Goal: Task Accomplishment & Management: Complete application form

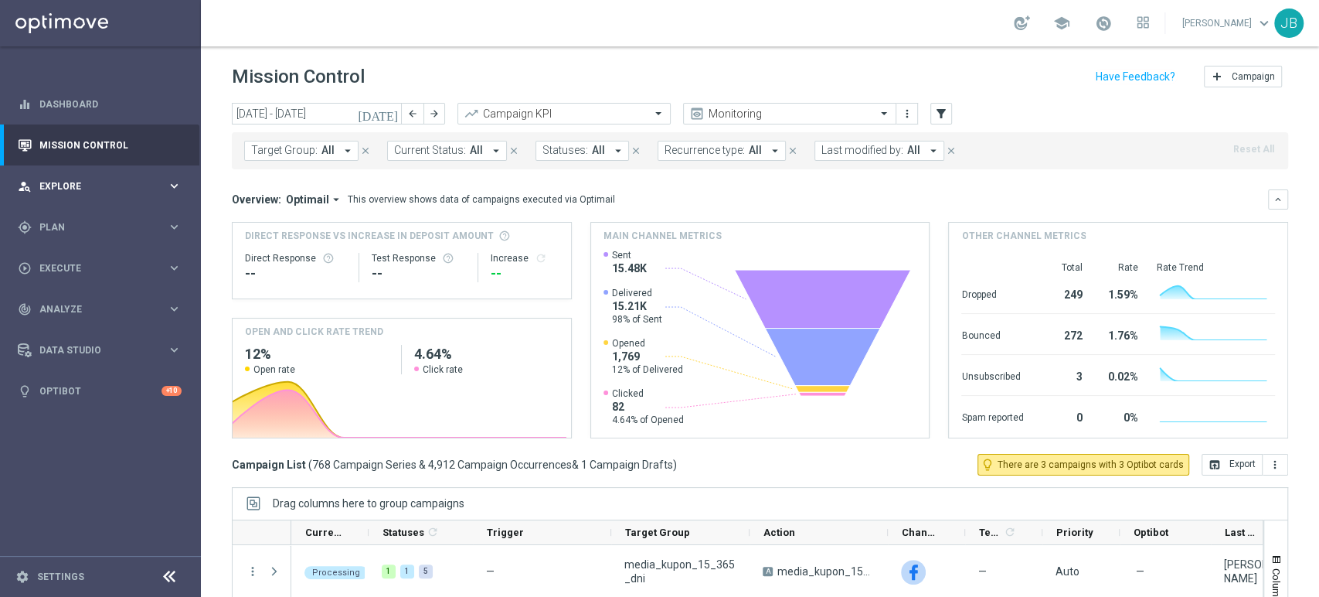
click at [99, 192] on div "person_search Explore" at bounding box center [92, 186] width 149 height 14
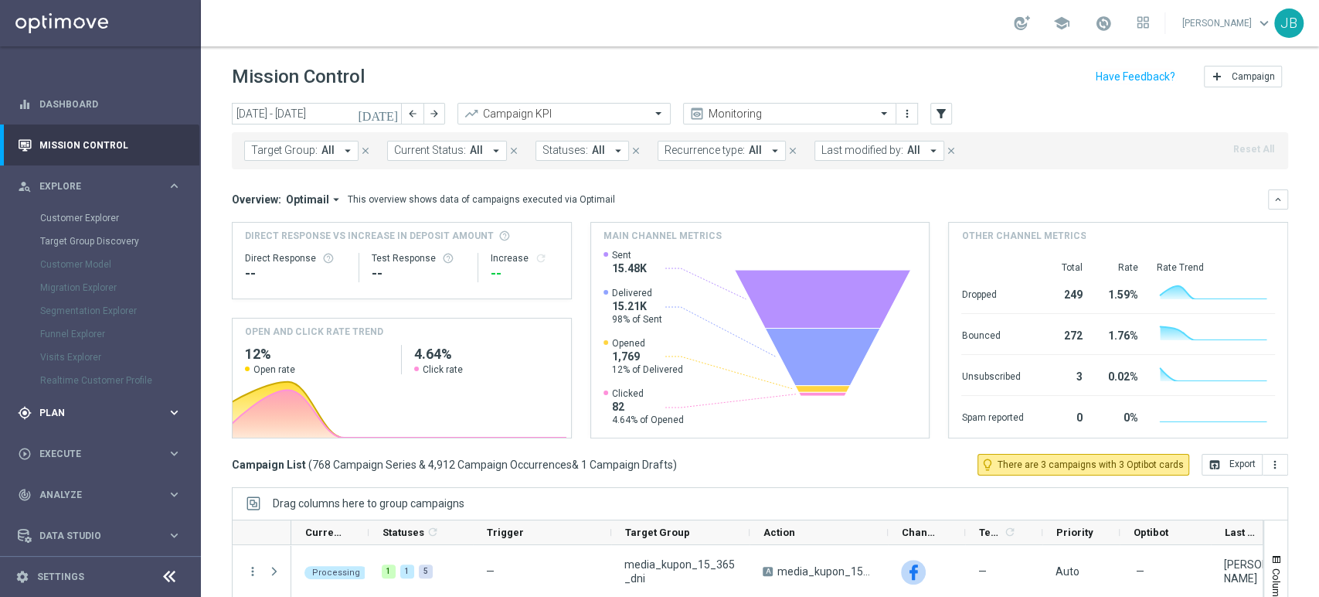
click at [62, 397] on div "gps_fixed Plan keyboard_arrow_right" at bounding box center [99, 412] width 199 height 41
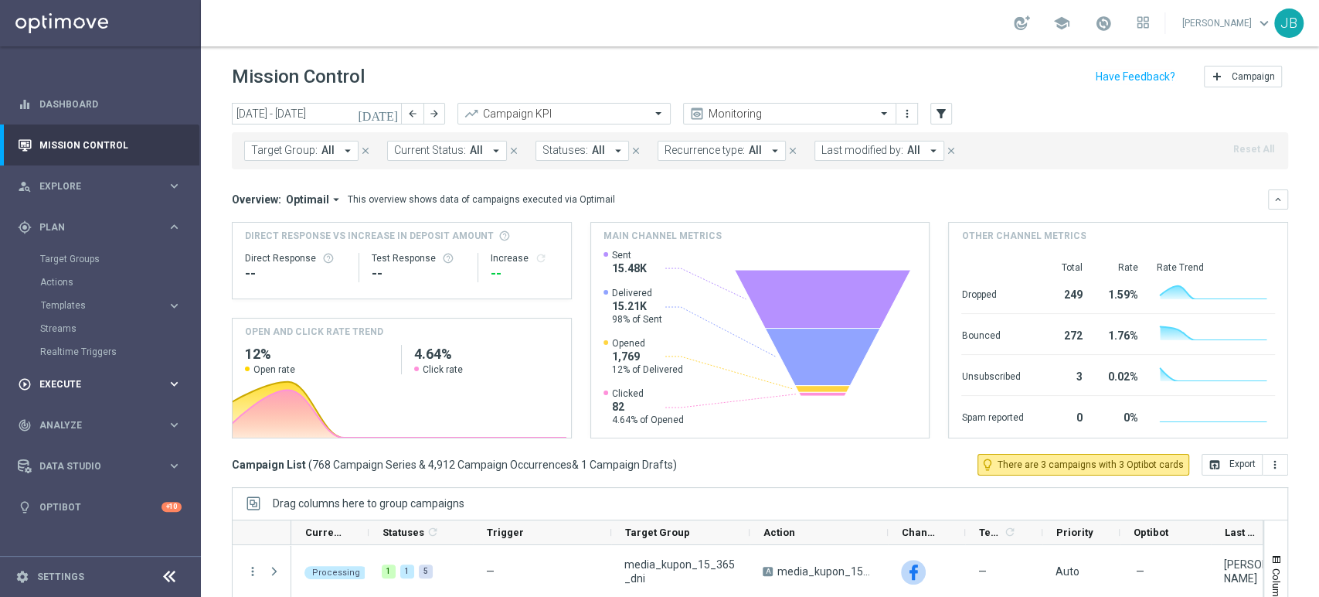
click at [72, 398] on div "play_circle_outline Execute keyboard_arrow_right" at bounding box center [99, 383] width 199 height 41
click at [97, 298] on link "Campaign Builder" at bounding box center [100, 300] width 121 height 12
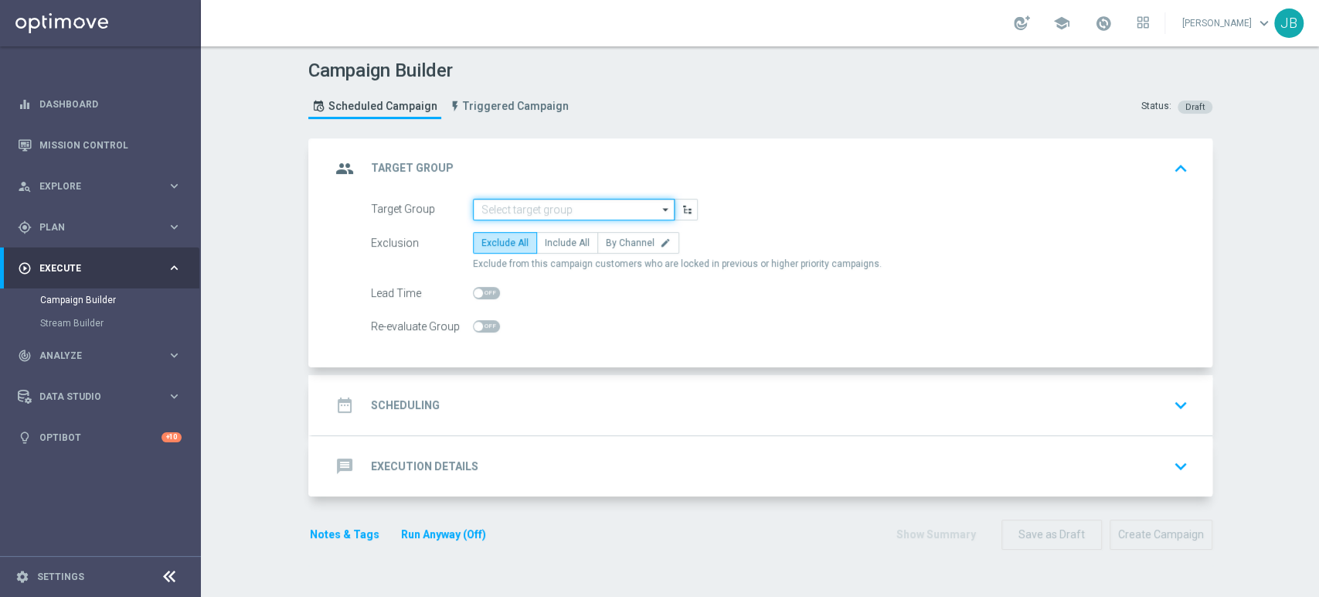
click at [551, 199] on input at bounding box center [574, 210] width 202 height 22
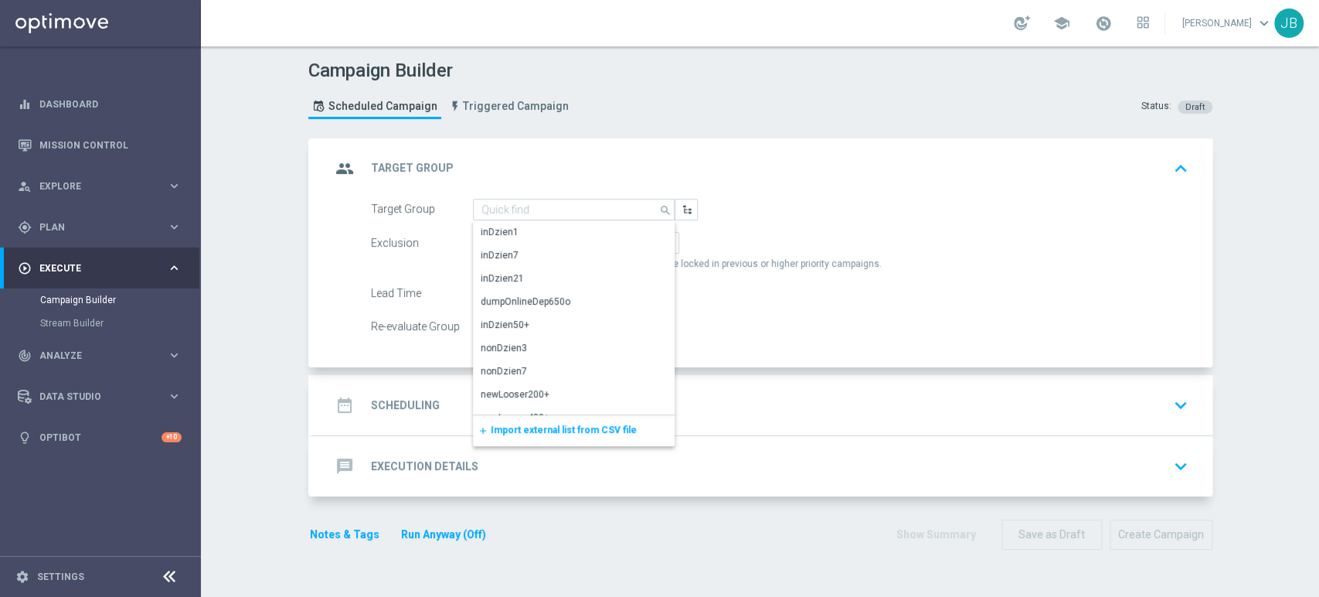
click at [543, 426] on span "Import external list from CSV file" at bounding box center [564, 429] width 146 height 11
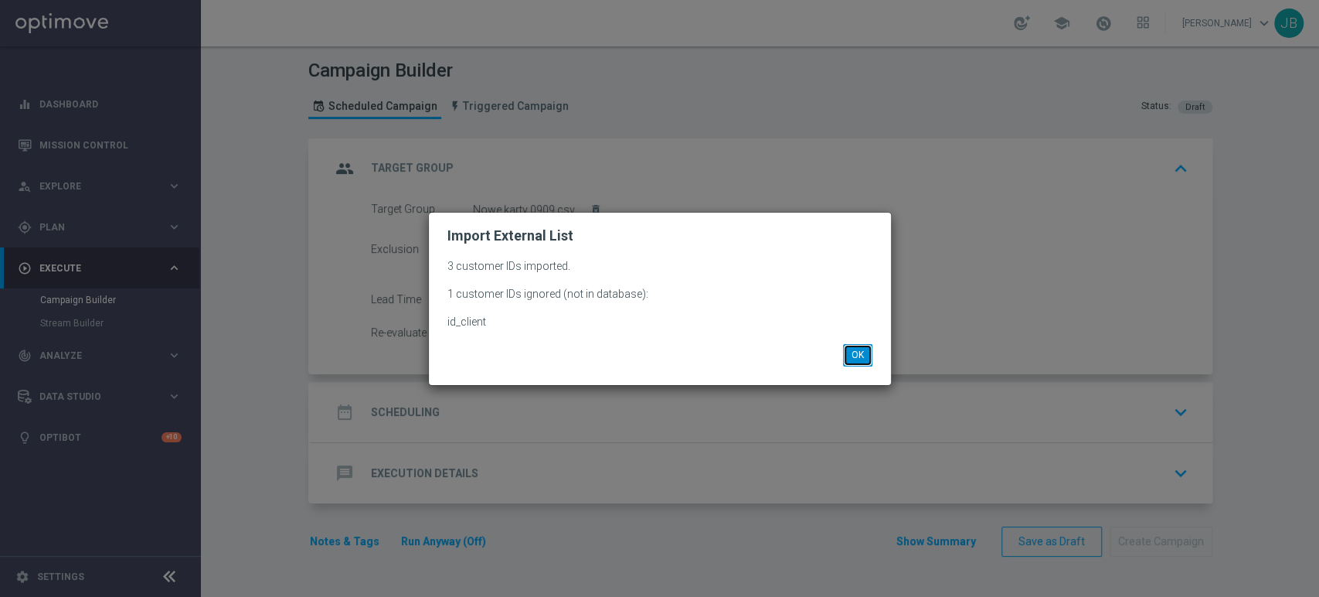
click at [869, 355] on button "OK" at bounding box center [857, 355] width 29 height 22
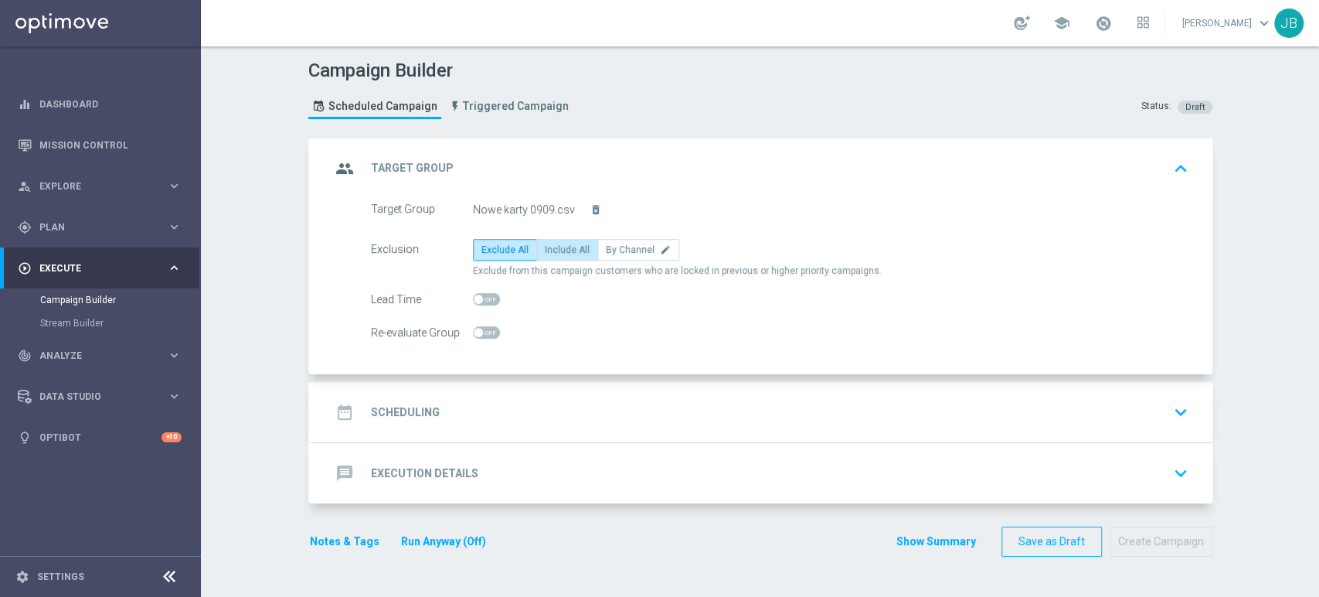
click at [560, 240] on label "Include All" at bounding box center [567, 250] width 62 height 22
click at [555, 247] on input "Include All" at bounding box center [550, 252] width 10 height 10
radio input "true"
click at [541, 407] on div "date_range Scheduling keyboard_arrow_down" at bounding box center [762, 411] width 863 height 29
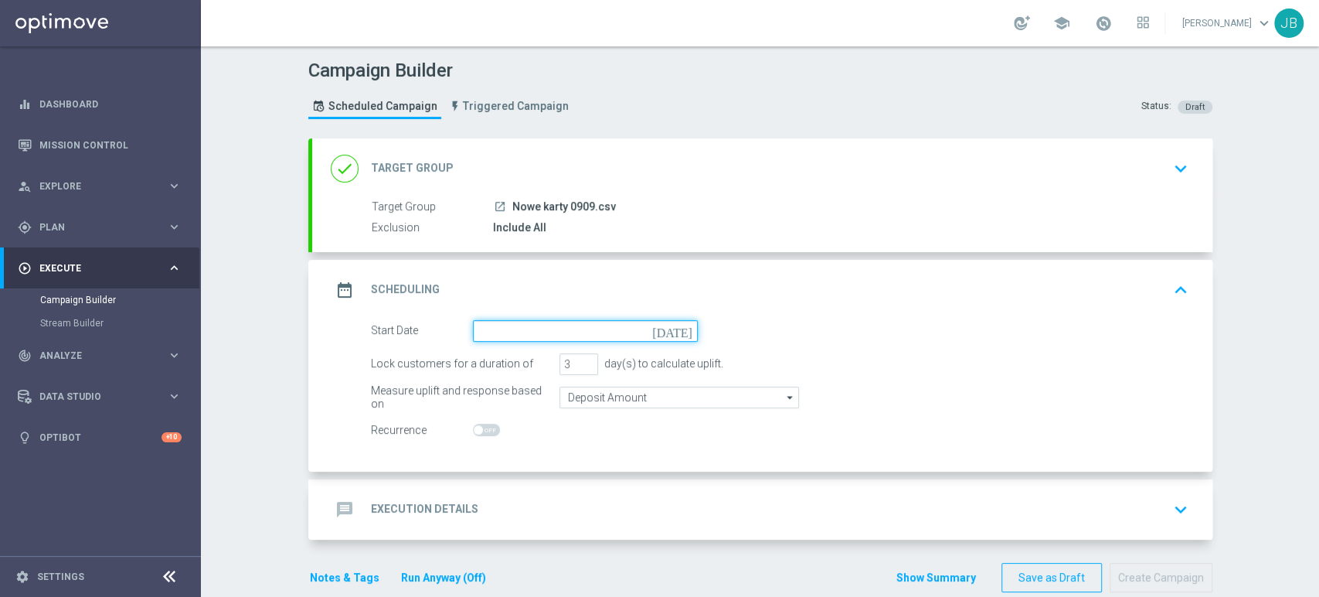
click at [479, 323] on input at bounding box center [585, 331] width 225 height 22
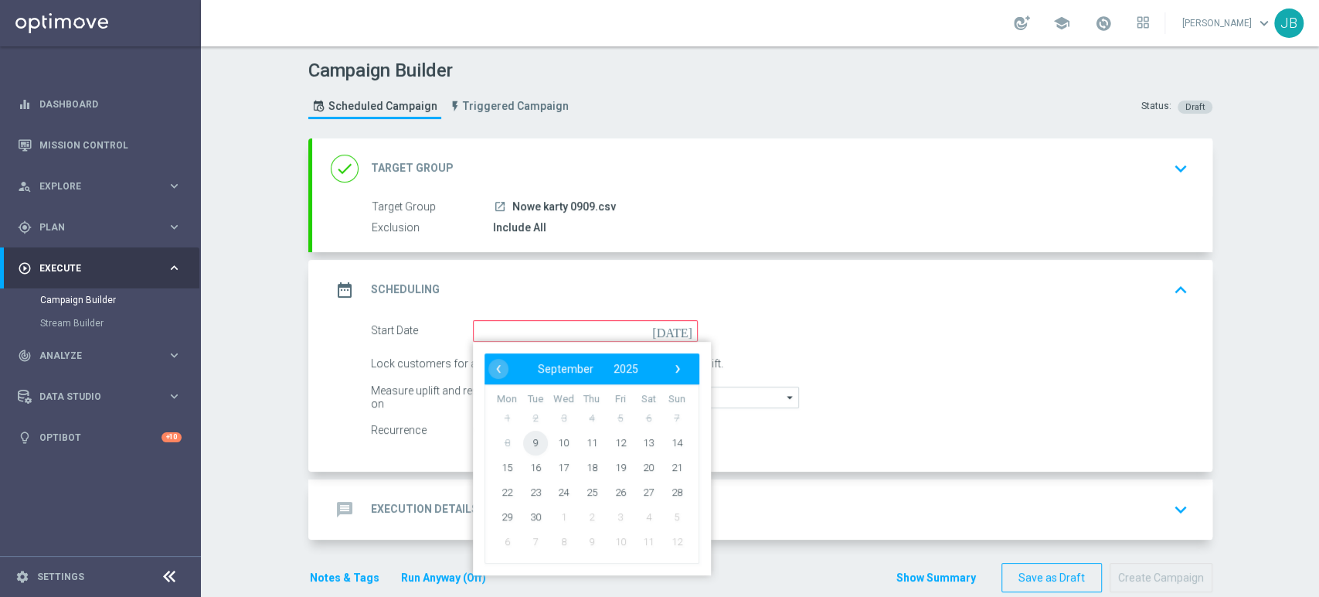
click at [531, 443] on span "9" at bounding box center [534, 442] width 25 height 25
type input "[DATE]"
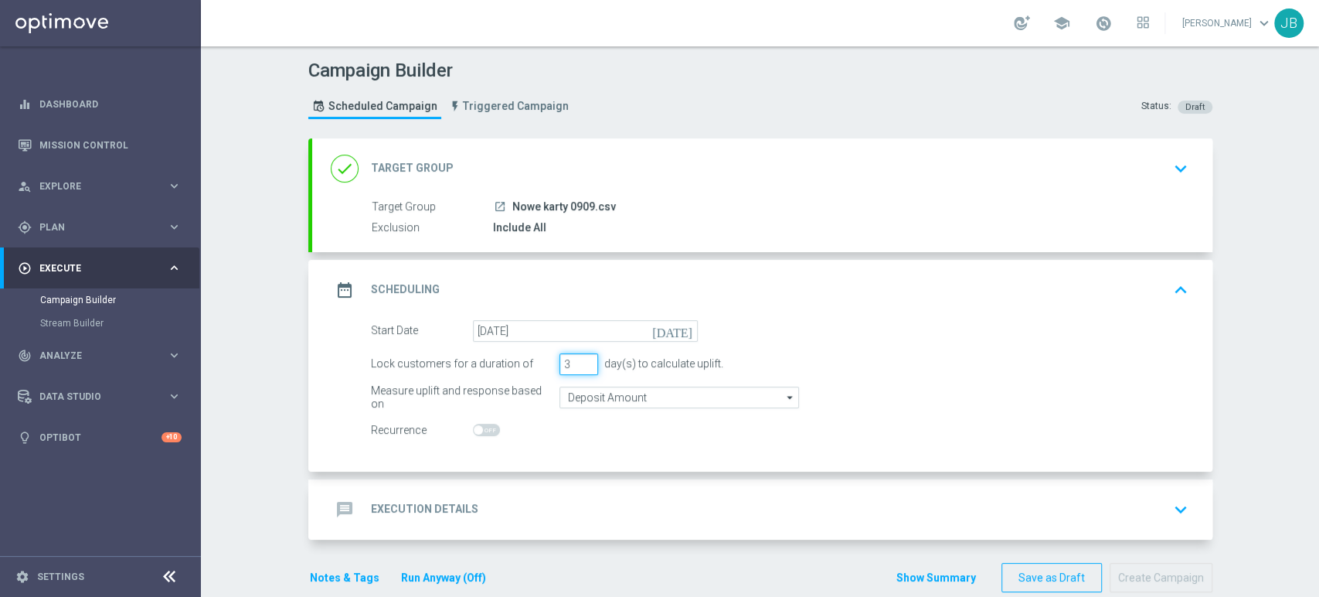
click at [577, 369] on input "3" at bounding box center [579, 364] width 39 height 22
click at [580, 367] on input "2" at bounding box center [579, 364] width 39 height 22
type input "1"
click at [580, 367] on input "1" at bounding box center [579, 364] width 39 height 22
click at [1318, 342] on div "Campaign Builder Scheduled Campaign Triggered Campaign Status: Draft done Targe…" at bounding box center [760, 321] width 1118 height 550
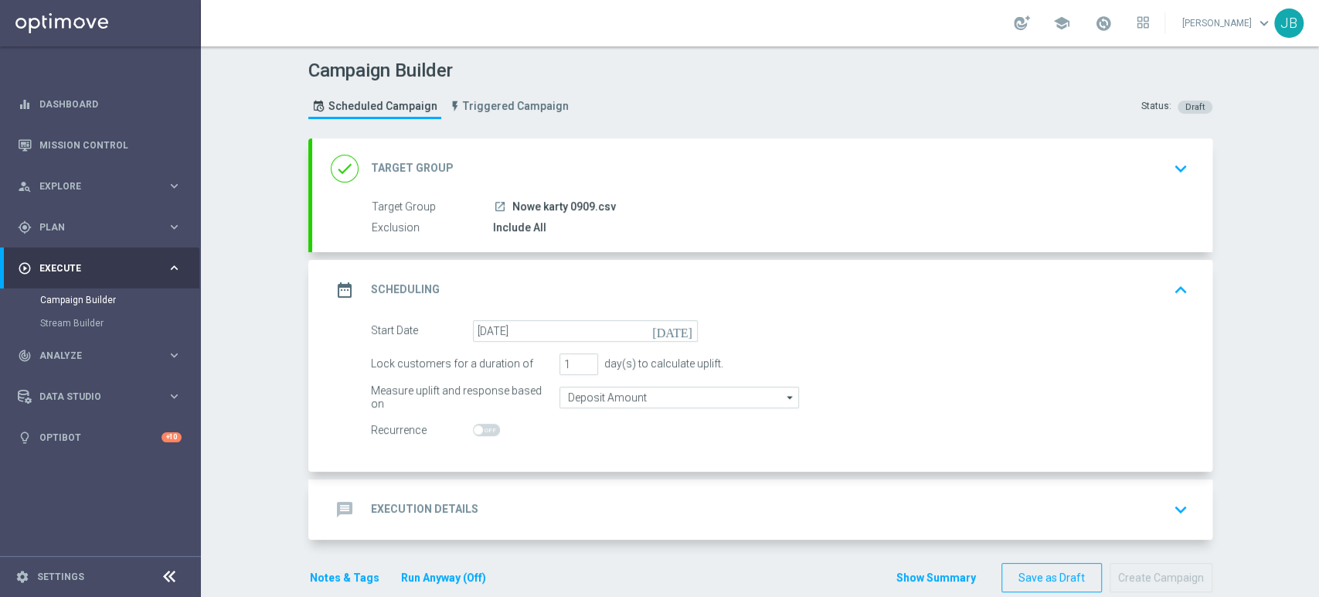
drag, startPoint x: 1318, startPoint y: 342, endPoint x: 1318, endPoint y: 410, distance: 68.8
click at [1318, 410] on div "Campaign Builder Scheduled Campaign Triggered Campaign Status: Draft done Targe…" at bounding box center [760, 321] width 1118 height 550
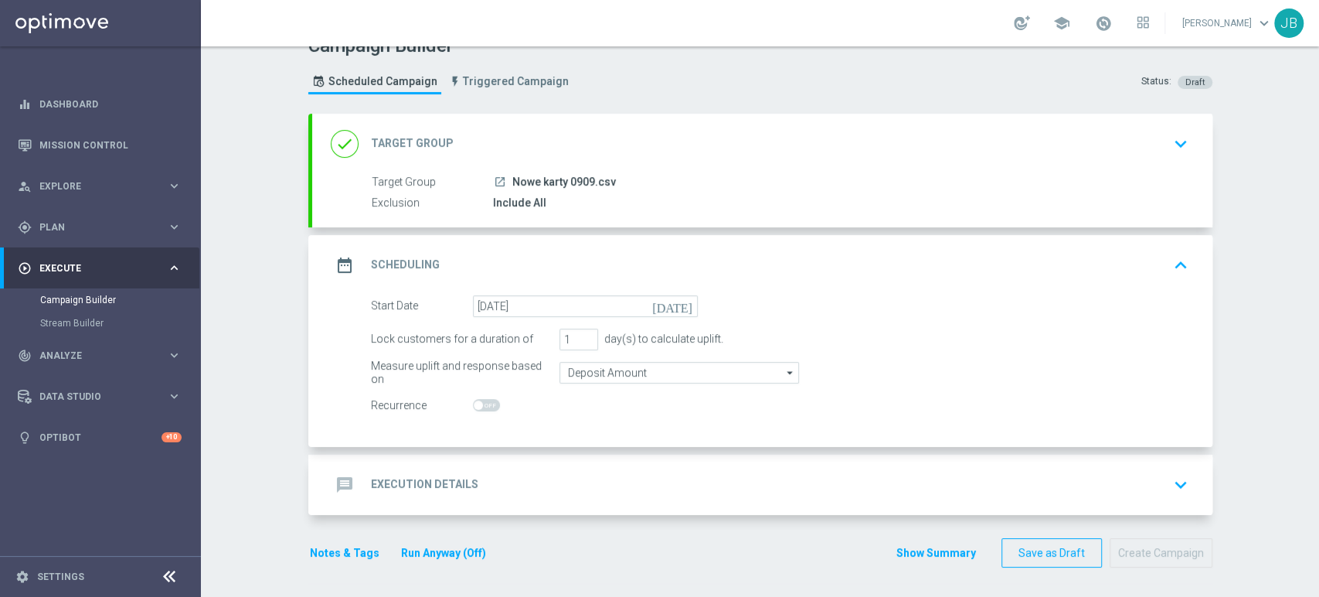
click at [1121, 455] on div "message Execution Details keyboard_arrow_down" at bounding box center [762, 484] width 900 height 60
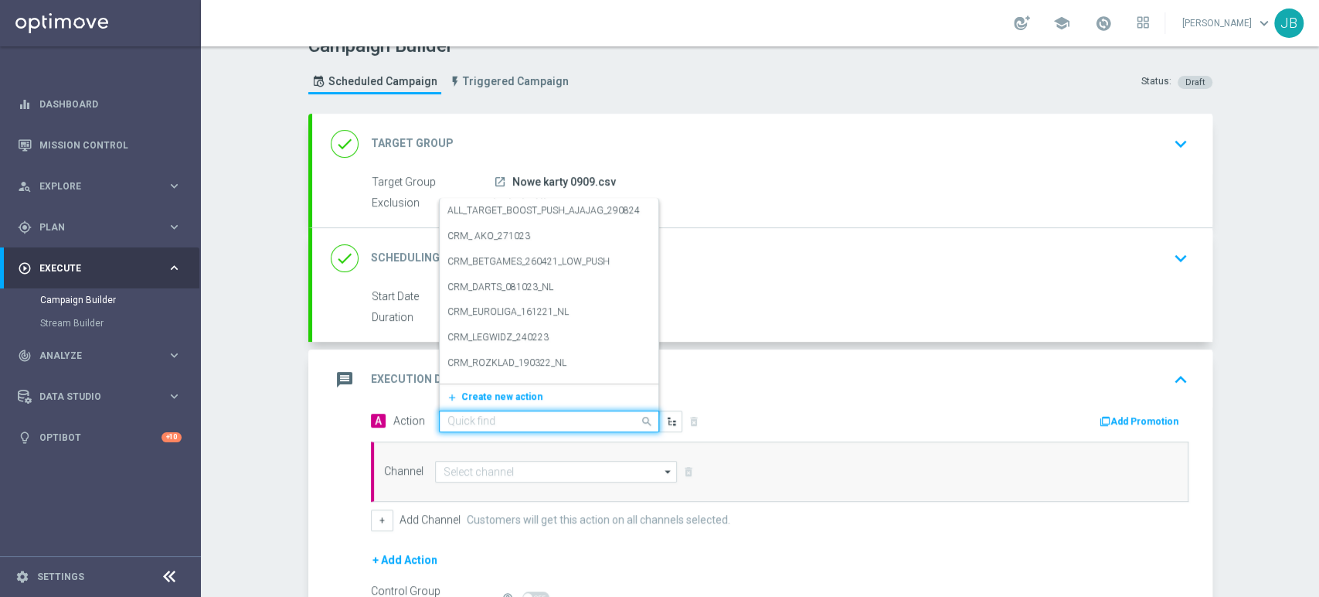
click at [575, 423] on input "text" at bounding box center [534, 421] width 172 height 13
paste input "(LPZ - SMS) nowy klient powitanie_24012024"
type input "(LPZ - SMS) nowy klient powitanie_24012024"
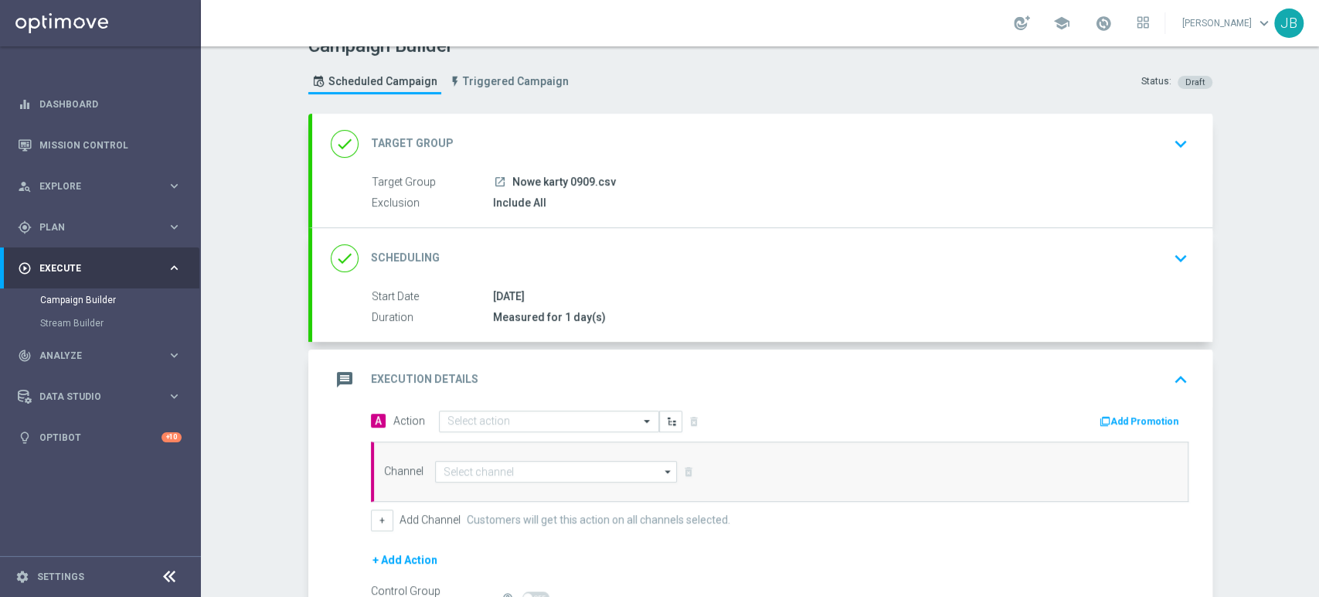
drag, startPoint x: 533, startPoint y: 397, endPoint x: 841, endPoint y: 420, distance: 308.5
click at [841, 420] on div "Add Promotion" at bounding box center [990, 420] width 420 height 20
click at [494, 417] on input "text" at bounding box center [534, 421] width 172 height 13
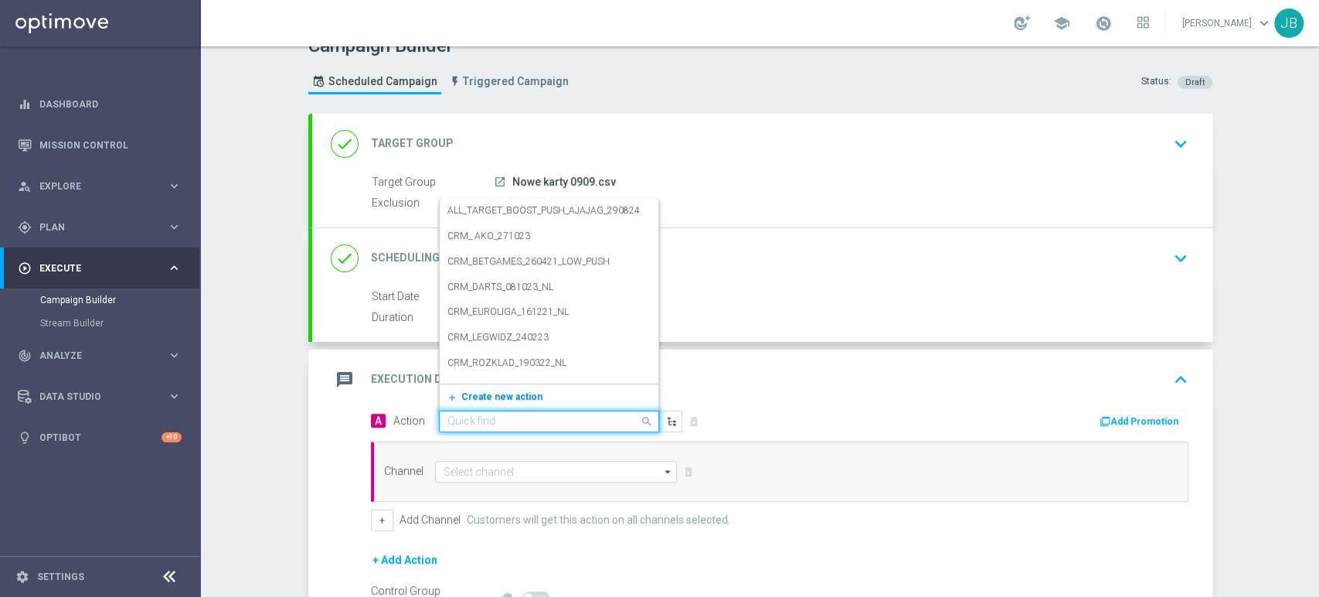
click at [492, 391] on span "Create new action" at bounding box center [501, 396] width 81 height 11
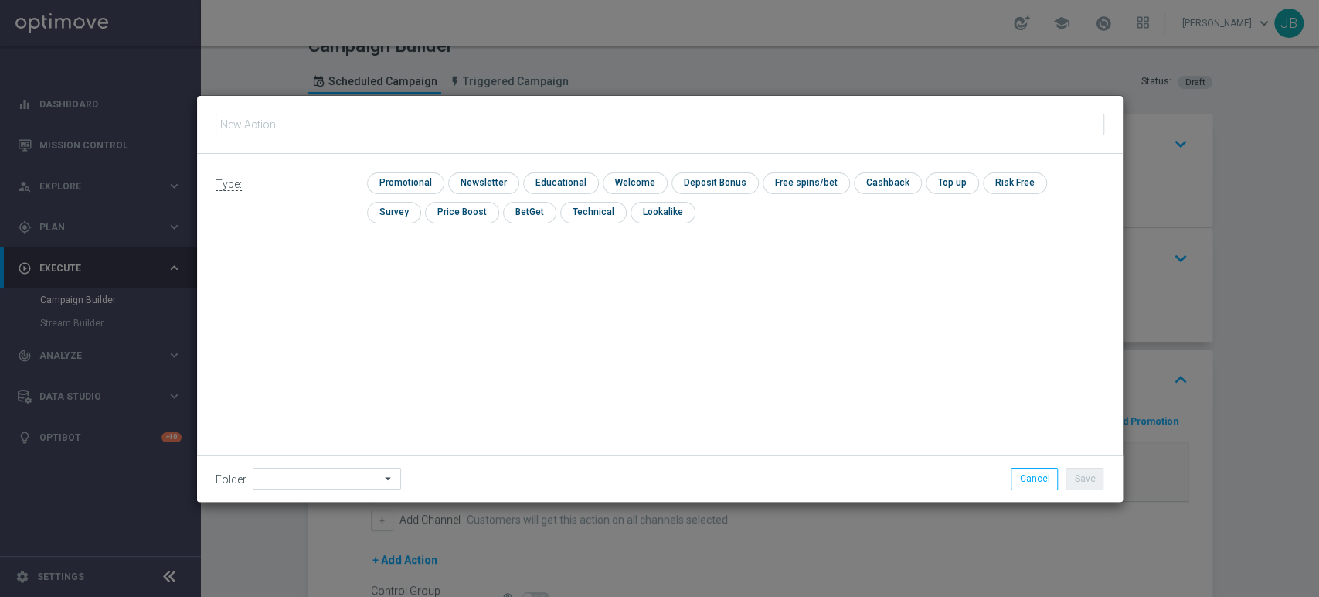
click at [326, 124] on input "text" at bounding box center [660, 125] width 889 height 22
type input "(LPZ - SMS) nowy klient powitanie_09092025"
click at [470, 180] on input "checkbox" at bounding box center [481, 182] width 67 height 21
checkbox input "true"
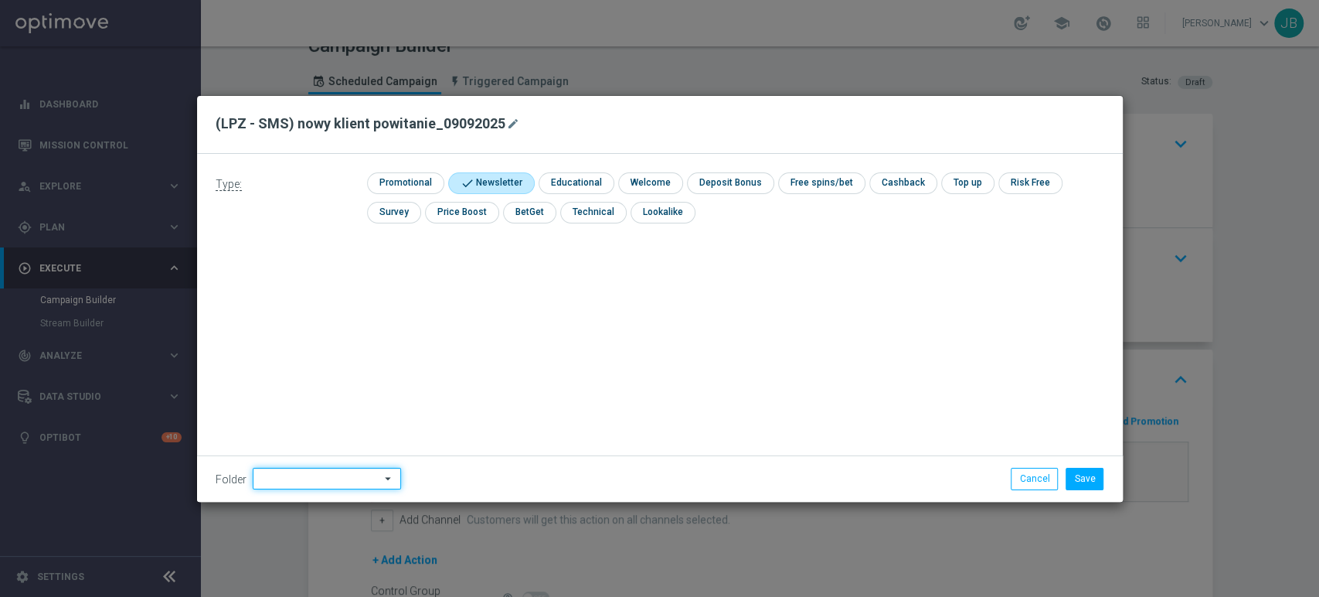
click at [285, 477] on input at bounding box center [327, 479] width 148 height 22
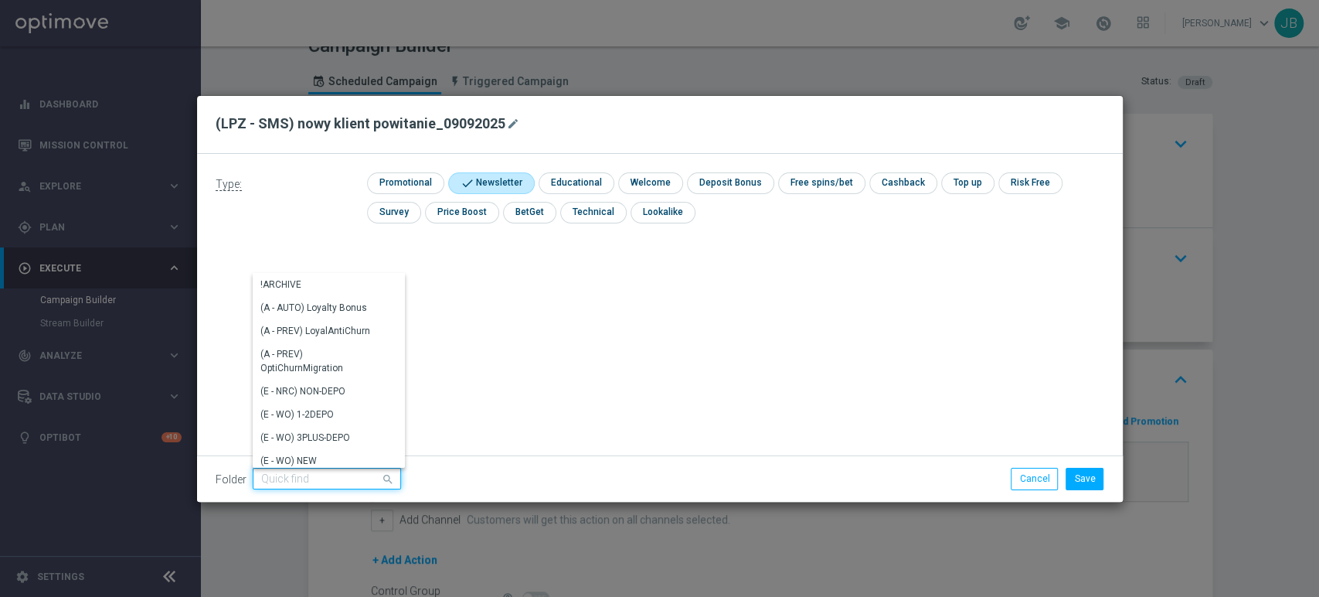
click at [288, 476] on input at bounding box center [327, 479] width 148 height 22
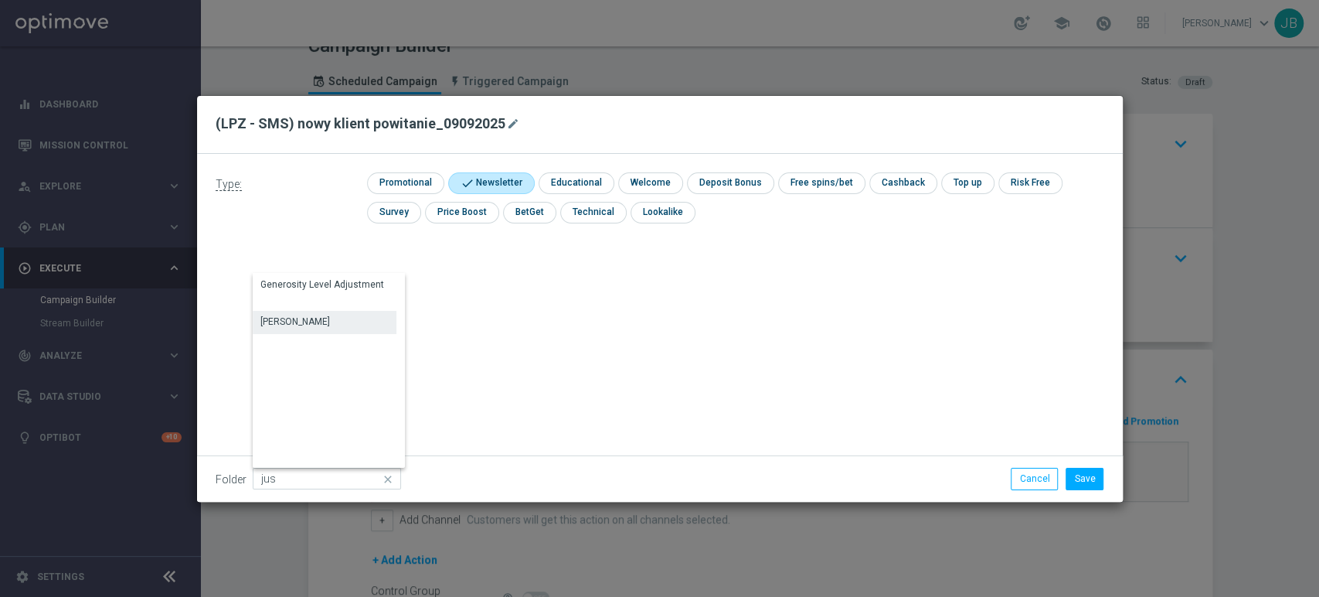
click at [328, 318] on div "Justyna B." at bounding box center [325, 322] width 144 height 22
type input "Justyna B."
click at [1081, 487] on button "Save" at bounding box center [1085, 479] width 38 height 22
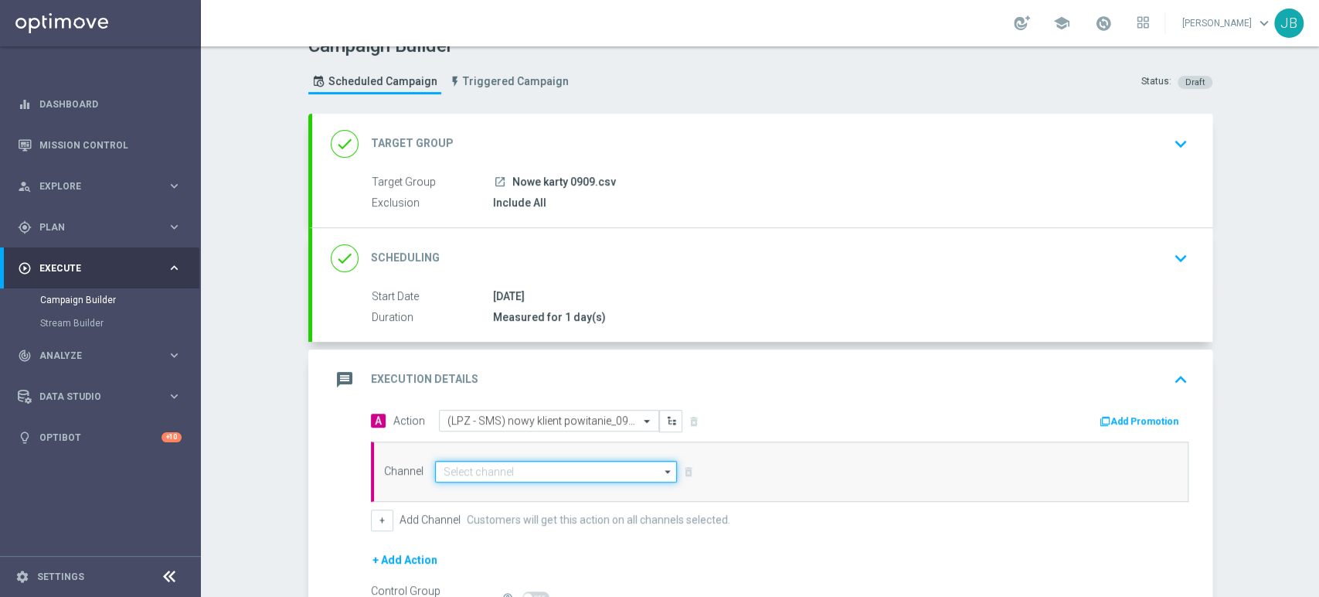
click at [549, 465] on input at bounding box center [556, 472] width 243 height 22
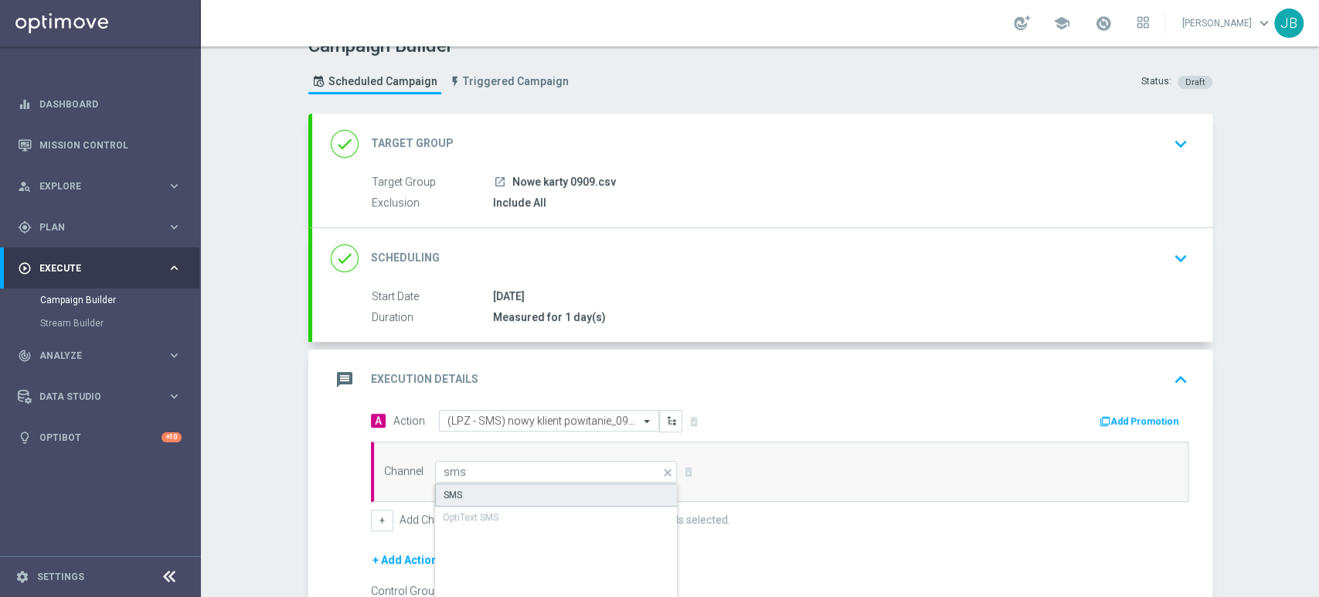
click at [540, 492] on div "SMS" at bounding box center [556, 494] width 243 height 23
type input "SMS"
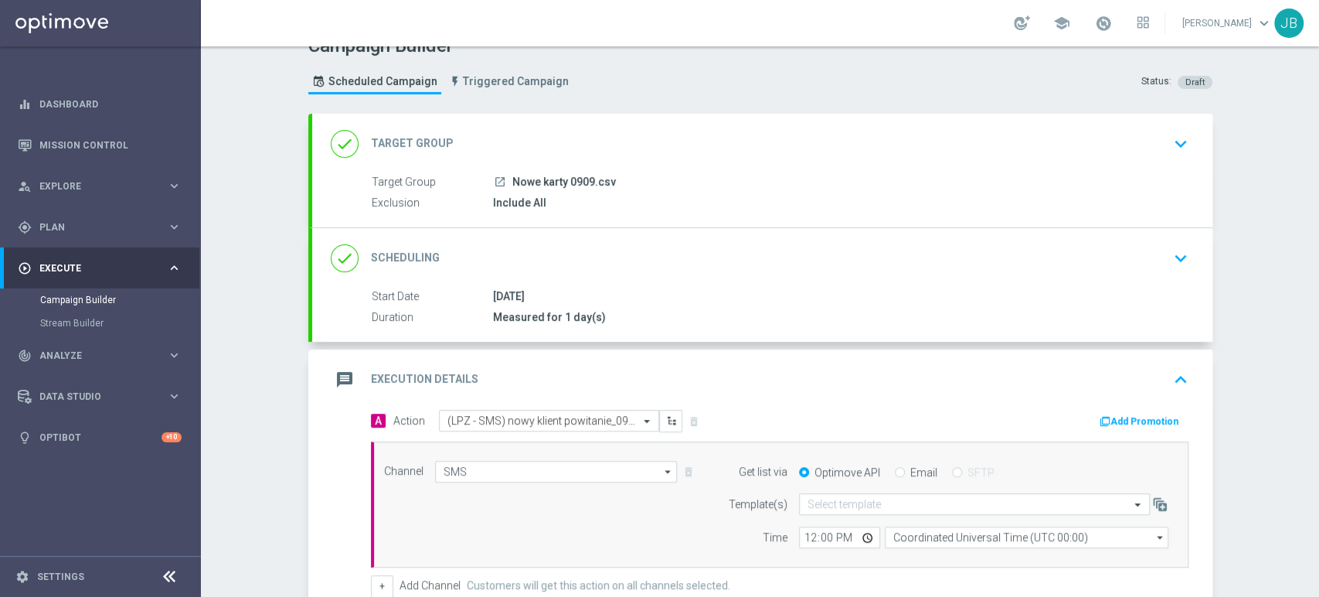
scroll to position [266, 0]
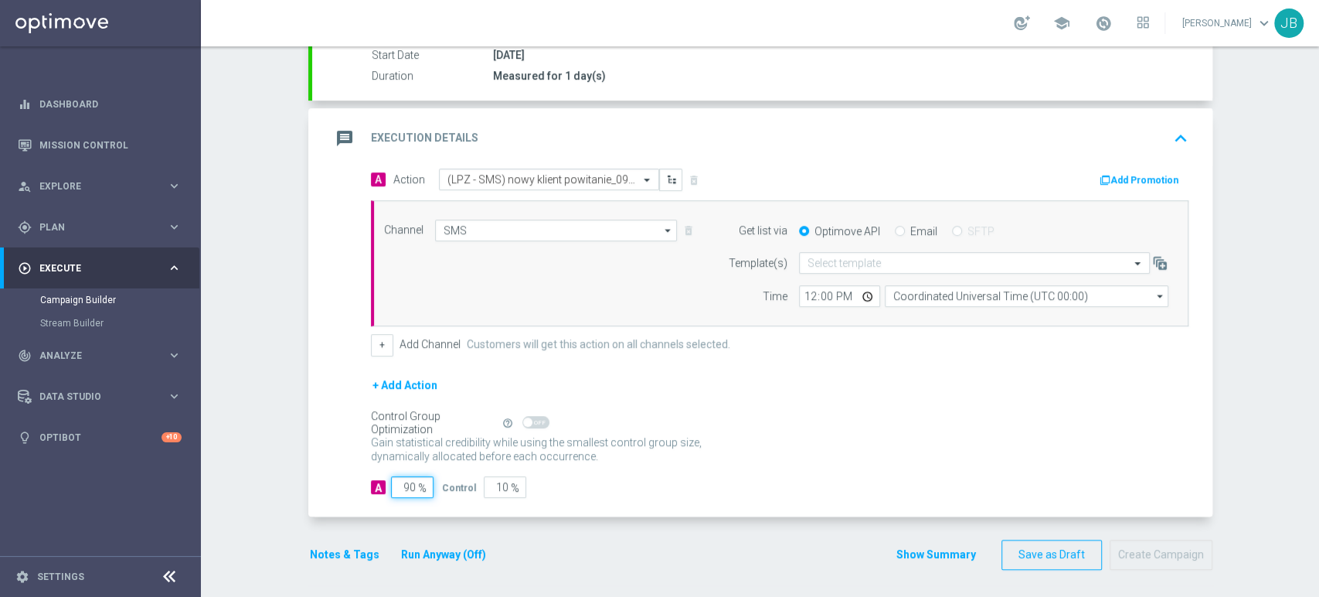
click at [407, 488] on input "90" at bounding box center [412, 487] width 43 height 22
type input "9"
type input "91"
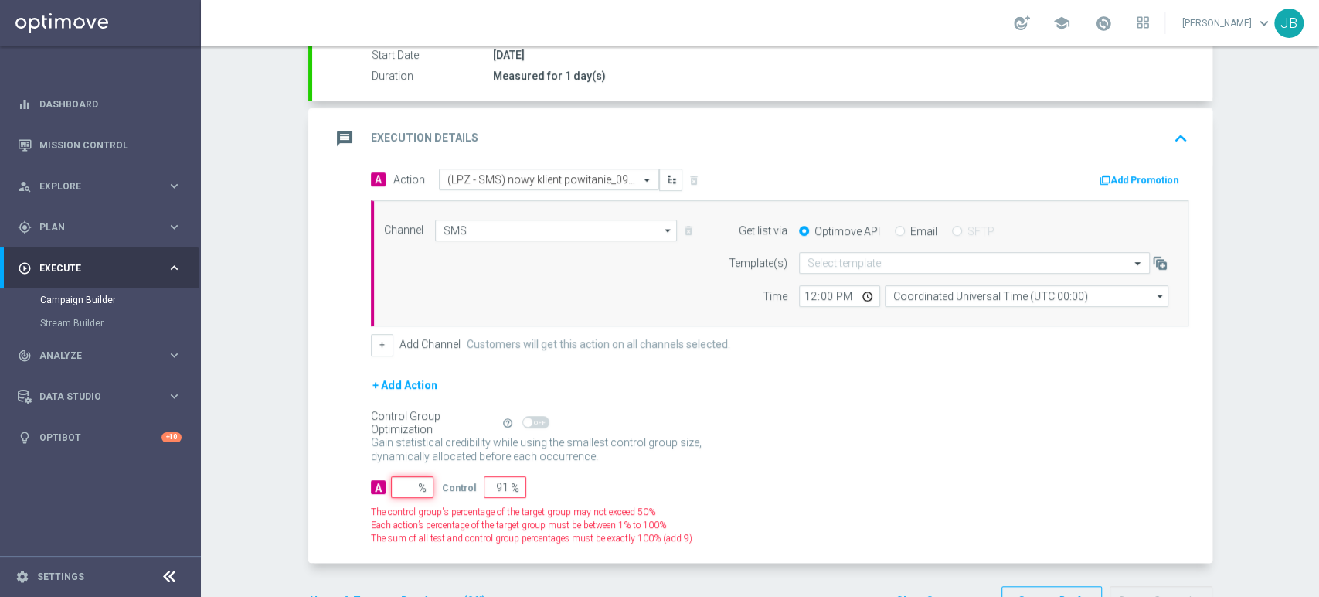
type input "100"
type input "1"
type input "99"
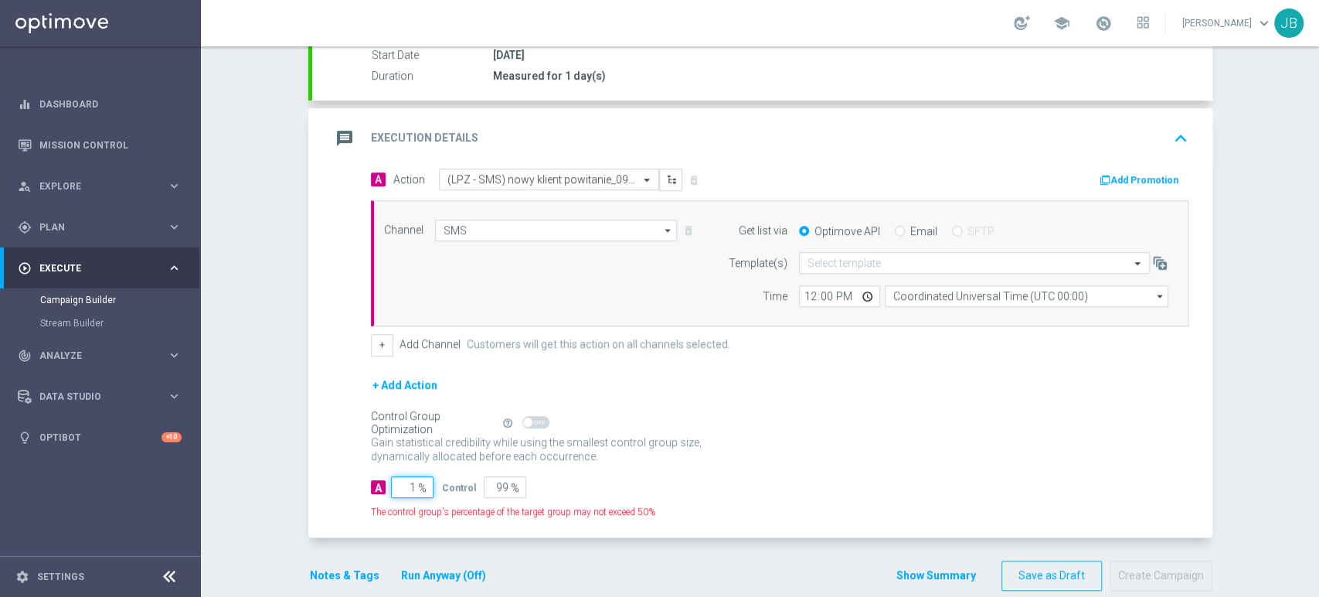
type input "10"
type input "90"
type input "100"
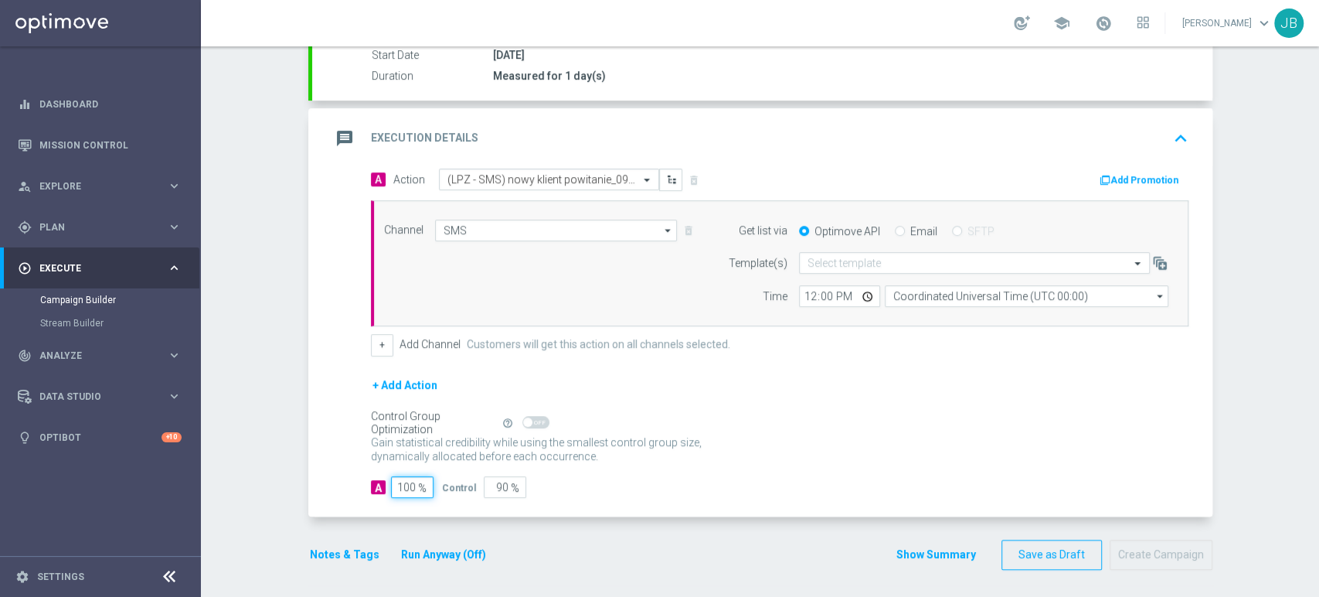
type input "0"
type input "100"
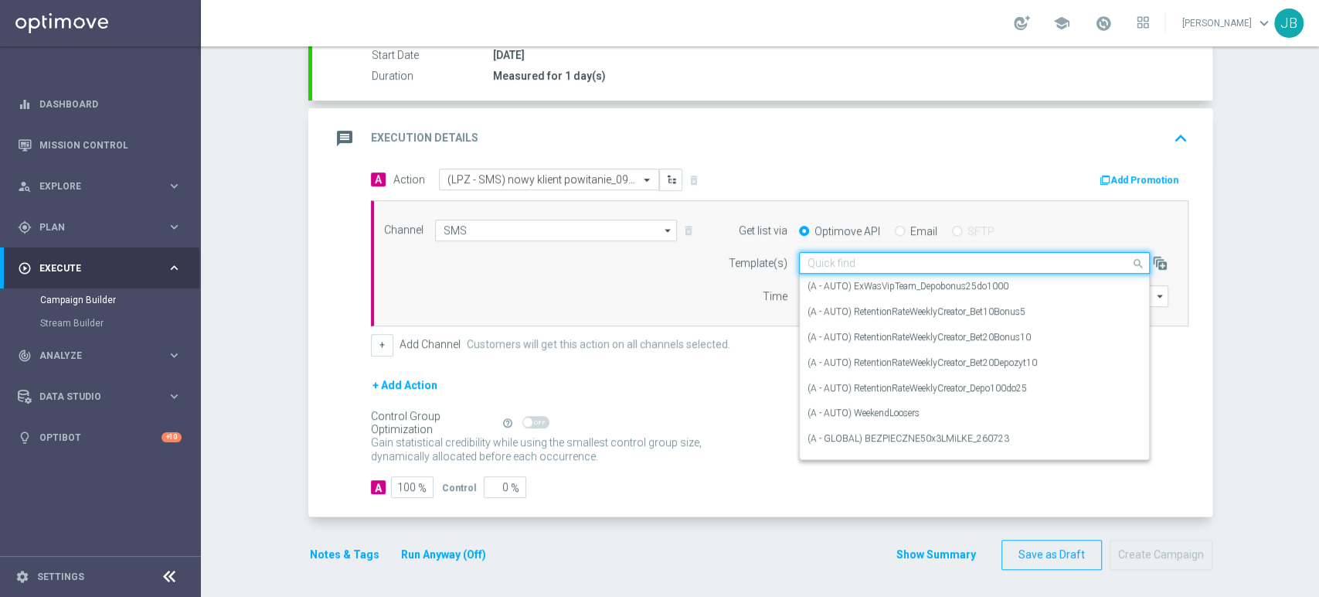
click at [846, 264] on input "text" at bounding box center [959, 263] width 303 height 13
paste input "(LPZ - SMS) nowy klient powitanie_24012024"
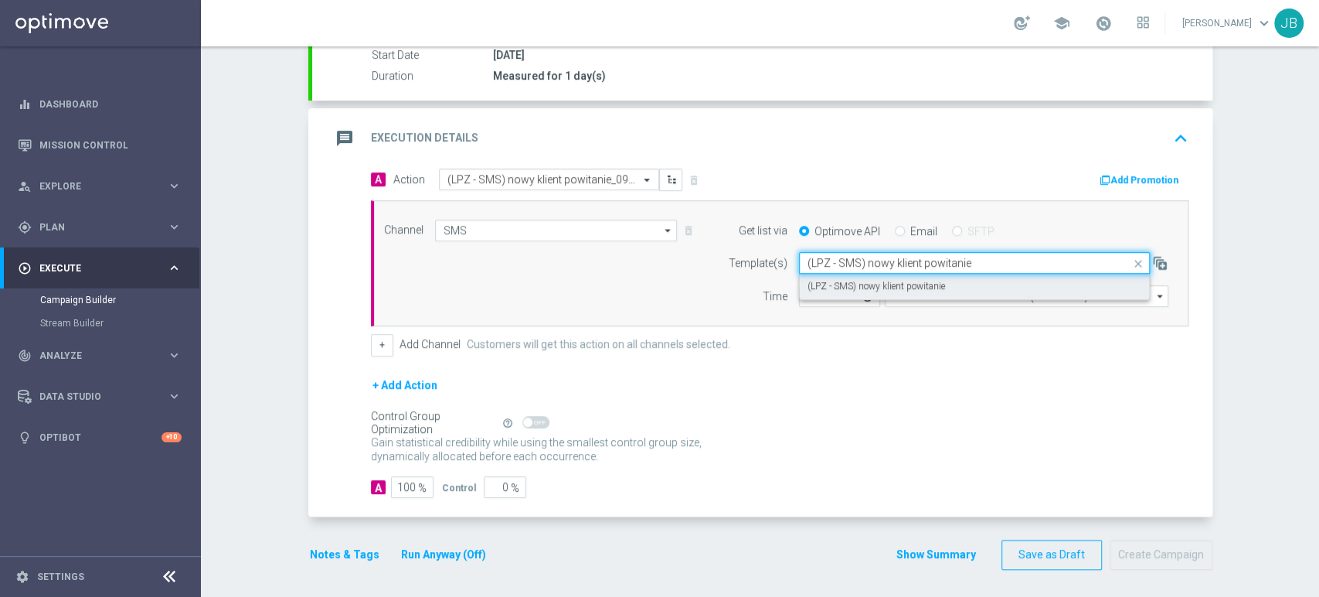
click at [822, 291] on div "(LPZ - SMS) nowy klient powitanie" at bounding box center [975, 287] width 334 height 26
type input "(LPZ - SMS) nowy klient powitanie"
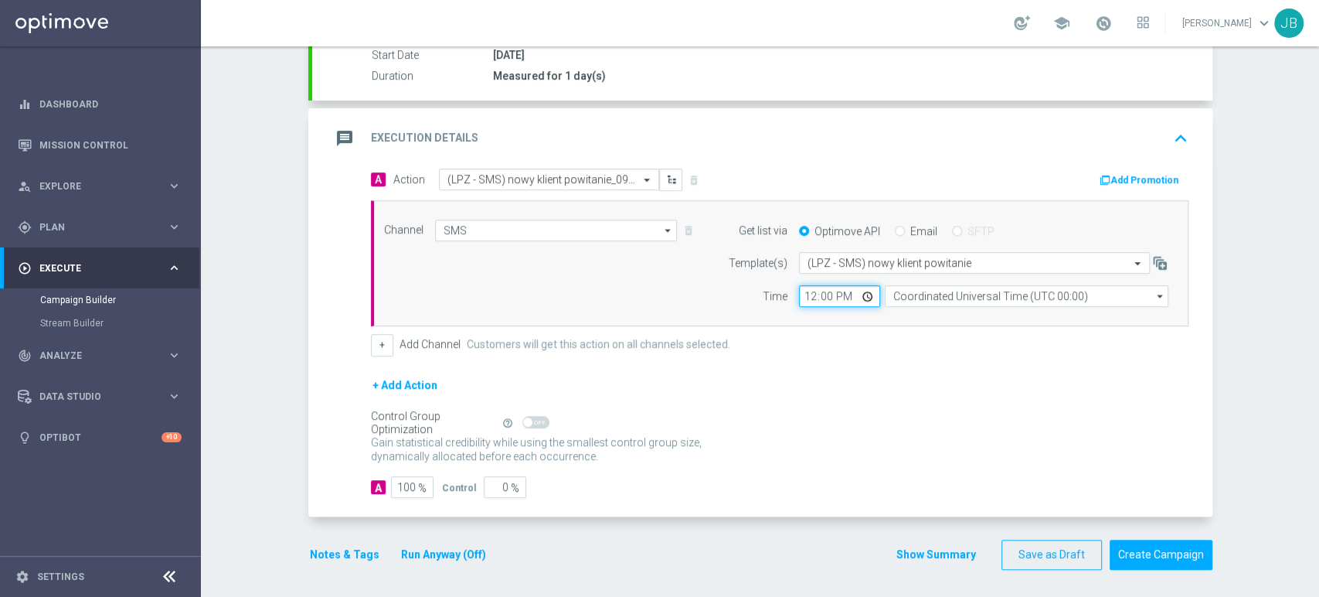
click at [805, 299] on input "12:00" at bounding box center [839, 296] width 81 height 22
type input "10:31"
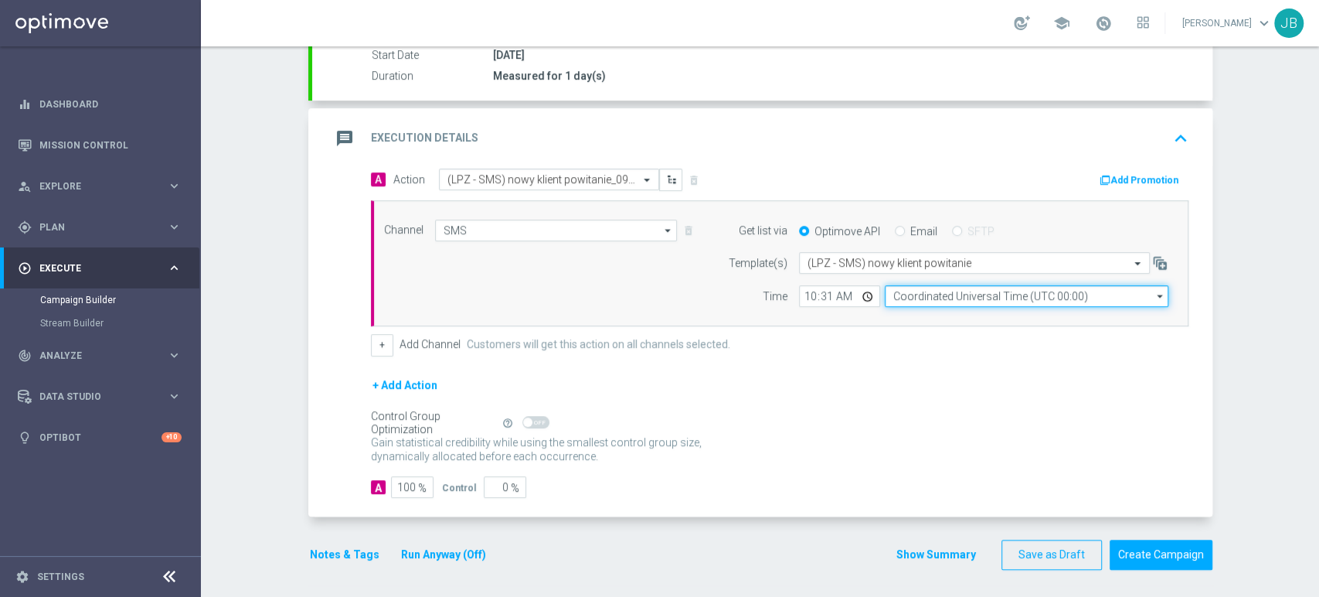
click at [893, 295] on input "Coordinated Universal Time (UTC 00:00)" at bounding box center [1027, 296] width 284 height 22
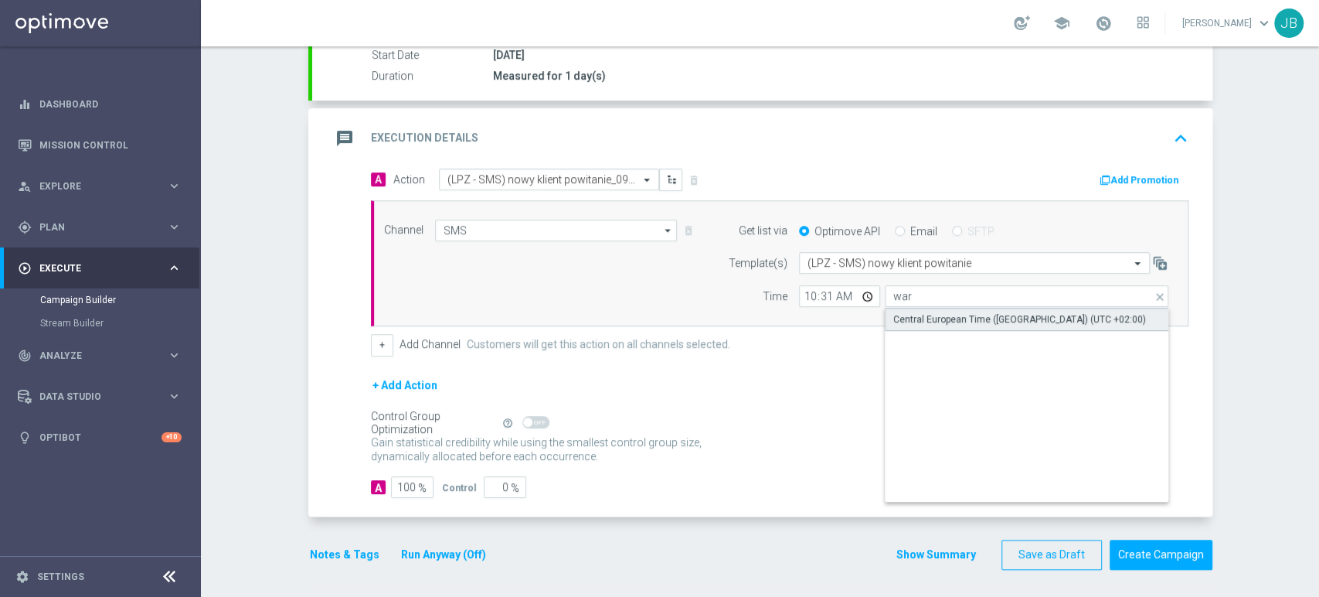
click at [900, 313] on div "Central European Time ([GEOGRAPHIC_DATA]) (UTC +02:00)" at bounding box center [1019, 319] width 253 height 14
type input "Central European Time ([GEOGRAPHIC_DATA]) (UTC +02:00)"
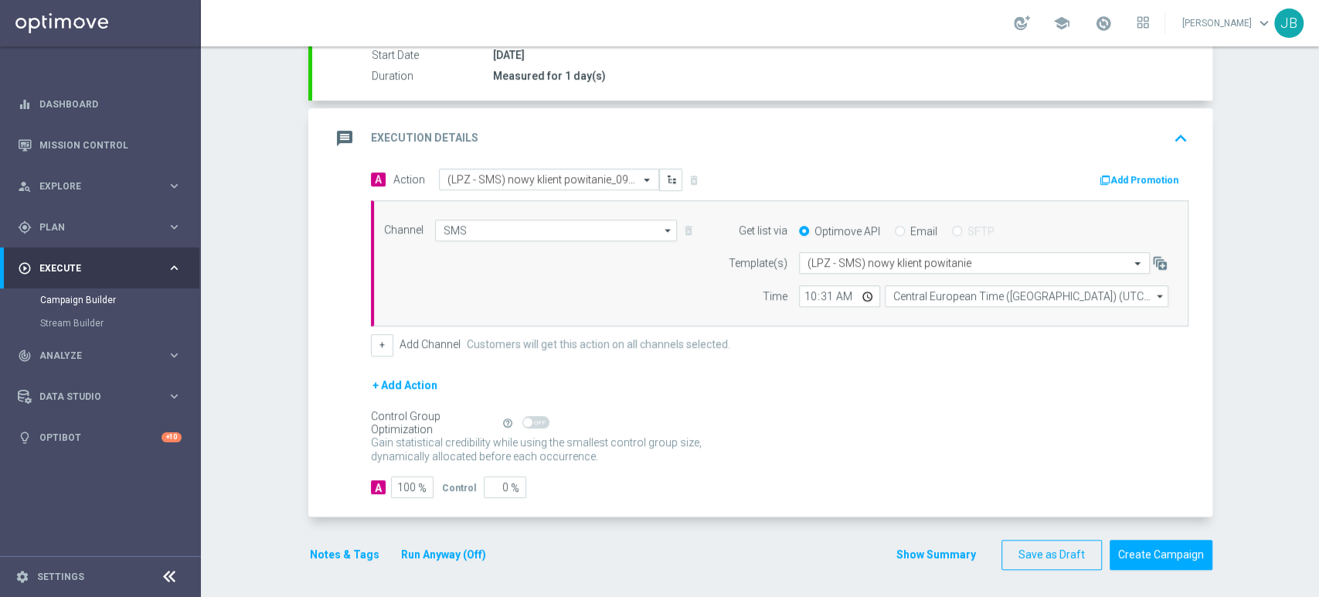
click at [847, 372] on form "A Action Select action (LPZ - SMS) nowy klient powitanie_09092025 delete_foreve…" at bounding box center [780, 332] width 818 height 329
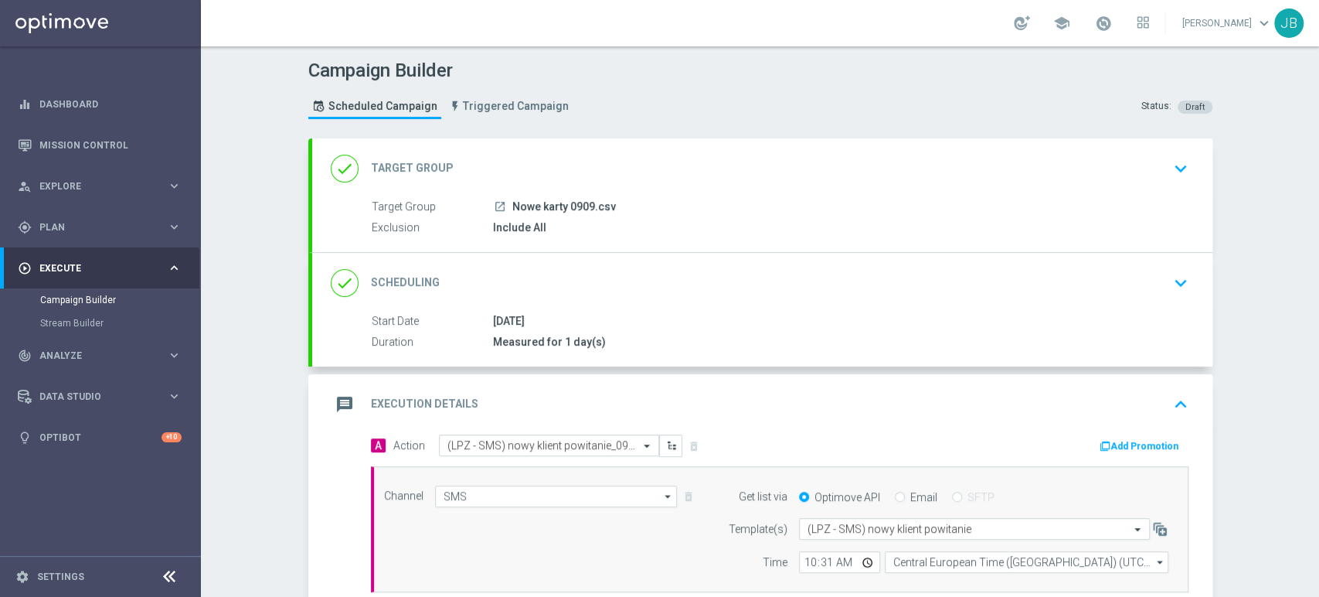
click at [1172, 174] on icon "keyboard_arrow_down" at bounding box center [1180, 168] width 23 height 23
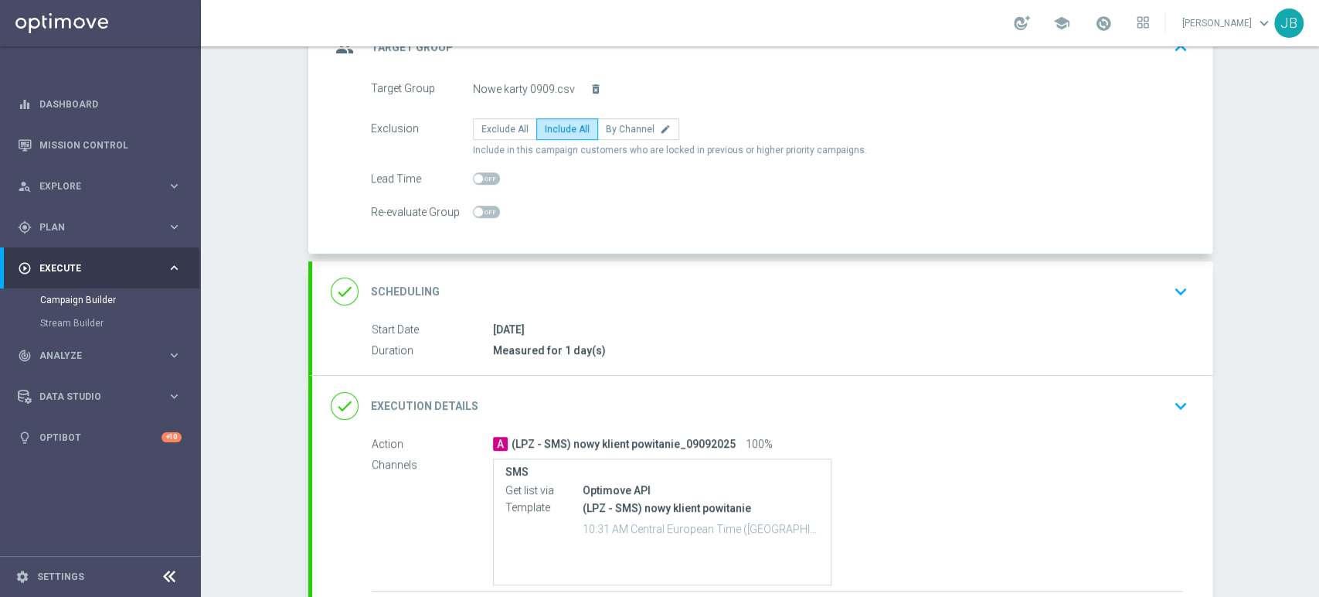
scroll to position [135, 0]
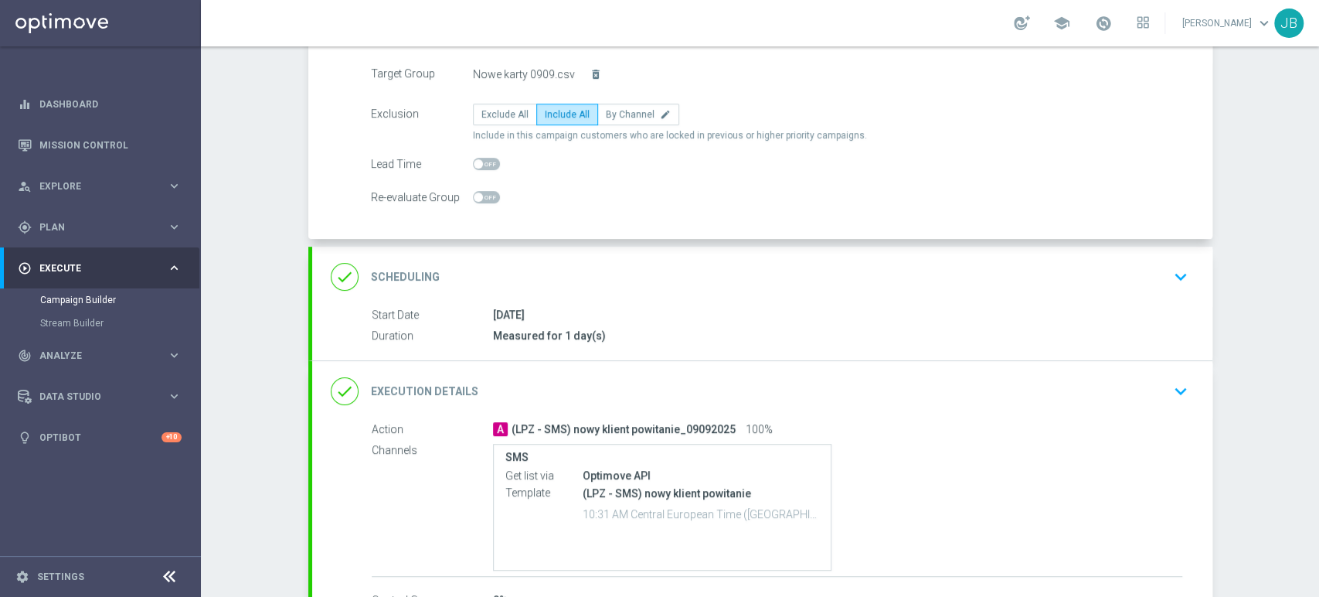
click at [1135, 258] on div "done Scheduling keyboard_arrow_down" at bounding box center [762, 277] width 900 height 60
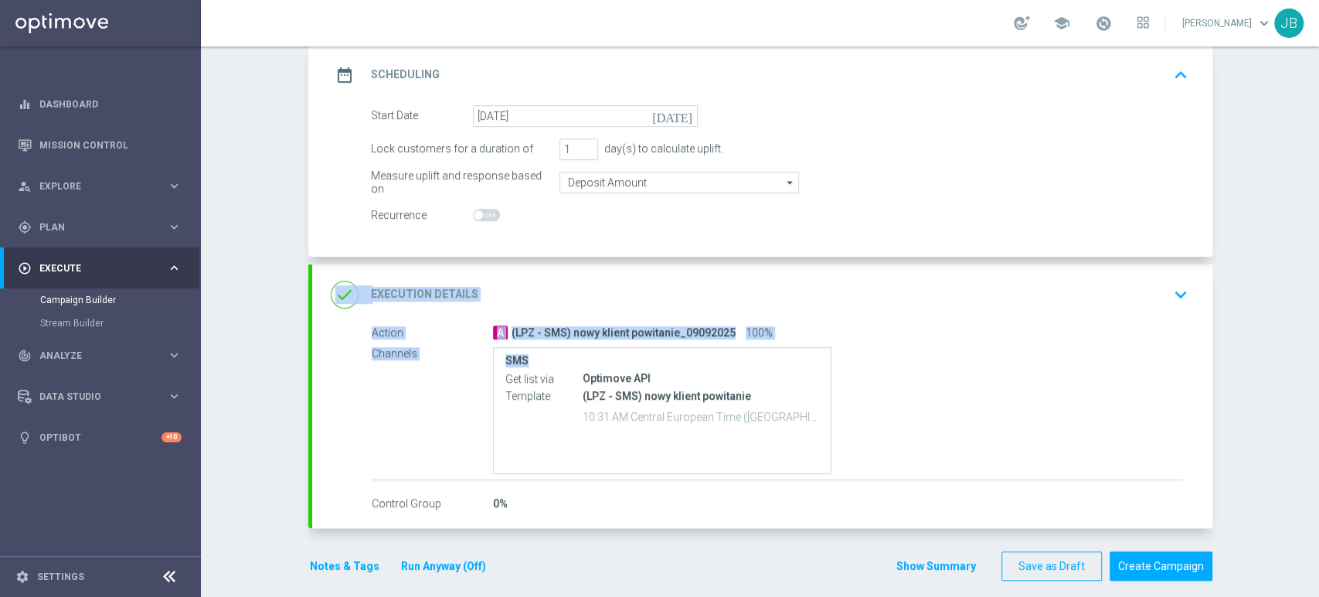
scroll to position [228, 0]
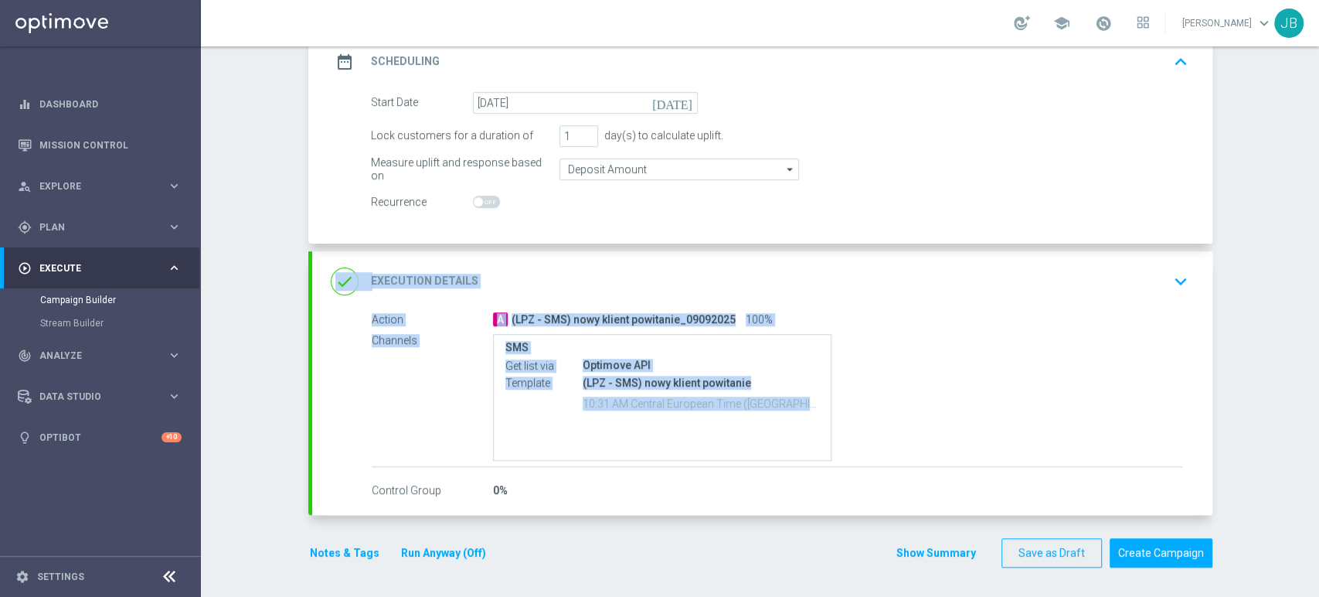
drag, startPoint x: 1318, startPoint y: 301, endPoint x: 1318, endPoint y: 393, distance: 92.0
click at [1318, 393] on div "Campaign Builder Scheduled Campaign Triggered Campaign Status: Draft done Targe…" at bounding box center [760, 321] width 1118 height 550
click at [1239, 332] on div "Campaign Builder Scheduled Campaign Triggered Campaign Status: Draft done Targe…" at bounding box center [760, 321] width 1118 height 550
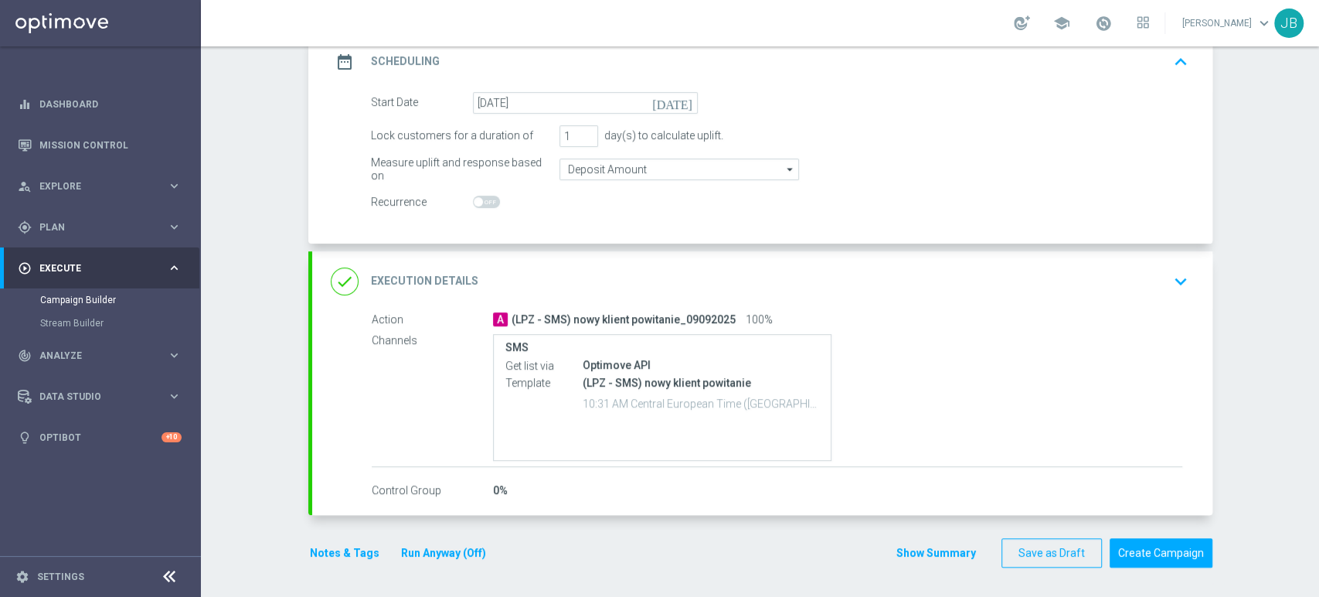
click at [1110, 257] on div "done Execution Details keyboard_arrow_down" at bounding box center [762, 281] width 900 height 60
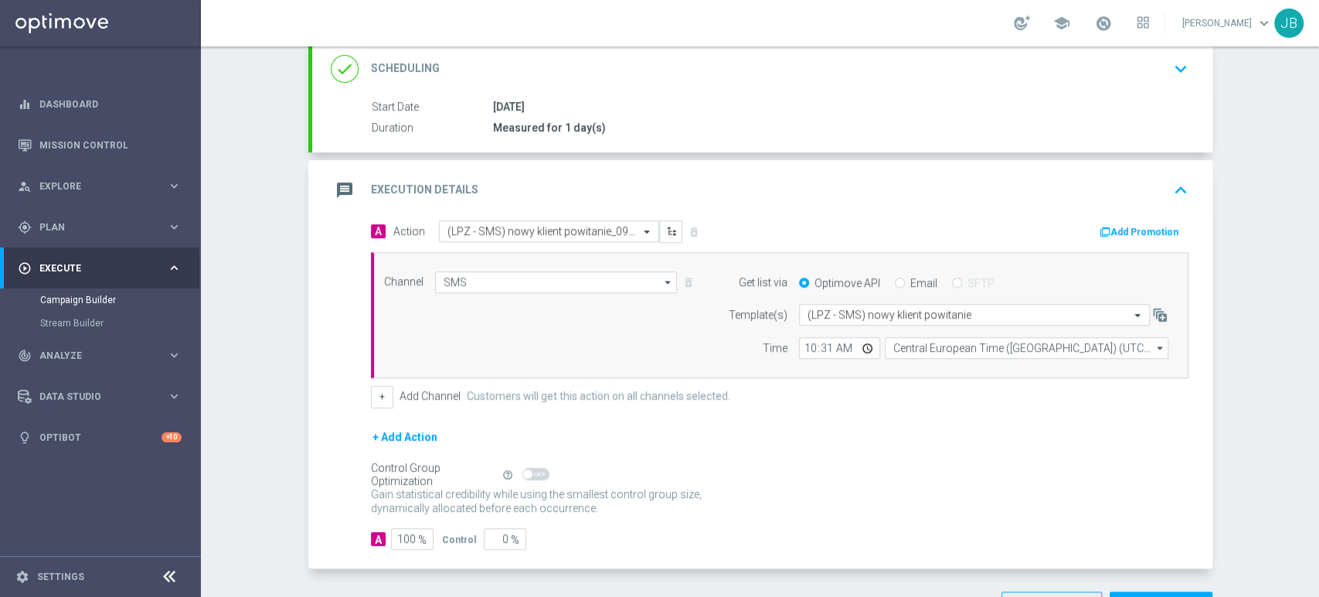
scroll to position [151, 0]
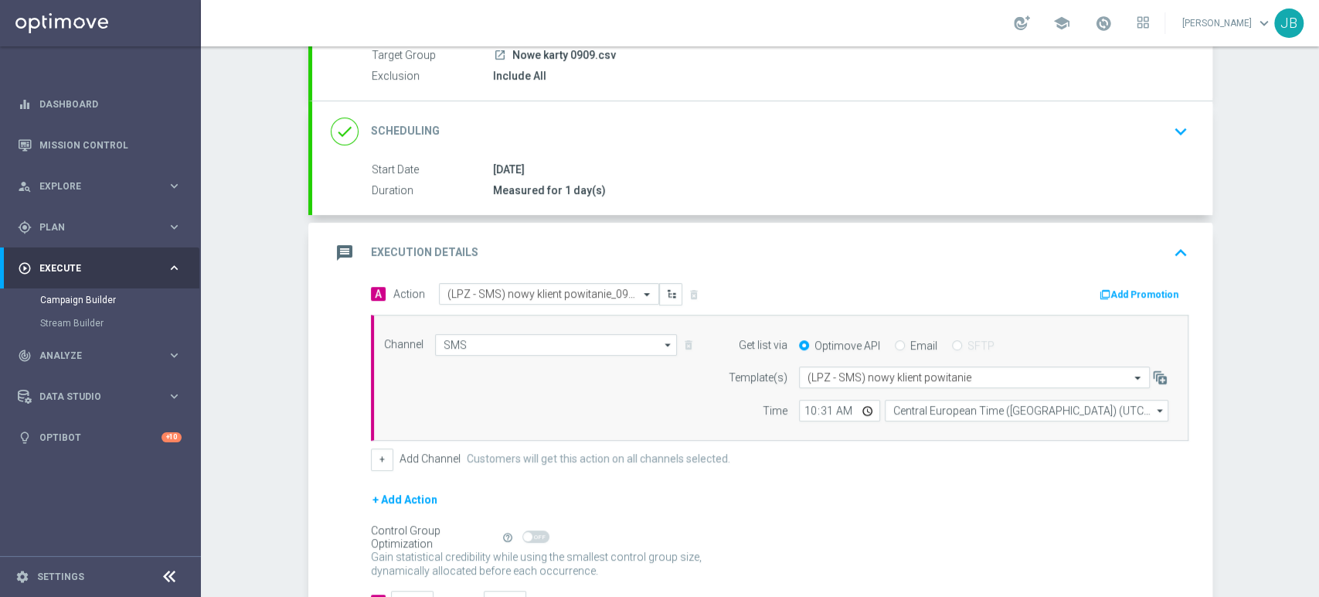
click at [1148, 157] on div "done Scheduling keyboard_arrow_down" at bounding box center [762, 131] width 900 height 60
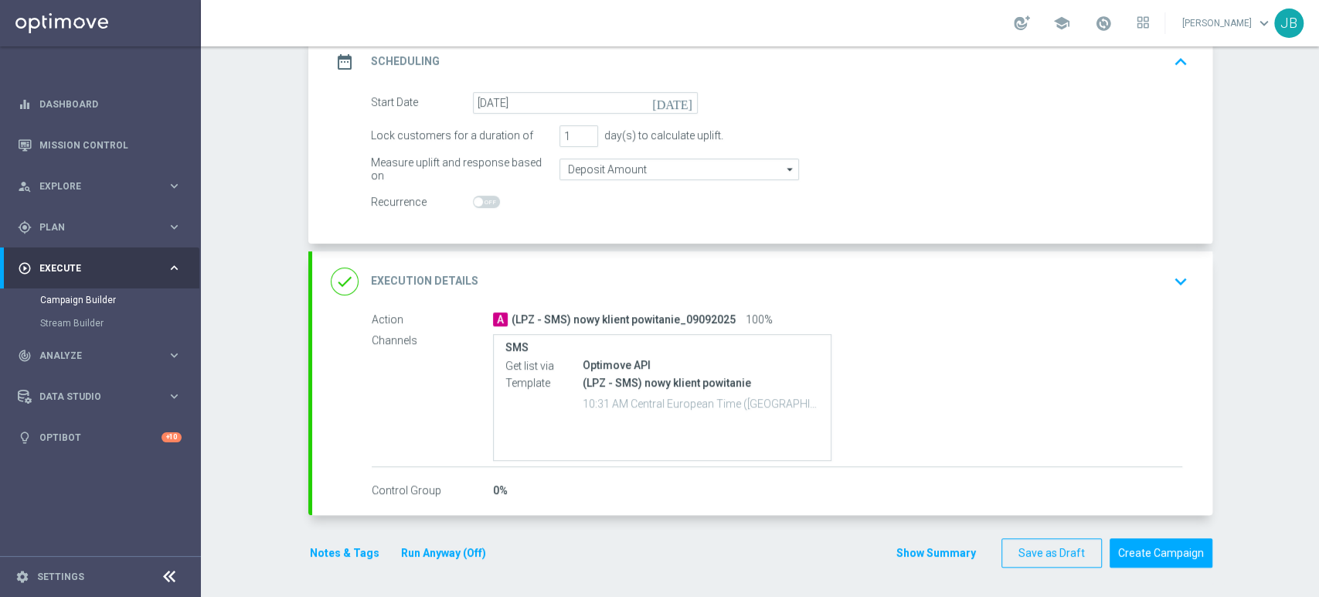
click at [1130, 268] on div "done Execution Details keyboard_arrow_down" at bounding box center [762, 281] width 863 height 29
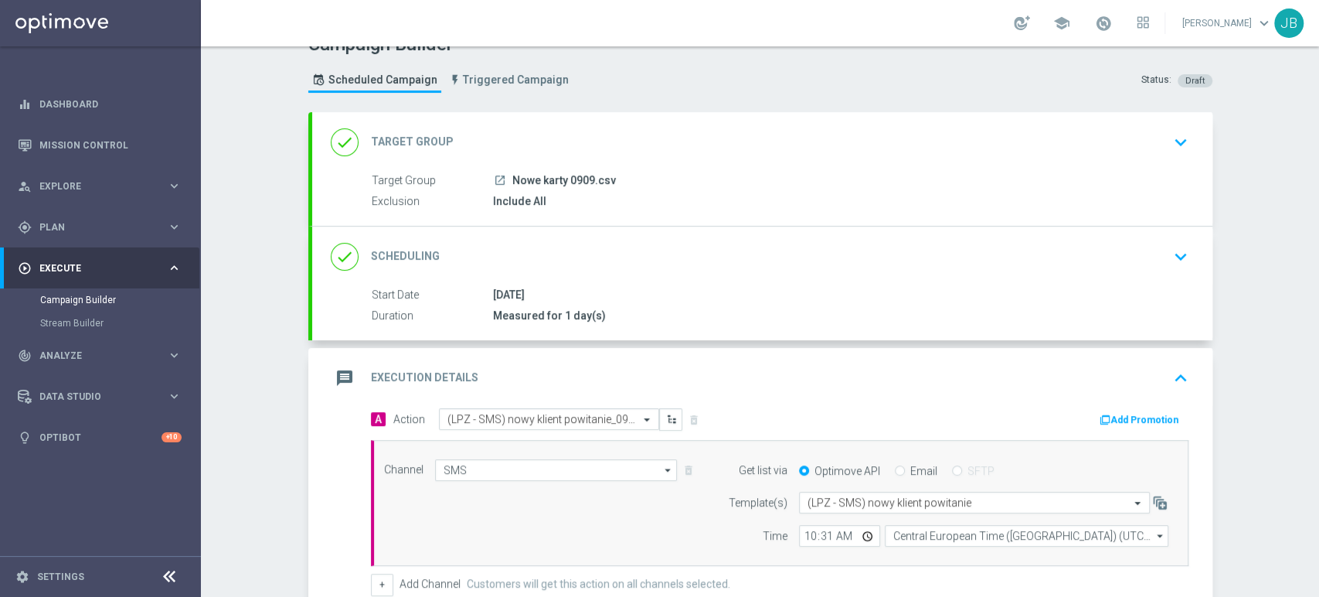
scroll to position [0, 0]
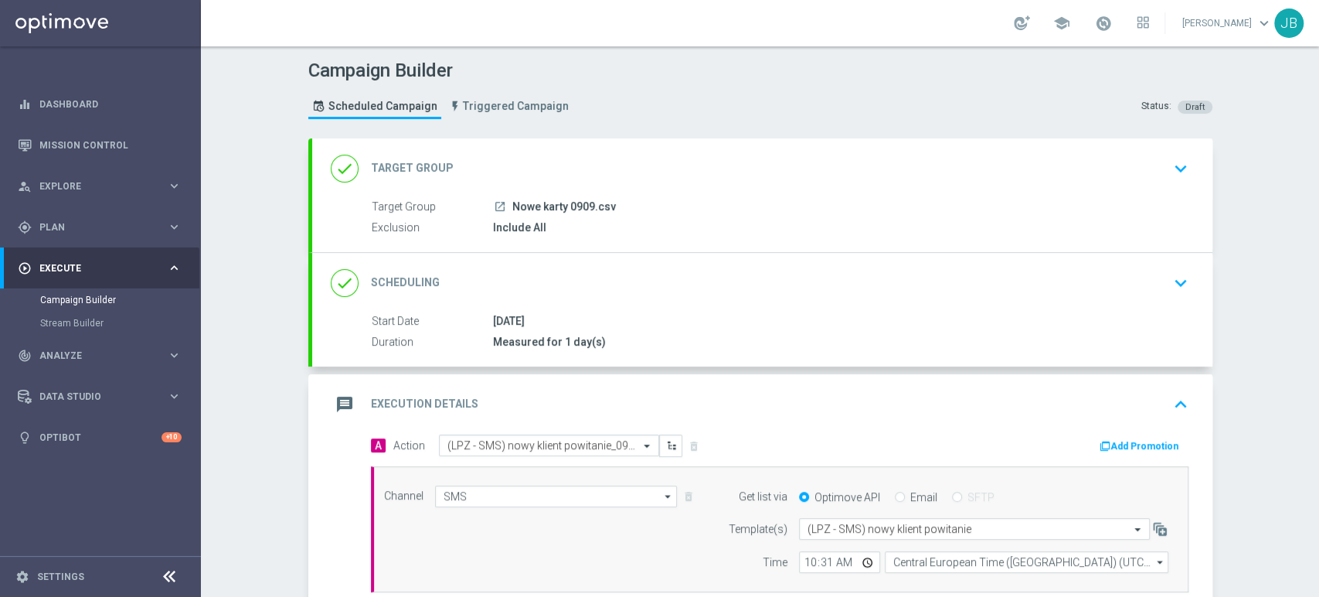
click at [1120, 180] on div "done Target Group keyboard_arrow_down" at bounding box center [762, 168] width 863 height 29
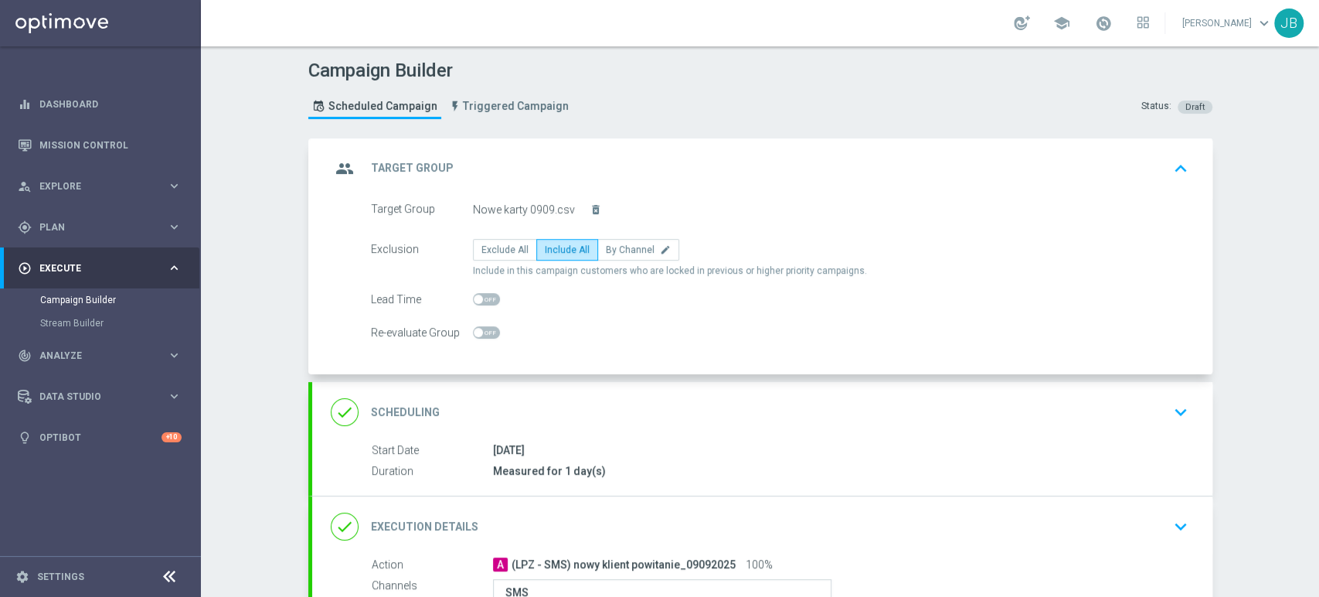
click at [1138, 395] on div "done Scheduling keyboard_arrow_down" at bounding box center [762, 412] width 900 height 60
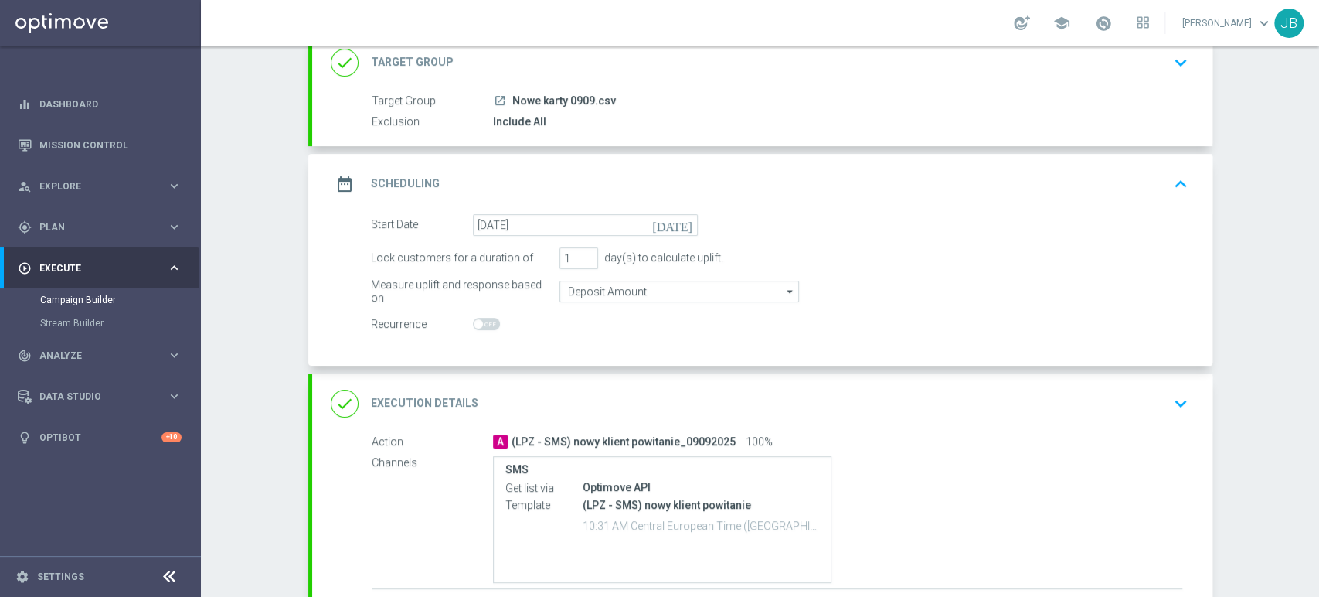
scroll to position [110, 0]
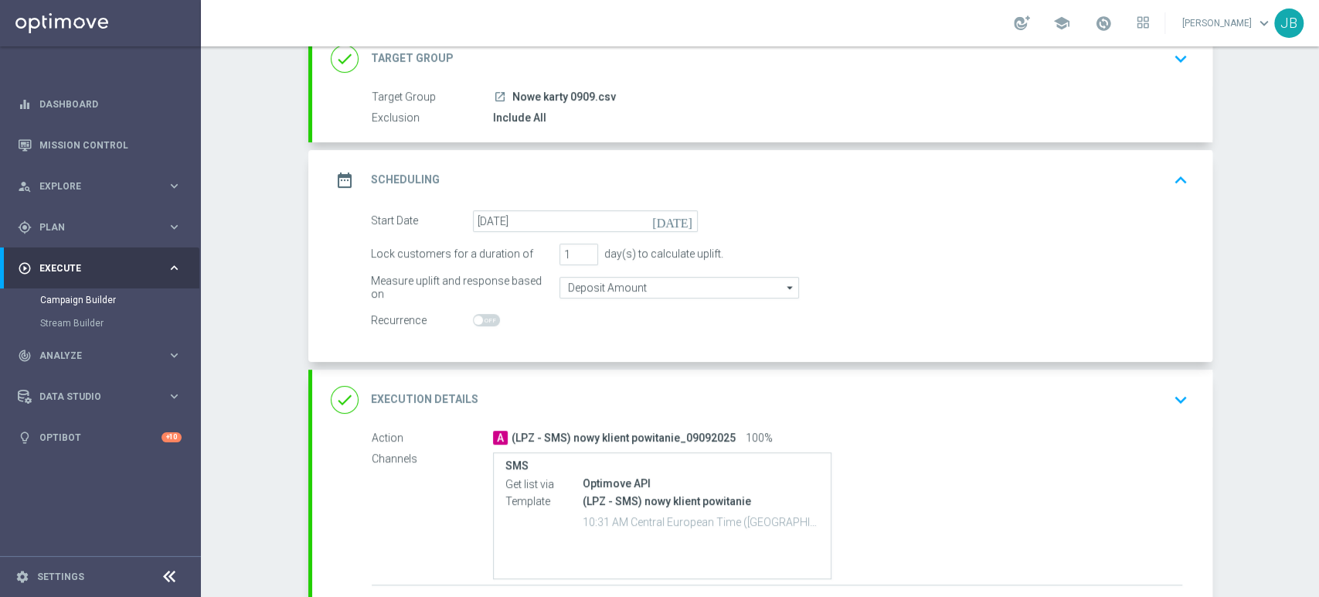
click at [1169, 390] on icon "keyboard_arrow_down" at bounding box center [1180, 399] width 23 height 23
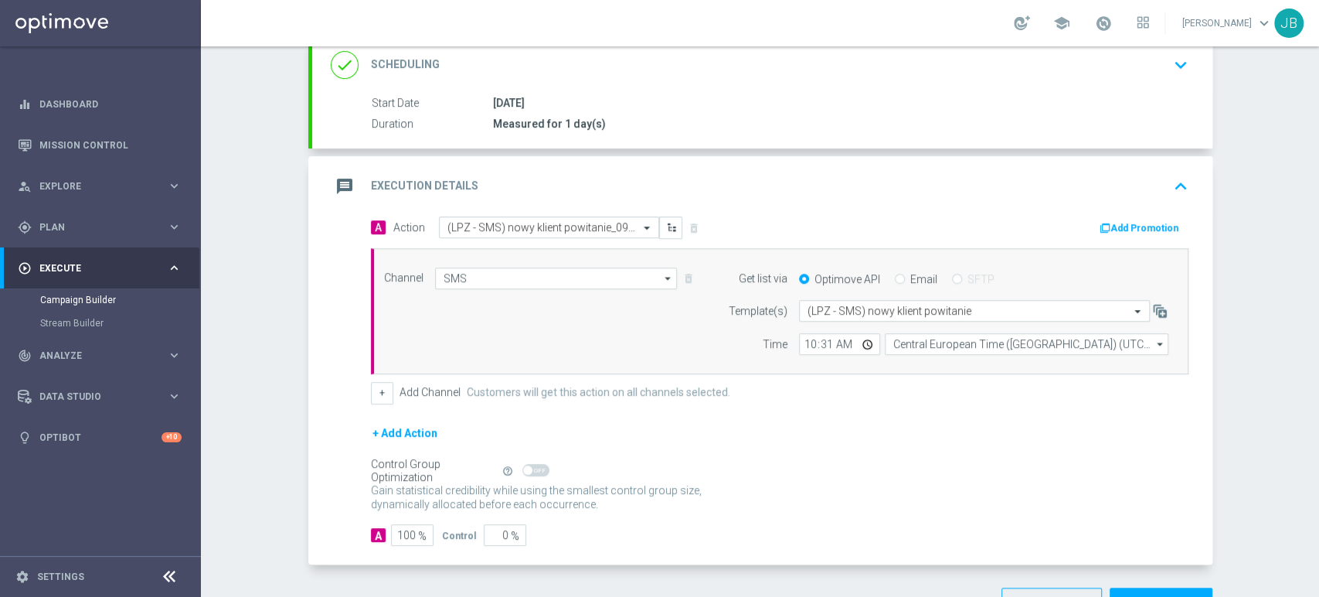
scroll to position [239, 0]
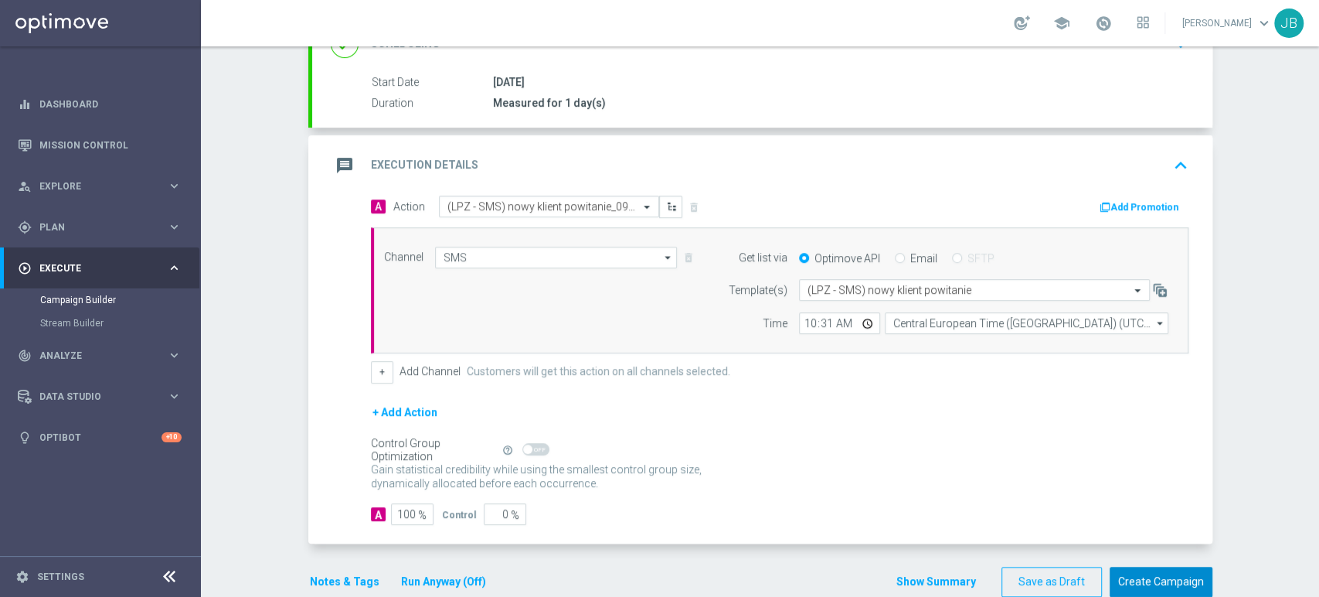
click at [1179, 572] on button "Create Campaign" at bounding box center [1161, 582] width 103 height 30
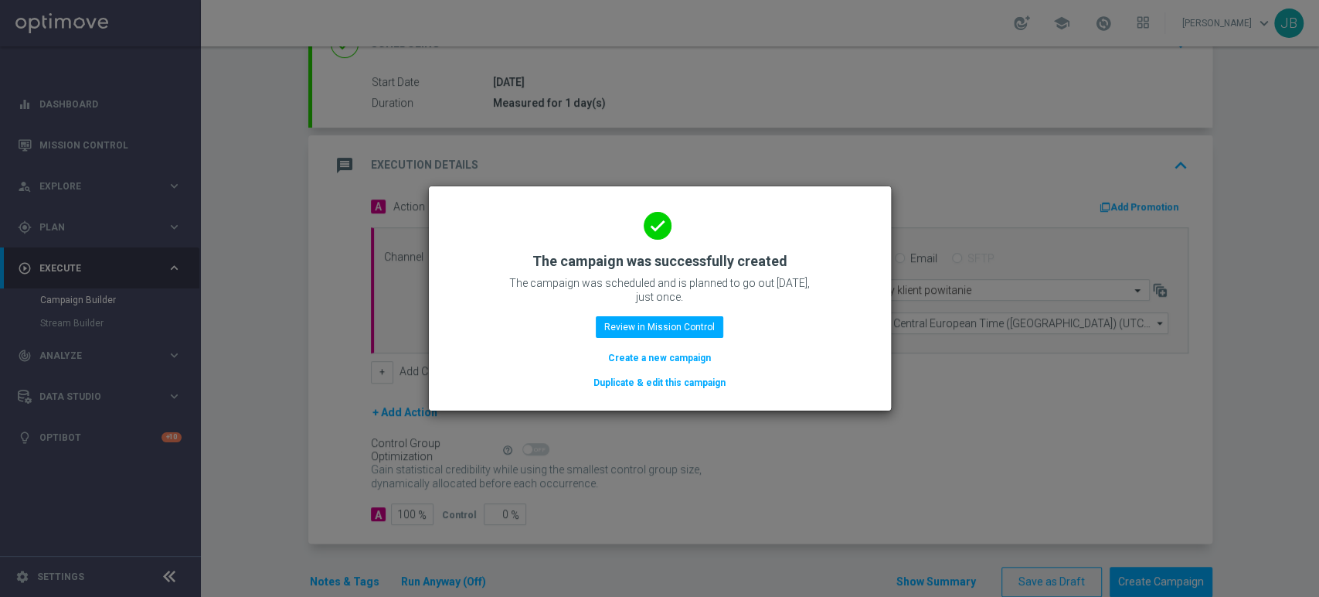
click at [616, 345] on div "done The campaign was successfully created The campaign was scheduled and is pl…" at bounding box center [660, 296] width 425 height 190
click at [612, 356] on button "Create a new campaign" at bounding box center [660, 357] width 106 height 17
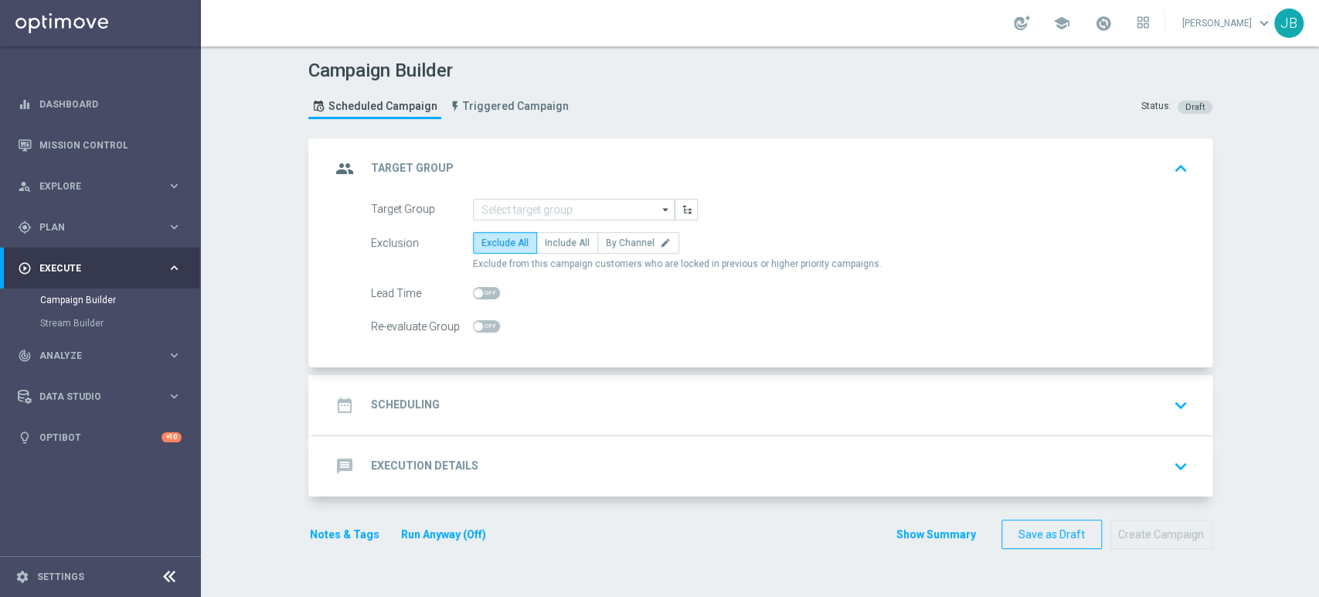
scroll to position [0, 0]
click at [485, 215] on input at bounding box center [574, 210] width 202 height 22
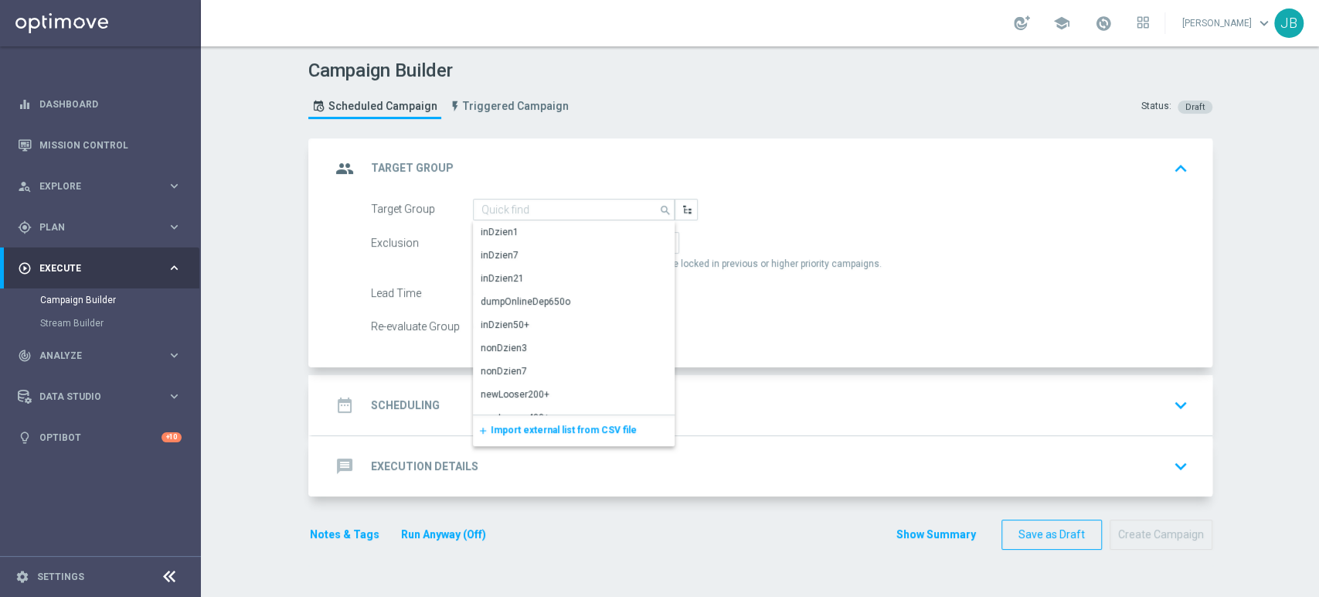
click at [509, 434] on span "Import external list from CSV file" at bounding box center [564, 429] width 146 height 11
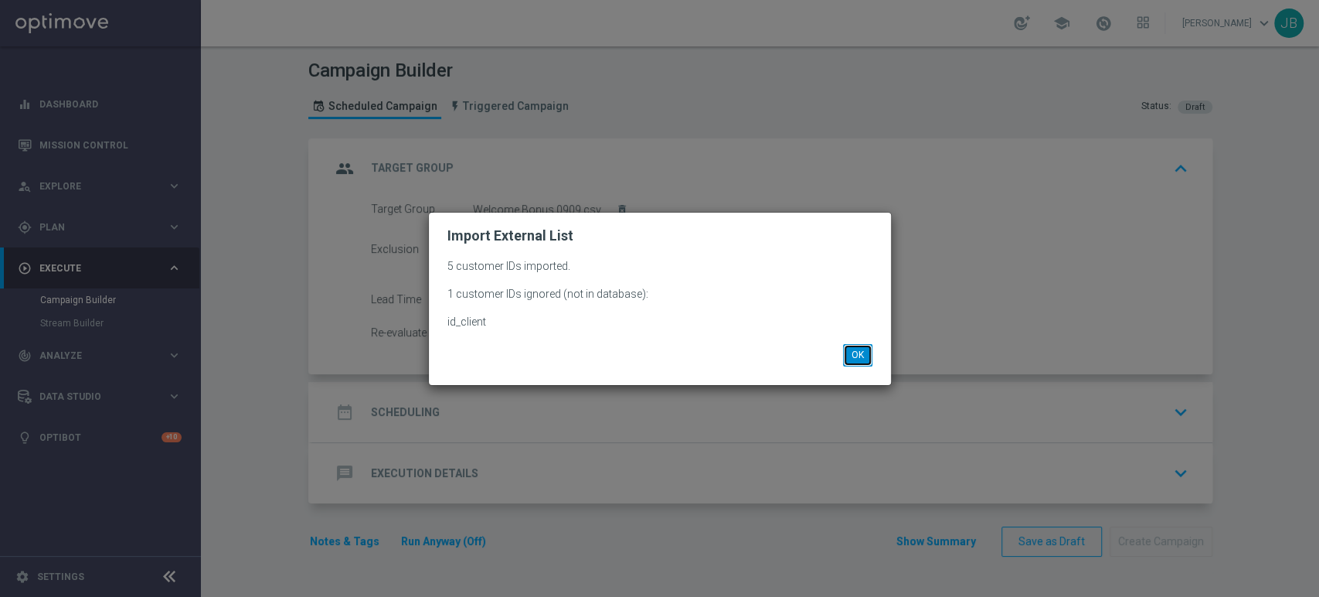
click at [859, 355] on button "OK" at bounding box center [857, 355] width 29 height 22
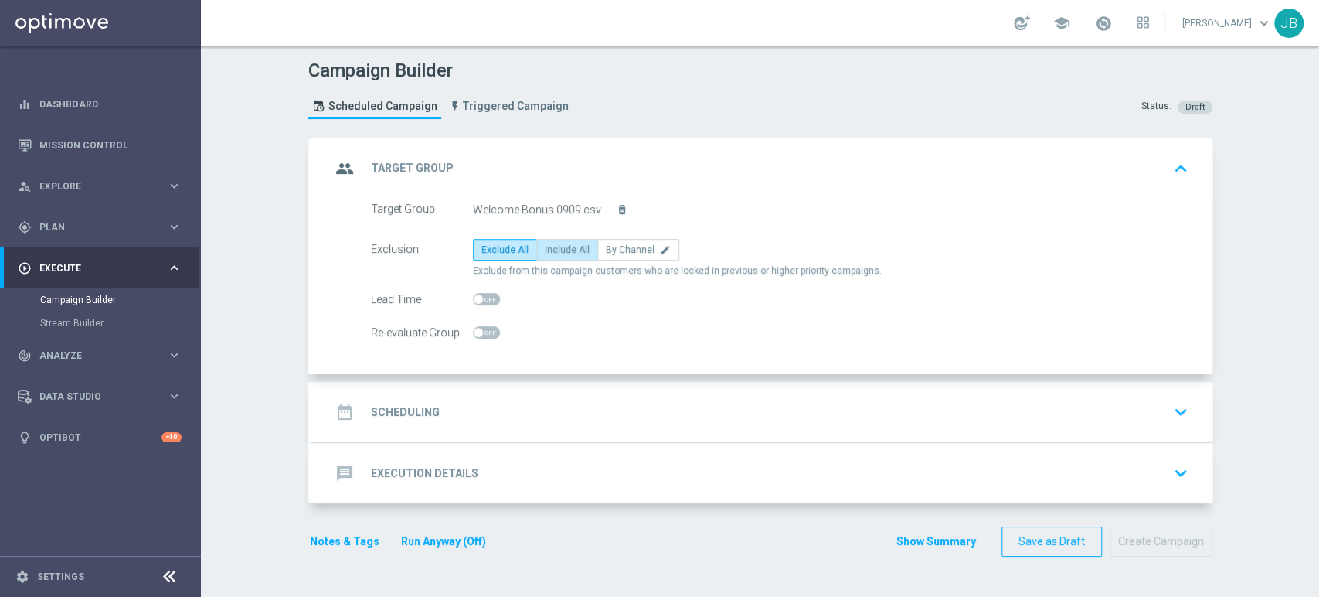
click at [566, 250] on span "Include All" at bounding box center [567, 249] width 45 height 11
click at [555, 250] on input "Include All" at bounding box center [550, 252] width 10 height 10
radio input "true"
click at [528, 419] on div "date_range Scheduling keyboard_arrow_down" at bounding box center [762, 411] width 863 height 29
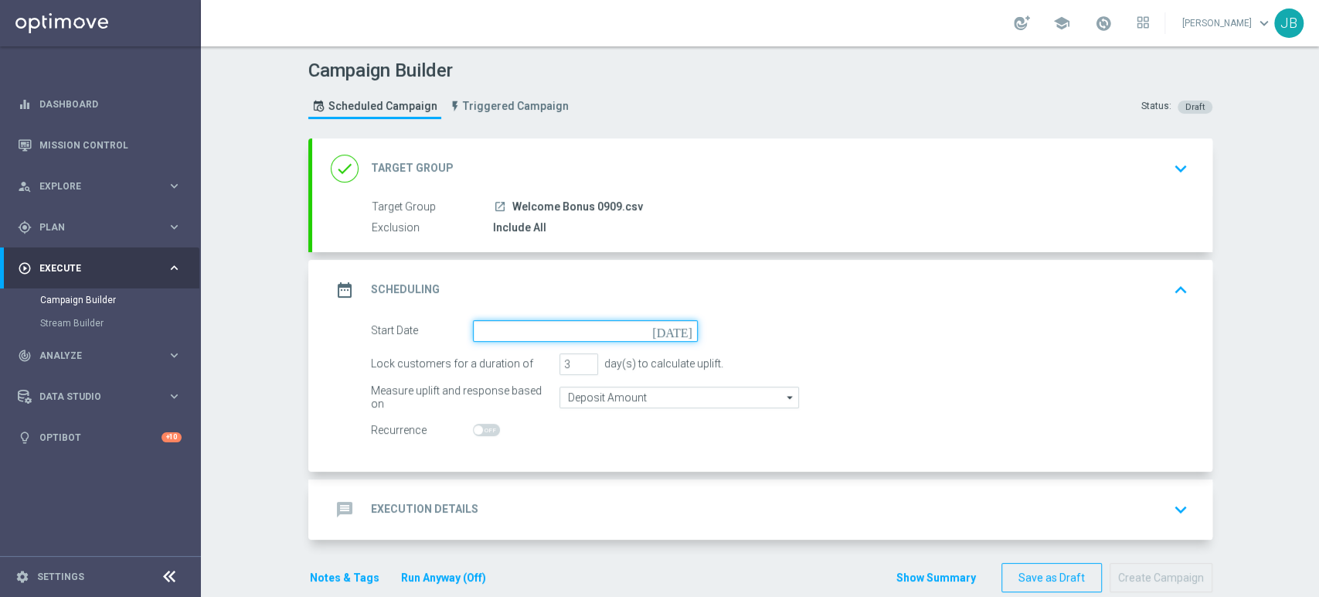
click at [507, 326] on input at bounding box center [585, 331] width 225 height 22
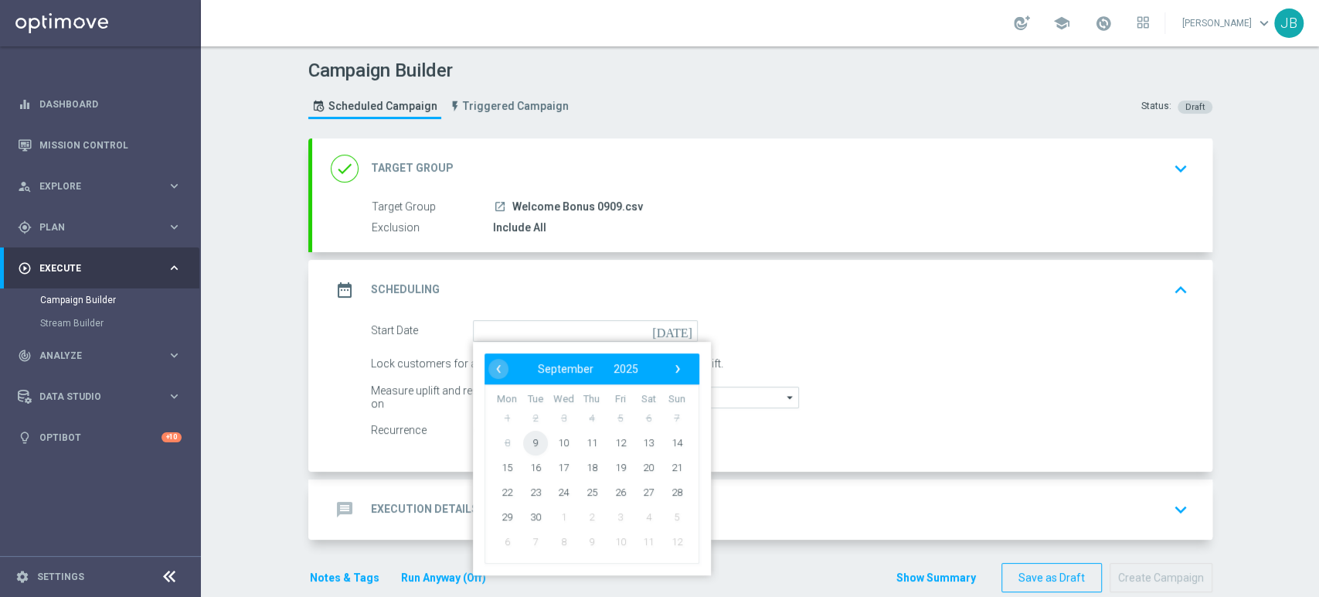
click at [522, 441] on span "9" at bounding box center [534, 442] width 25 height 25
type input "[DATE]"
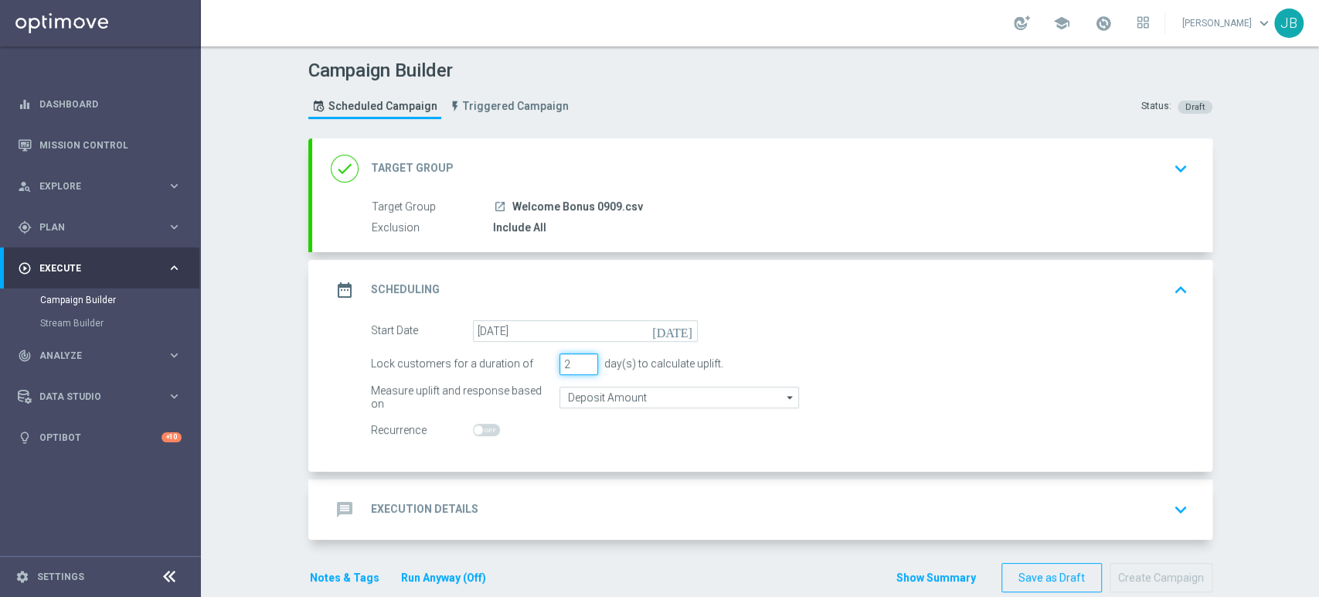
click at [585, 366] on input "2" at bounding box center [579, 364] width 39 height 22
type input "1"
click at [585, 366] on input "1" at bounding box center [579, 364] width 39 height 22
click at [482, 509] on div "message Execution Details keyboard_arrow_down" at bounding box center [762, 509] width 863 height 29
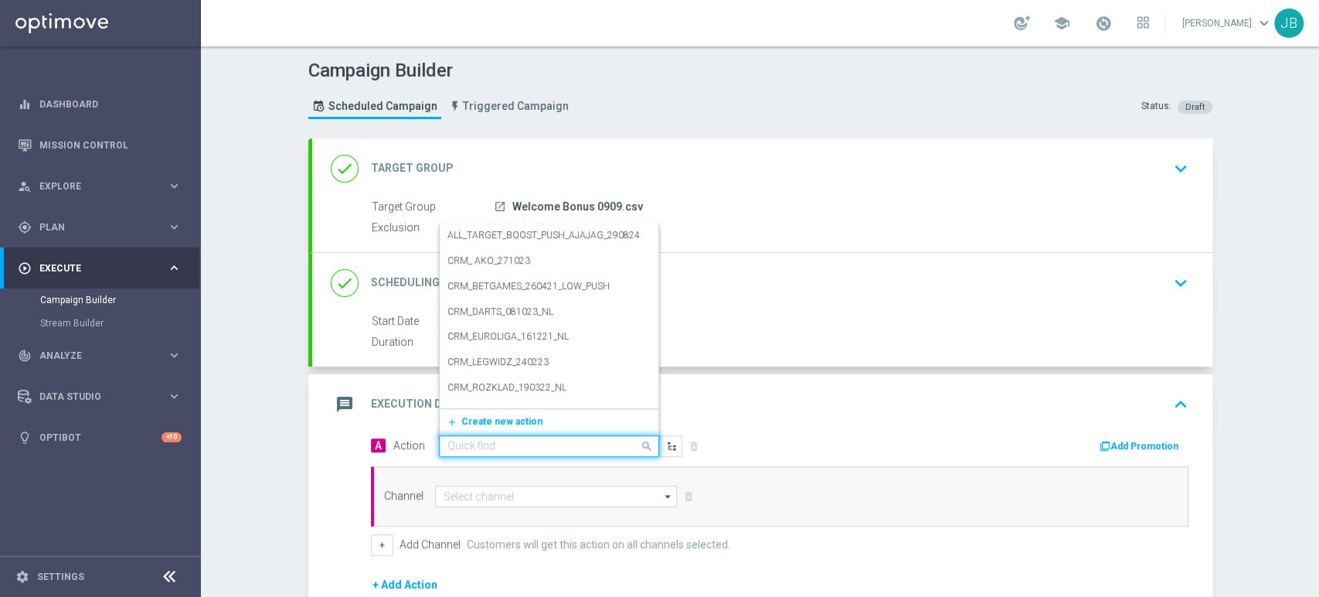
click at [468, 440] on input "text" at bounding box center [534, 446] width 172 height 13
click at [478, 420] on span "Create new action" at bounding box center [501, 421] width 81 height 11
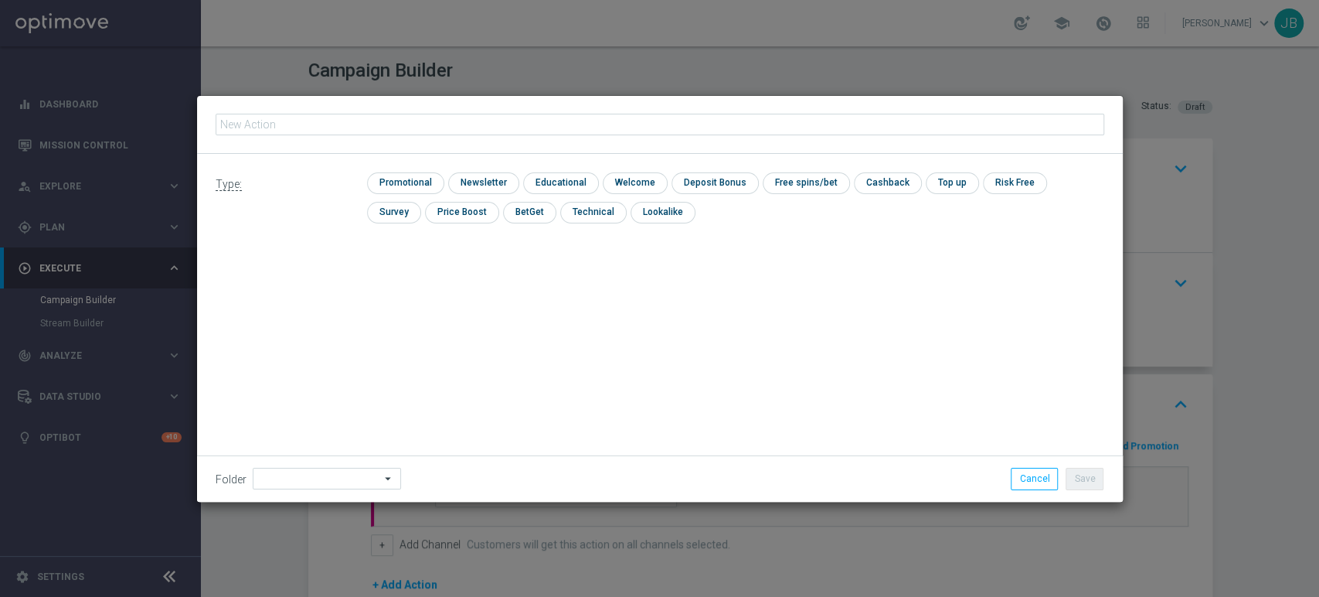
type input "(LPZ - TARGET) Welcome Bonus_09092025"
click at [477, 189] on input "checkbox" at bounding box center [481, 182] width 67 height 21
checkbox input "true"
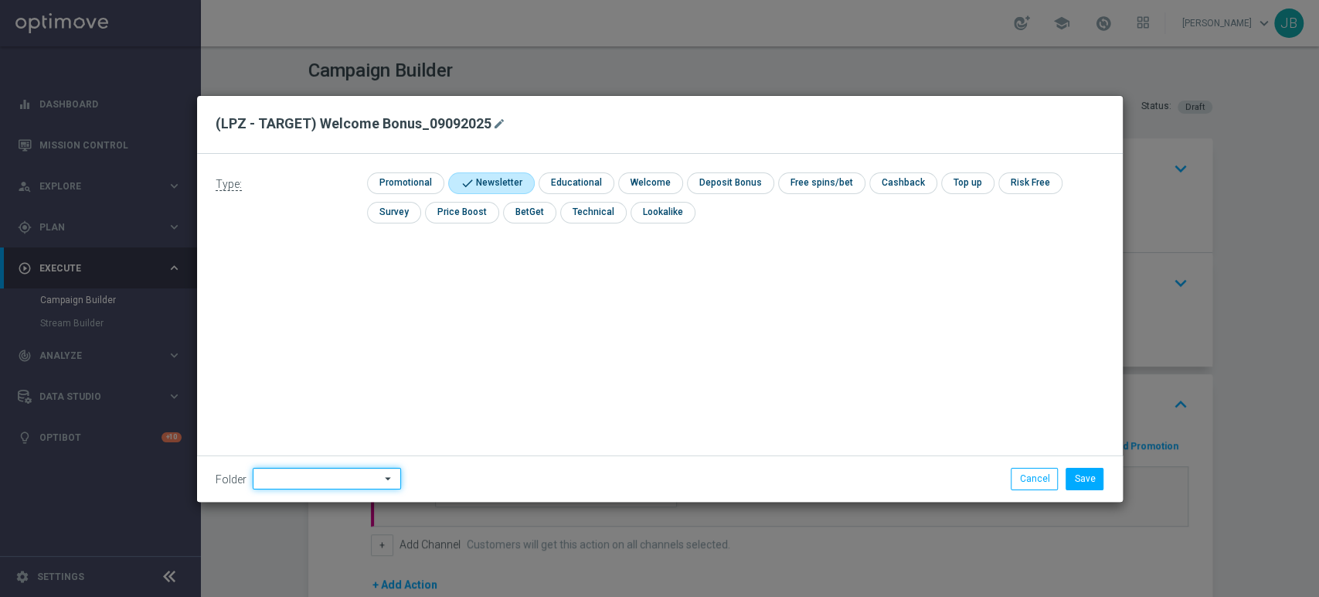
click at [309, 476] on input at bounding box center [327, 479] width 148 height 22
click at [342, 314] on div "Justyna B." at bounding box center [325, 322] width 144 height 22
type input "Justyna B."
click at [1092, 478] on button "Save" at bounding box center [1085, 479] width 38 height 22
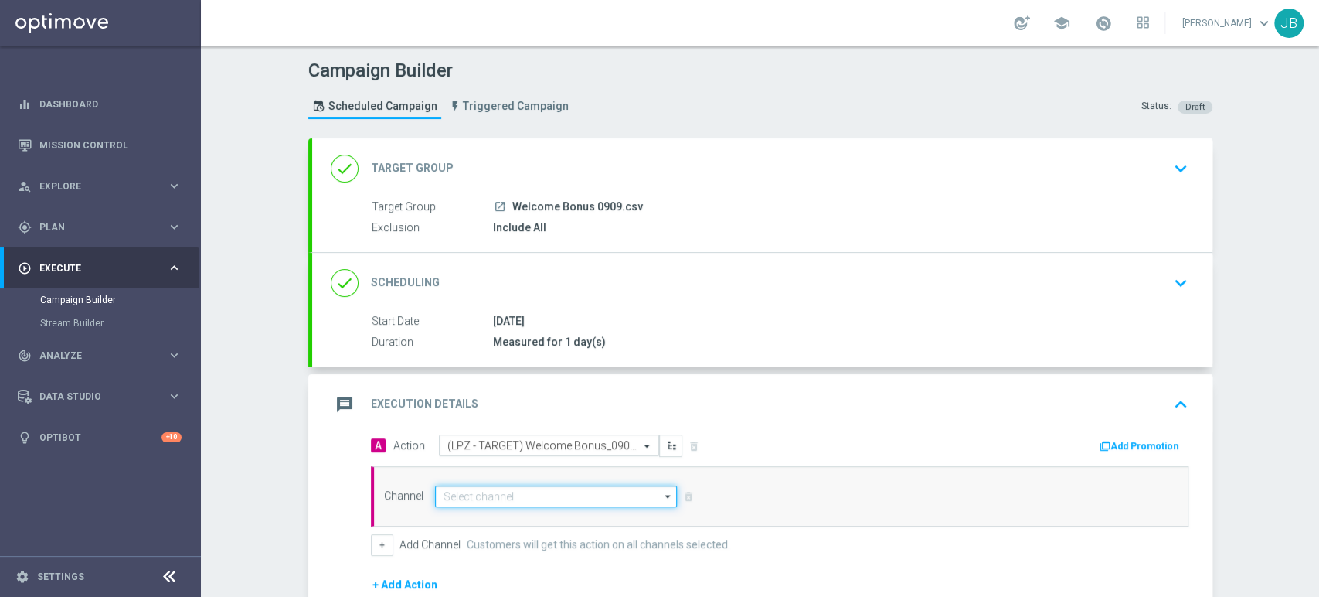
click at [475, 493] on input at bounding box center [556, 496] width 243 height 22
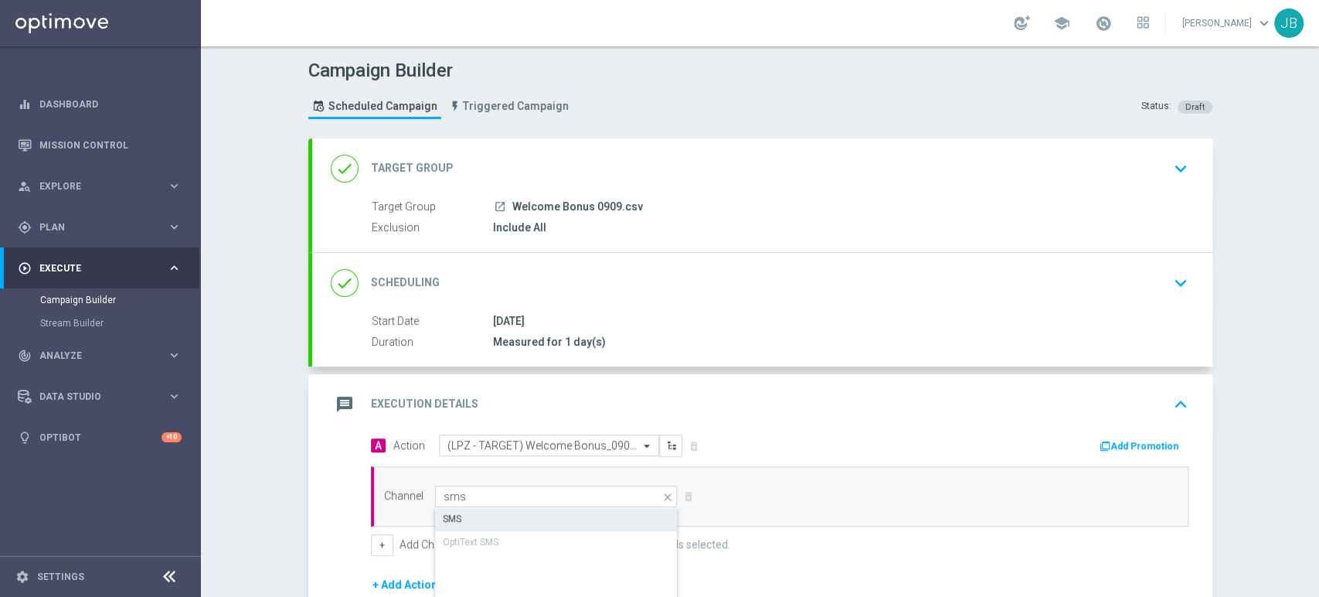
click at [475, 510] on div "SMS" at bounding box center [556, 519] width 243 height 22
type input "SMS"
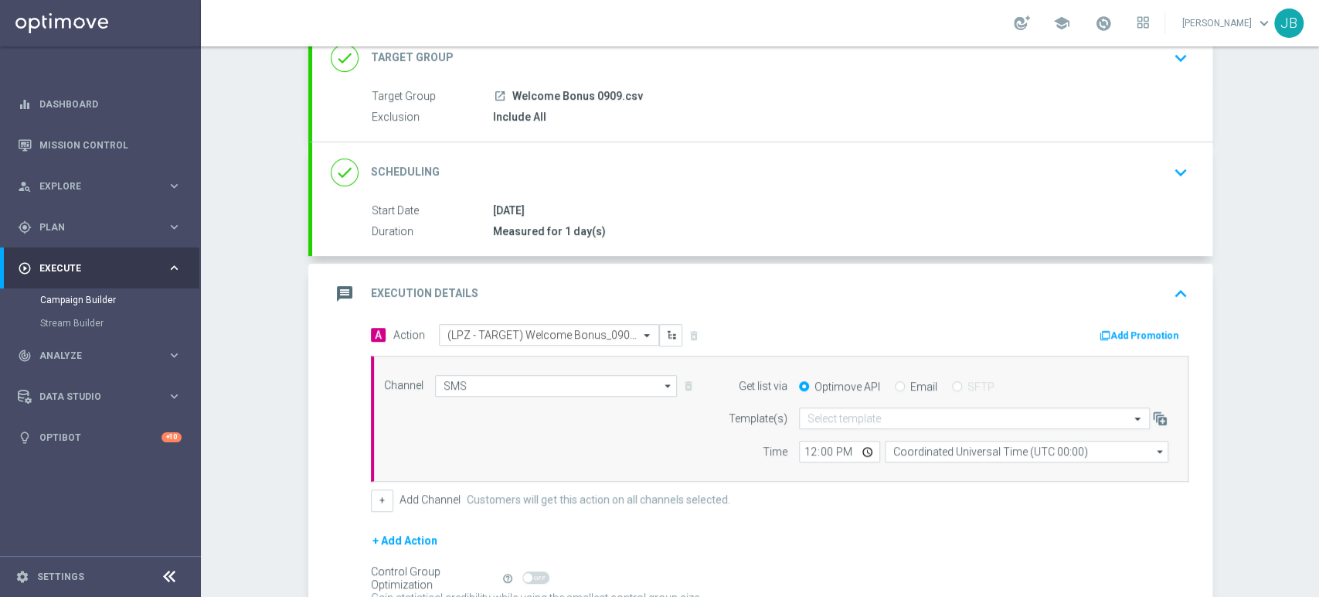
scroll to position [241, 0]
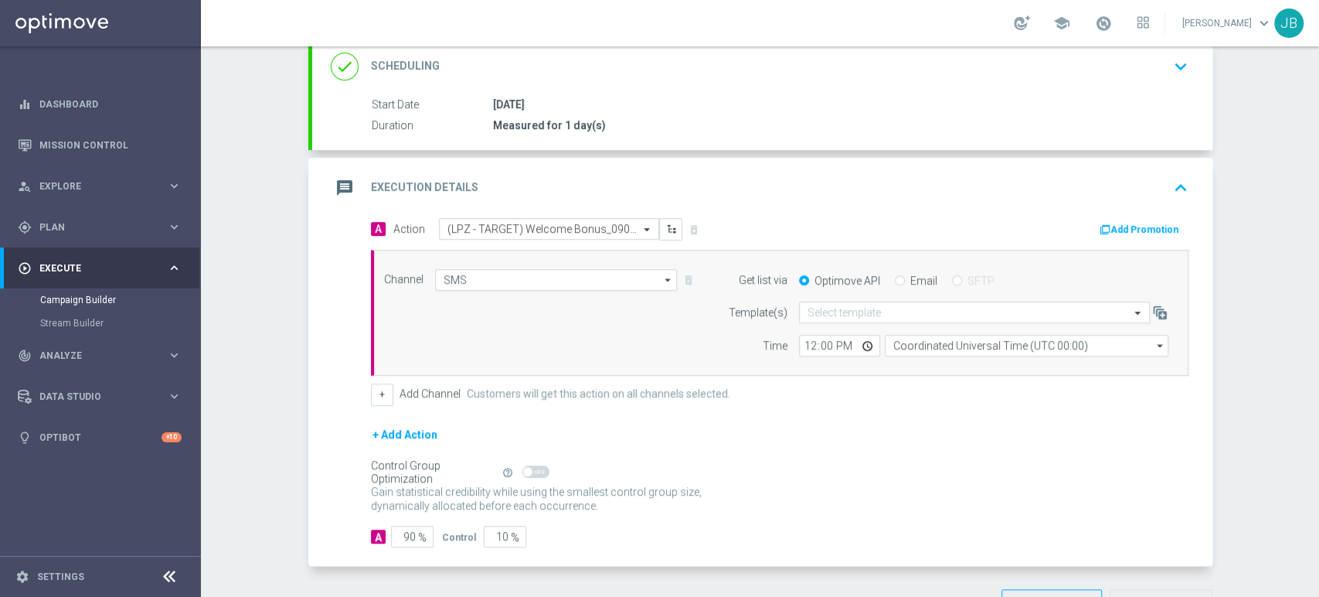
drag, startPoint x: 1318, startPoint y: 343, endPoint x: 1318, endPoint y: 497, distance: 153.8
click at [1318, 497] on div "Campaign Builder Scheduled Campaign Triggered Campaign Status: Draft done Targe…" at bounding box center [760, 321] width 1118 height 550
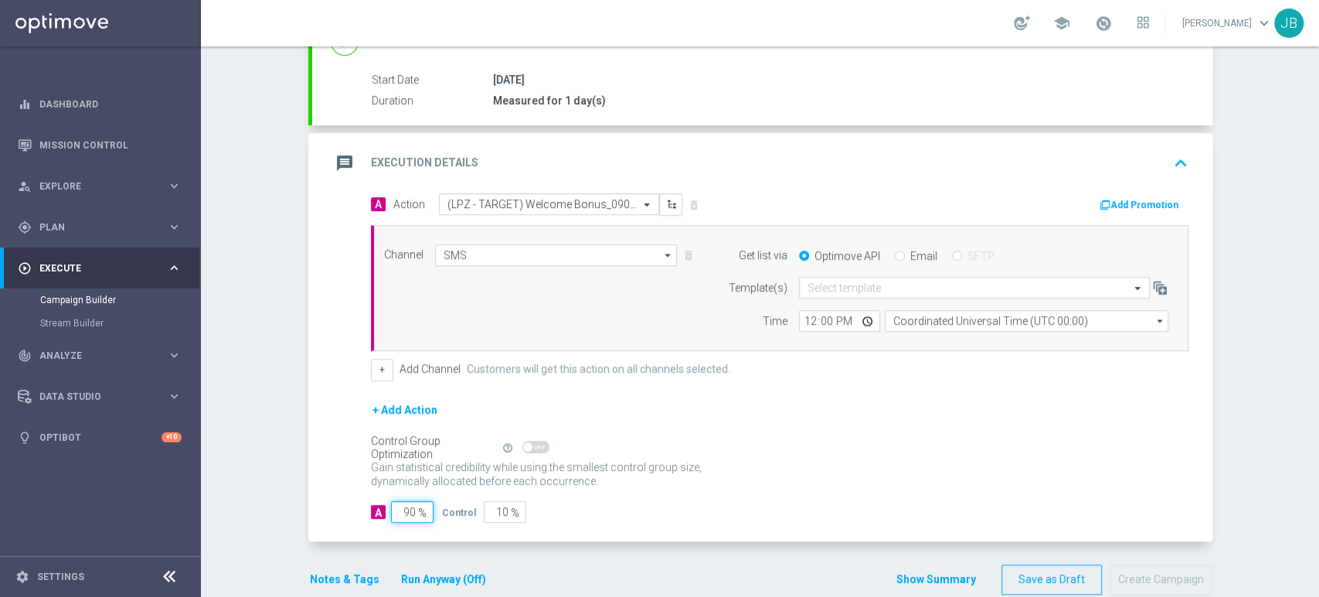
click at [405, 506] on input "90" at bounding box center [412, 512] width 43 height 22
type input "0"
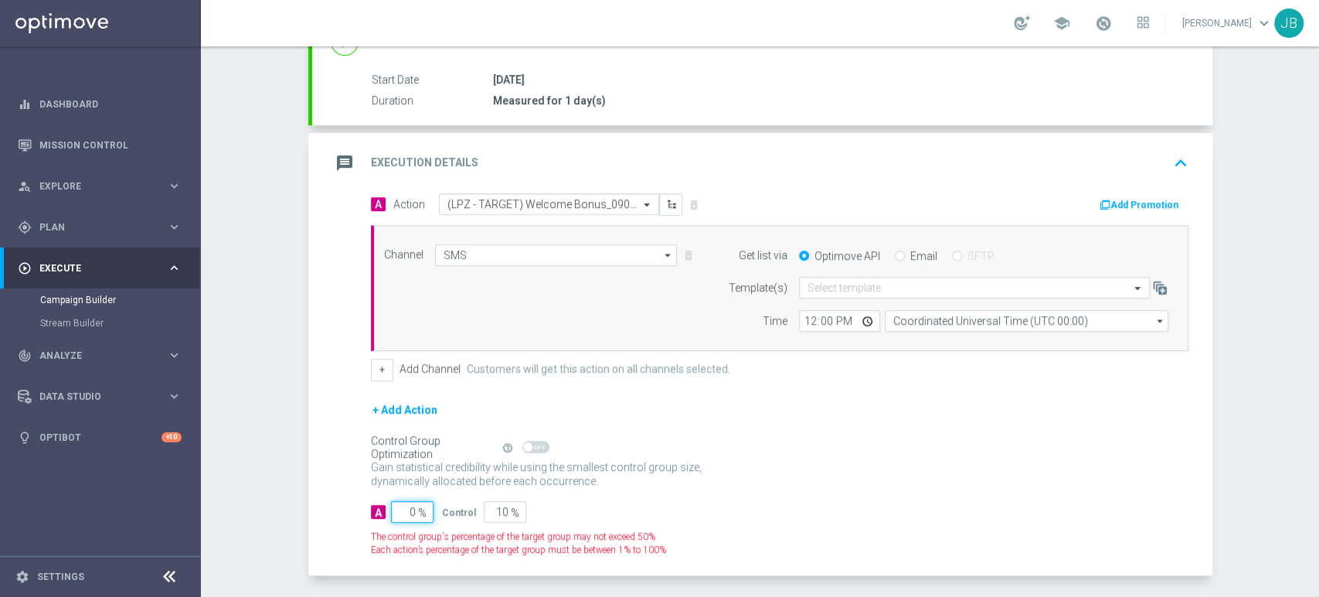
type input "100"
type input "10"
type input "90"
type input "100"
type input "0"
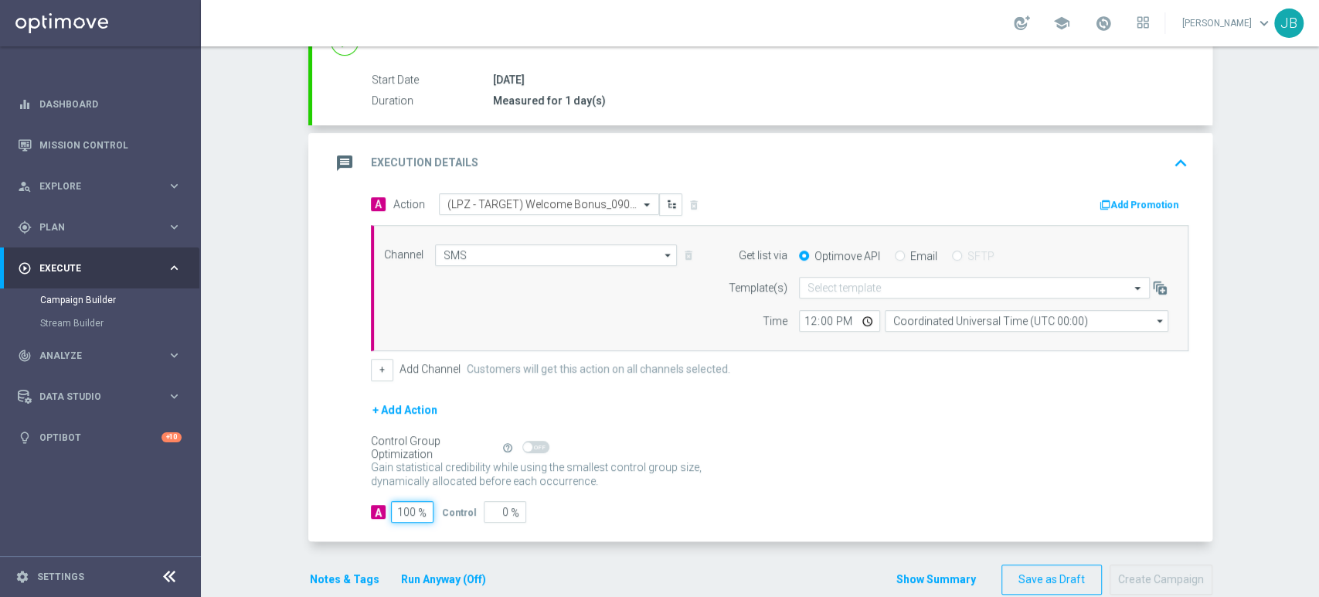
type input "100"
click at [896, 297] on form "Template(s) Select template Time 12:00 Coordinated Universal Time (UTC 00:00) C…" at bounding box center [944, 304] width 448 height 55
click at [885, 287] on input "text" at bounding box center [959, 287] width 303 height 13
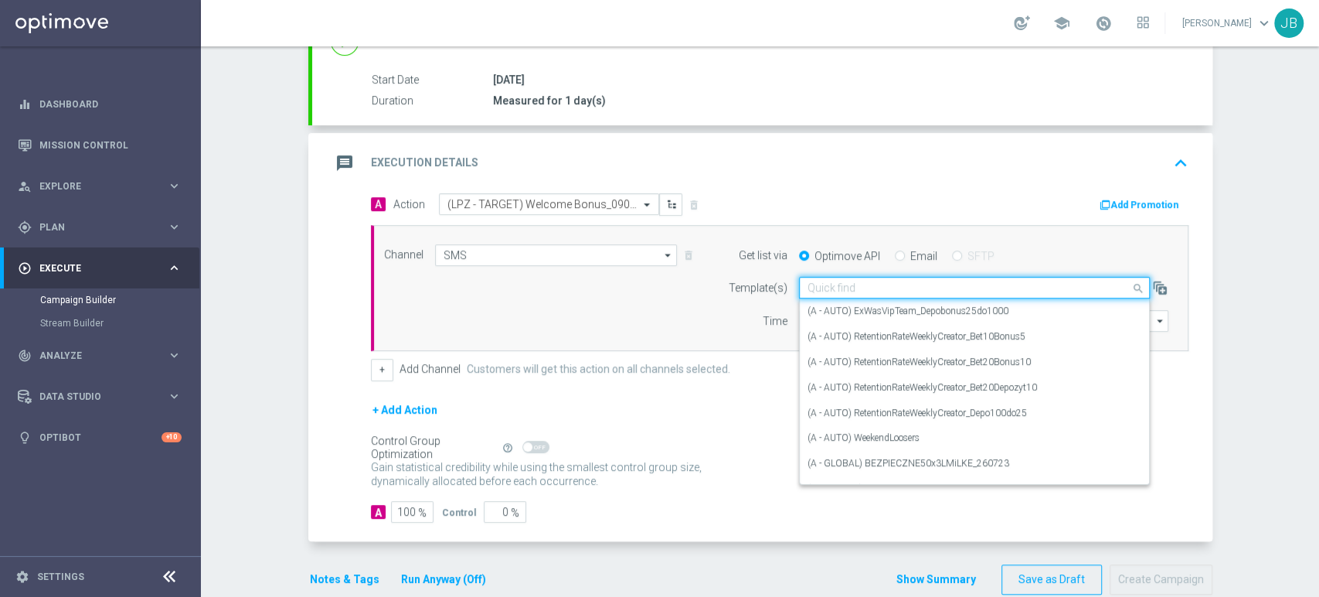
paste input "(LPZ - TARGET) Welcome Bonus_09092025"
type input "(LPZ - TARGET) Welcome Bonus_09092025"
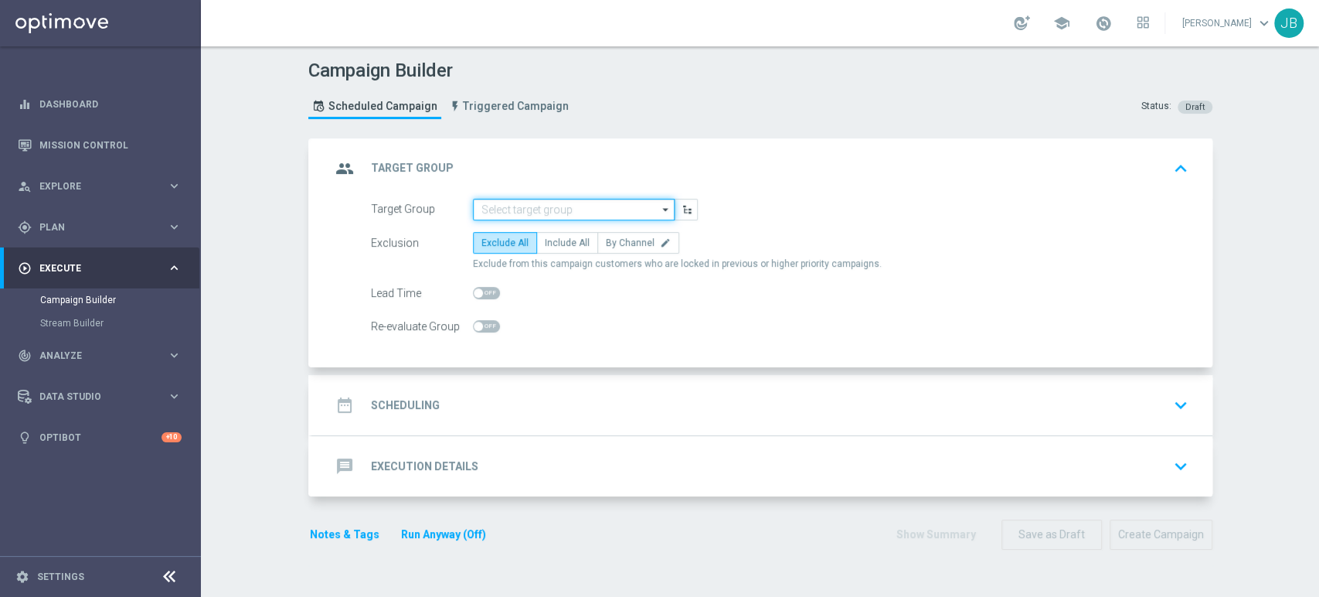
click at [528, 199] on input at bounding box center [574, 210] width 202 height 22
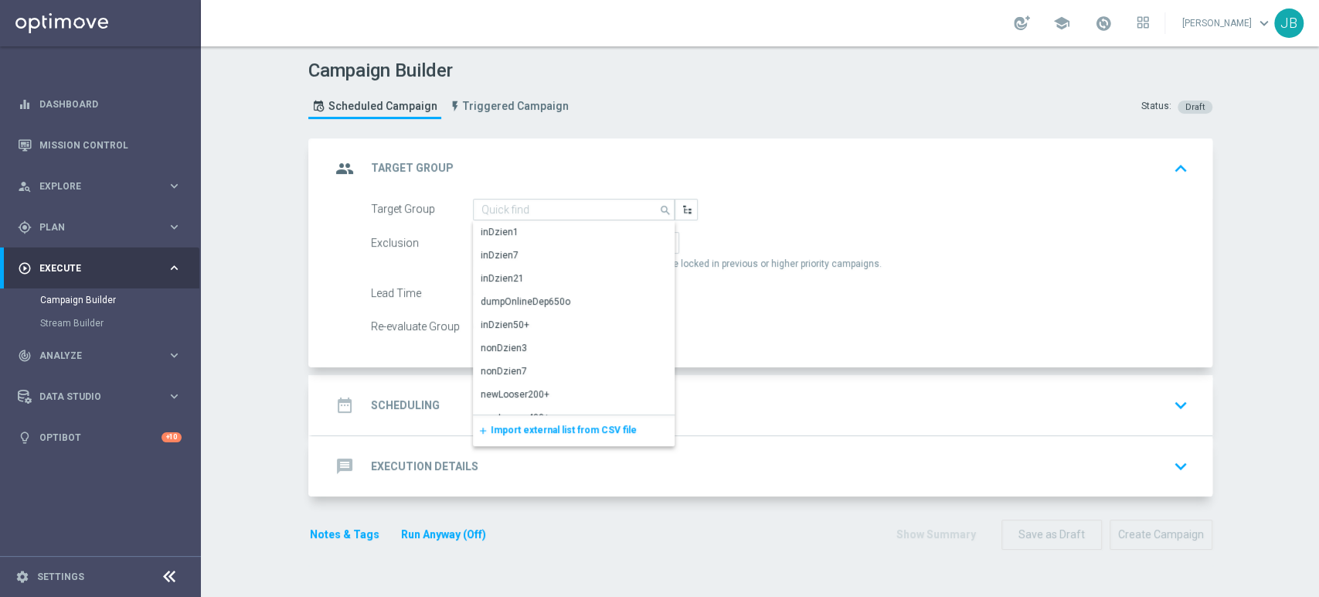
click at [510, 425] on span "Import external list from CSV file" at bounding box center [564, 429] width 146 height 11
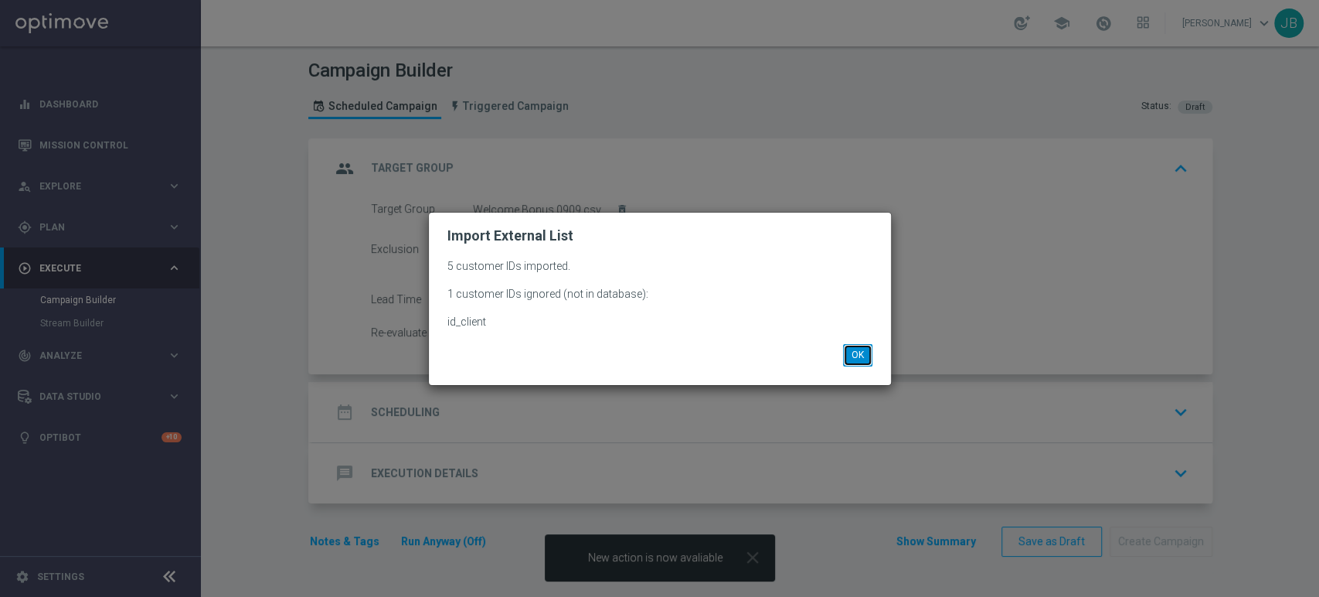
click at [865, 359] on button "OK" at bounding box center [857, 355] width 29 height 22
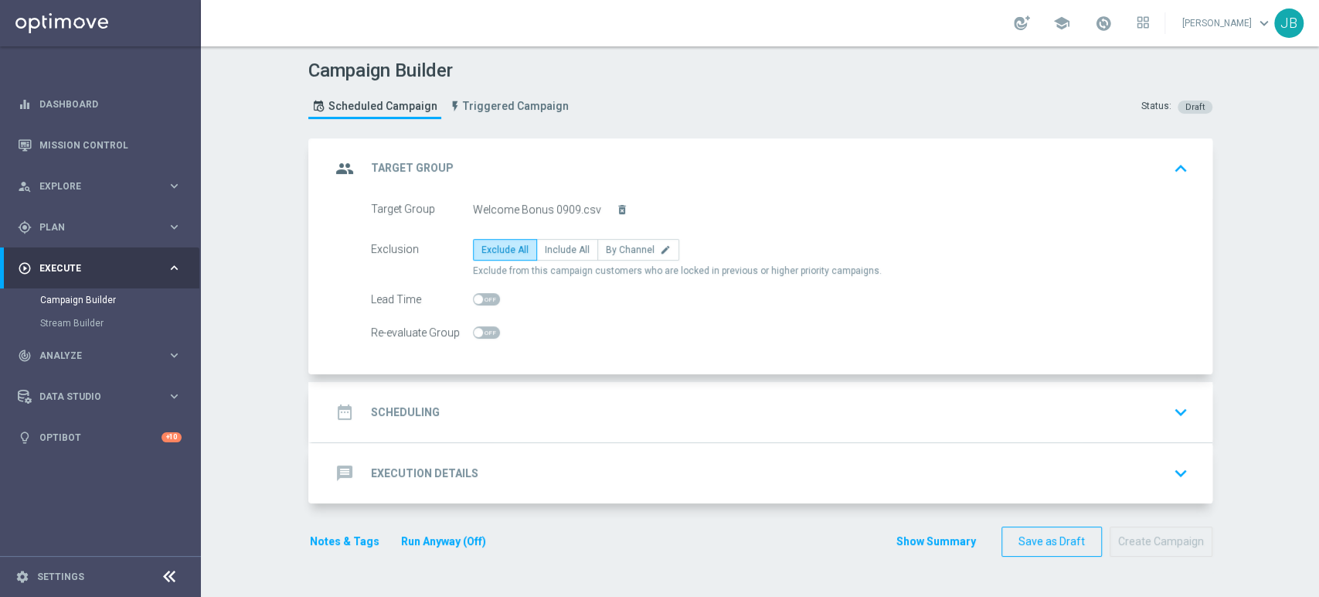
click at [553, 264] on span "Exclude from this campaign customers who are locked in previous or higher prior…" at bounding box center [677, 270] width 409 height 13
click at [553, 252] on span "Include All" at bounding box center [567, 249] width 45 height 11
click at [553, 252] on input "Include All" at bounding box center [550, 252] width 10 height 10
radio input "true"
click at [503, 416] on div "date_range Scheduling keyboard_arrow_down" at bounding box center [762, 411] width 863 height 29
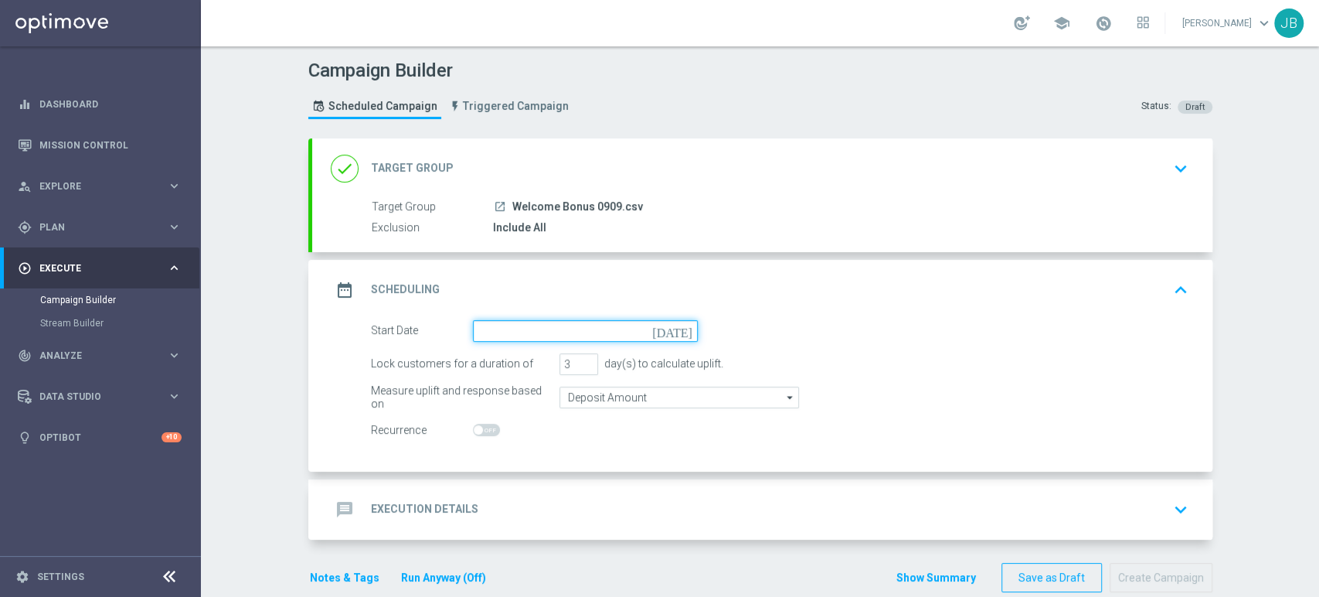
click at [494, 327] on input at bounding box center [585, 331] width 225 height 22
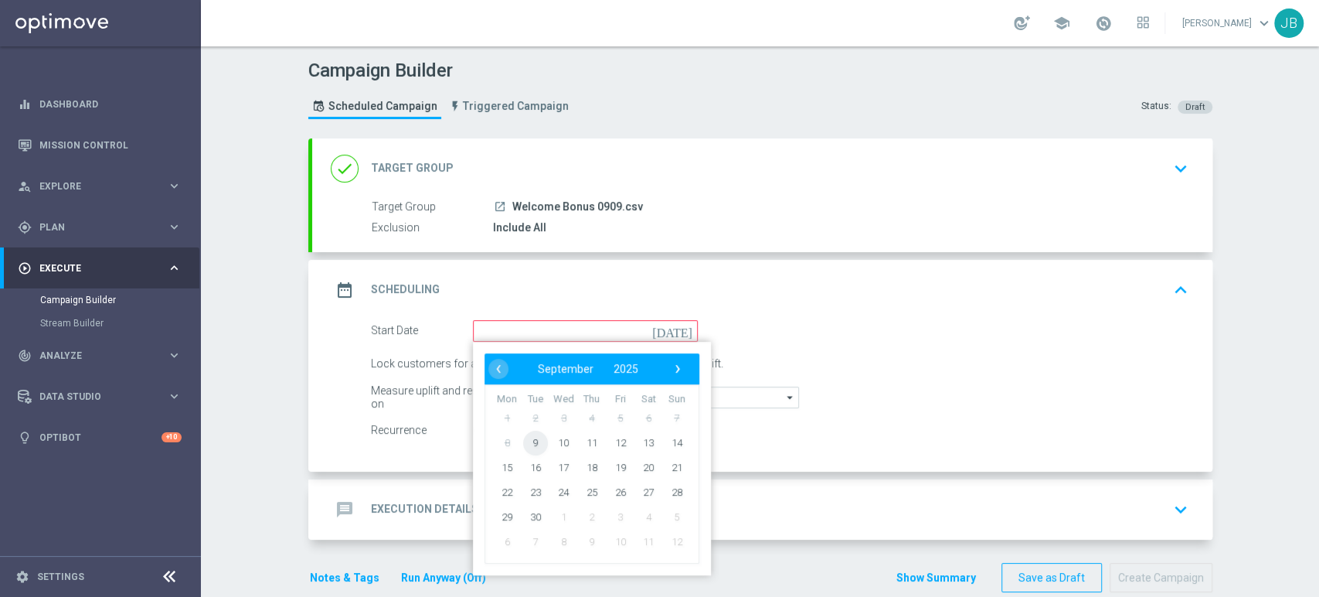
click at [533, 441] on span "9" at bounding box center [534, 442] width 25 height 25
type input "[DATE]"
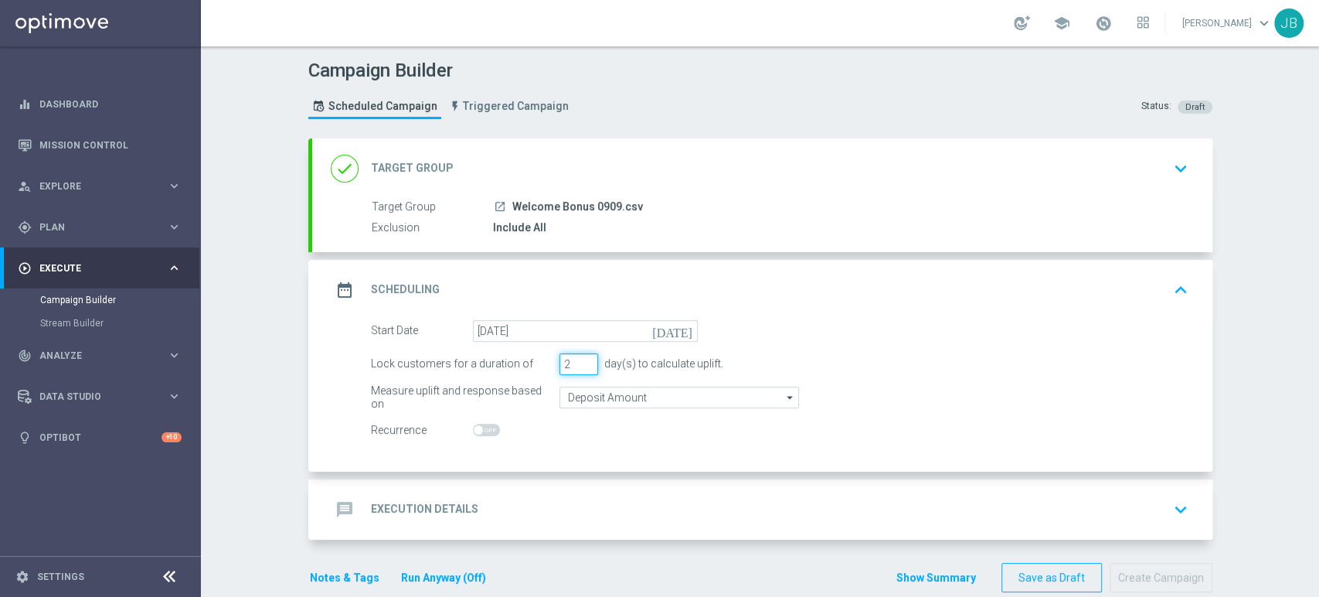
click at [580, 366] on input "2" at bounding box center [579, 364] width 39 height 22
type input "1"
click at [580, 366] on input "1" at bounding box center [579, 364] width 39 height 22
click at [503, 508] on div "message Execution Details keyboard_arrow_down" at bounding box center [762, 509] width 863 height 29
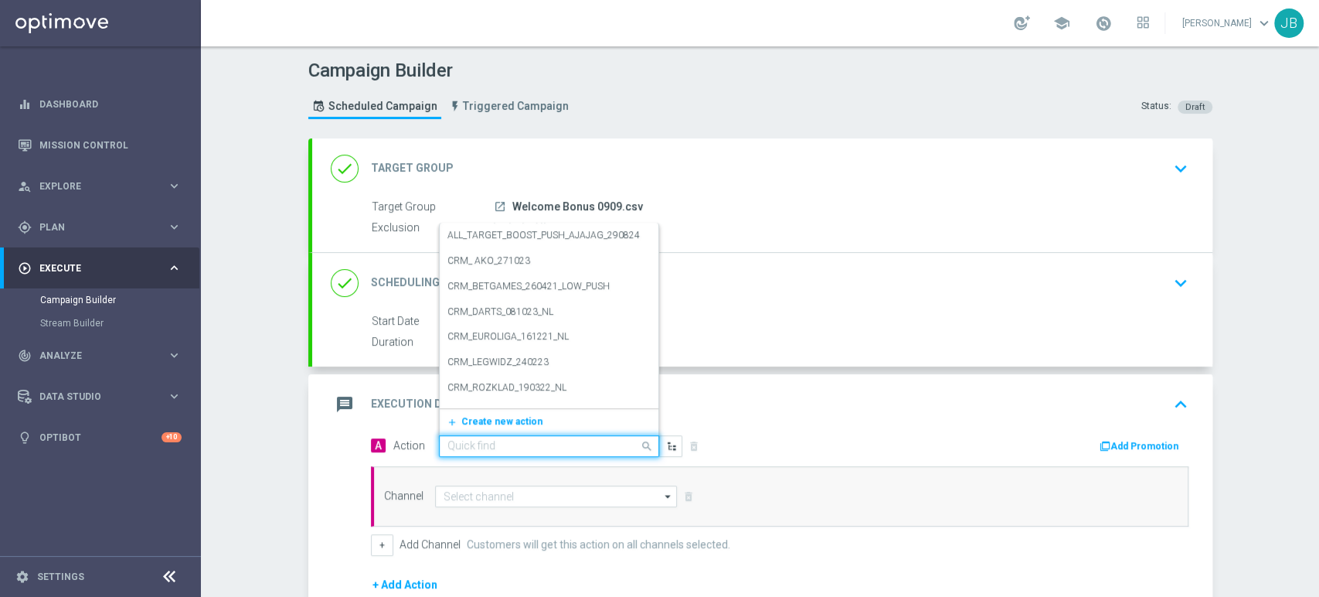
click at [462, 452] on div "Quick find" at bounding box center [549, 446] width 220 height 22
paste input "(LPZ - TARGET) Welcome Bonus_09092025"
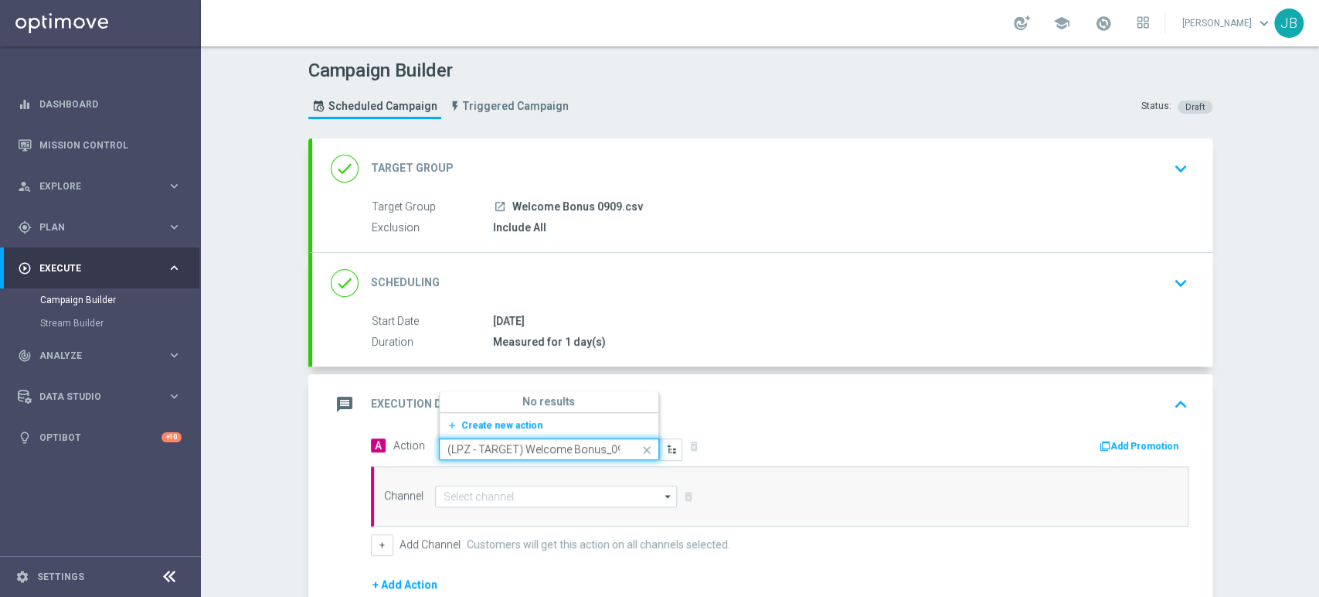
scroll to position [0, 55]
click at [470, 447] on input "(LPZ - TARGET) Welcome Bonus_09092025" at bounding box center [534, 449] width 172 height 13
type input "(LPZ - TARGET) Welcome Bonus_09092025"
click at [488, 389] on div "(LPZ - TARGET) Welcome Bonus_09092025 edit" at bounding box center [549, 399] width 203 height 26
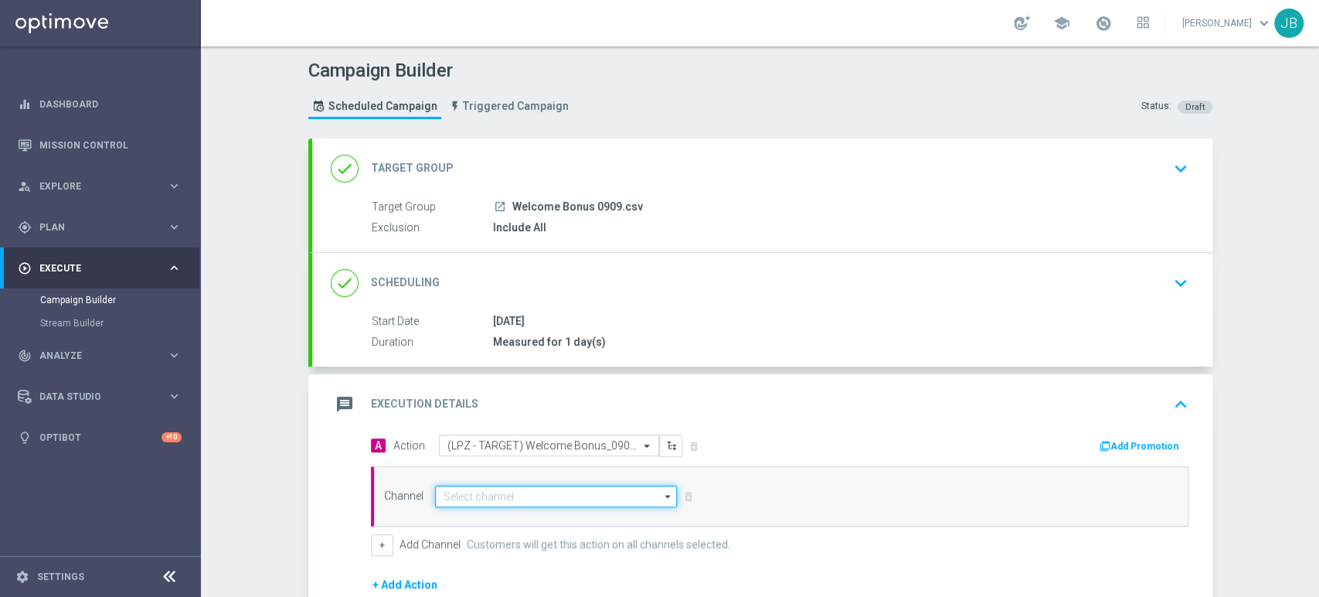
click at [479, 485] on input at bounding box center [556, 496] width 243 height 22
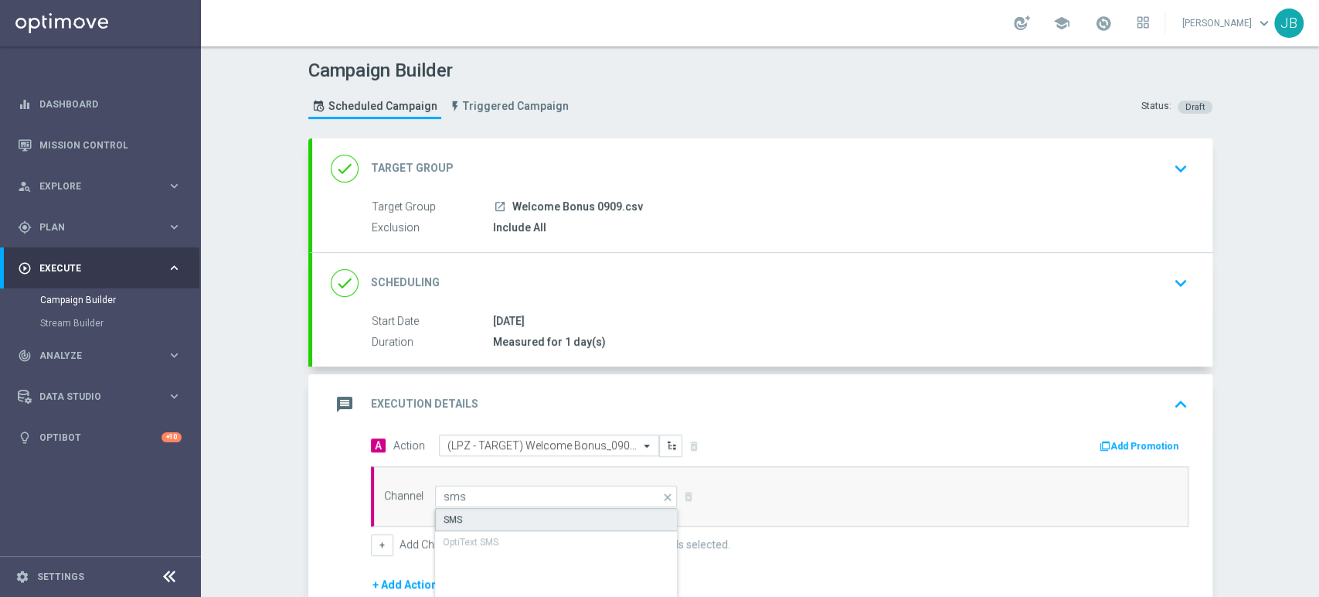
click at [479, 516] on div "SMS" at bounding box center [556, 519] width 243 height 23
type input "SMS"
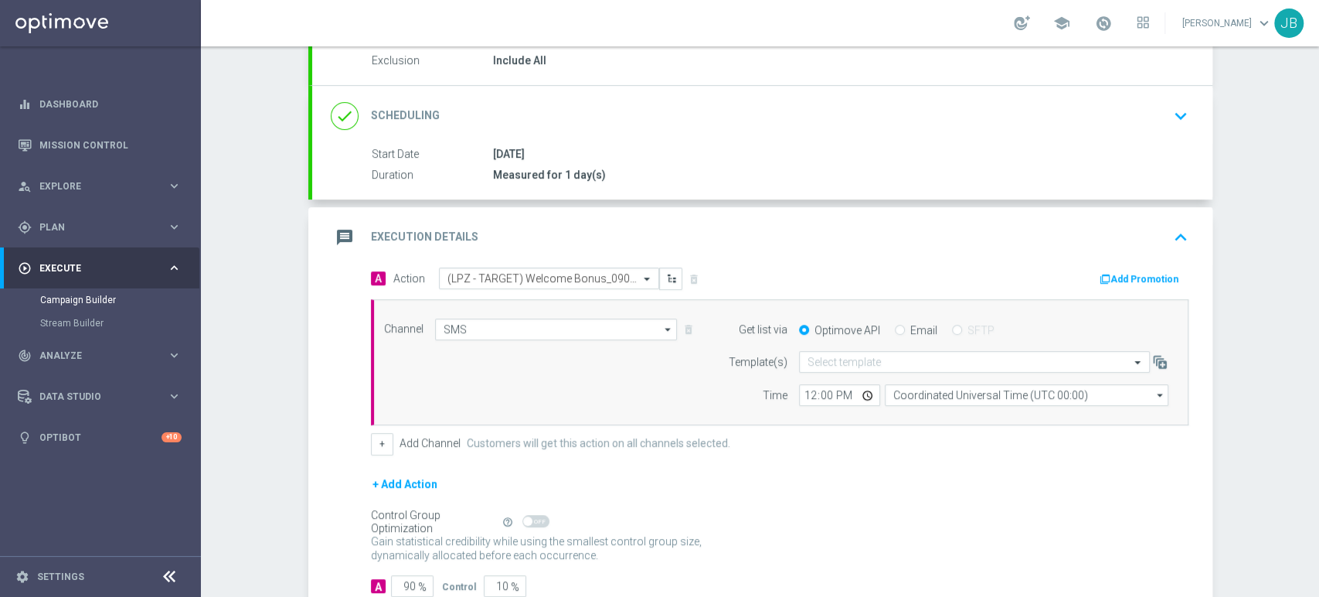
drag, startPoint x: 1318, startPoint y: 367, endPoint x: 1318, endPoint y: 505, distance: 138.3
click at [1318, 505] on div "Campaign Builder Scheduled Campaign Triggered Campaign Status: Draft done Targe…" at bounding box center [760, 321] width 1118 height 550
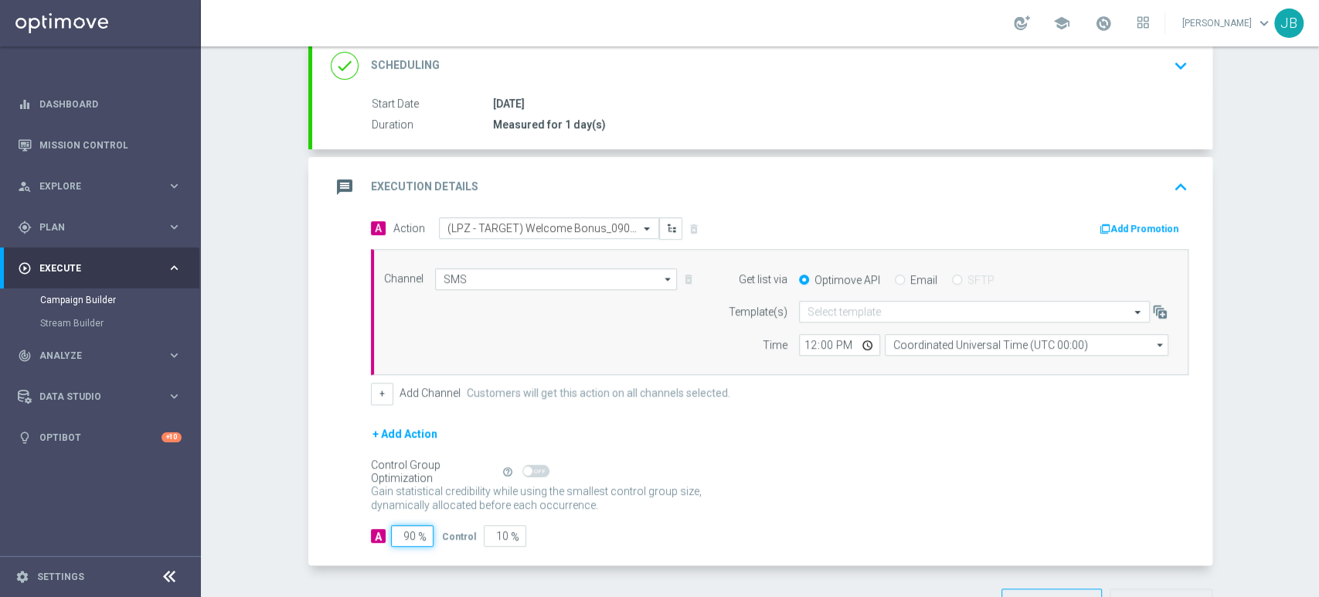
click at [406, 538] on input "90" at bounding box center [412, 536] width 43 height 22
type input "9"
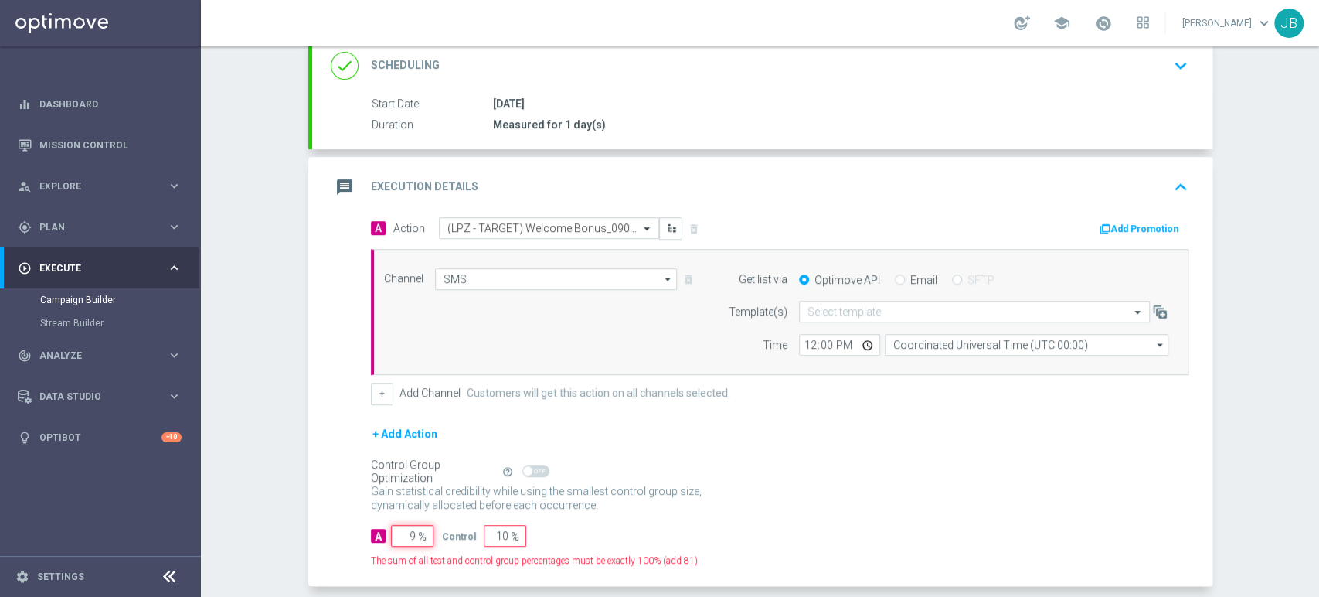
type input "91"
type input "100"
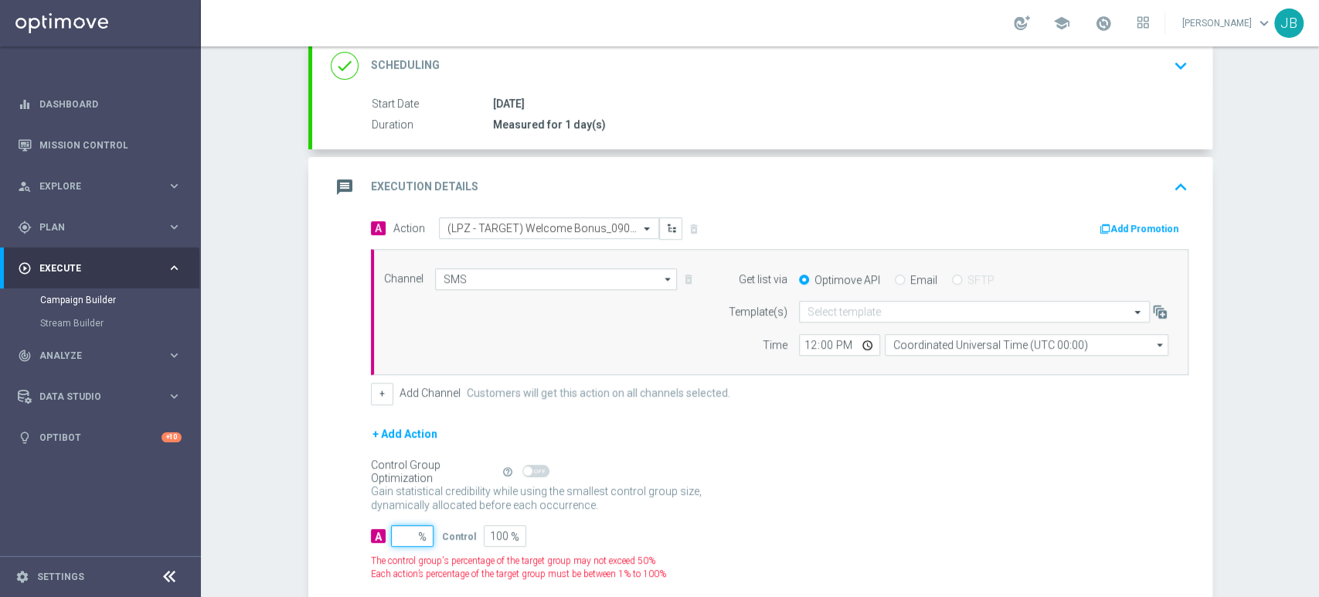
type input "1"
type input "99"
type input "10"
type input "90"
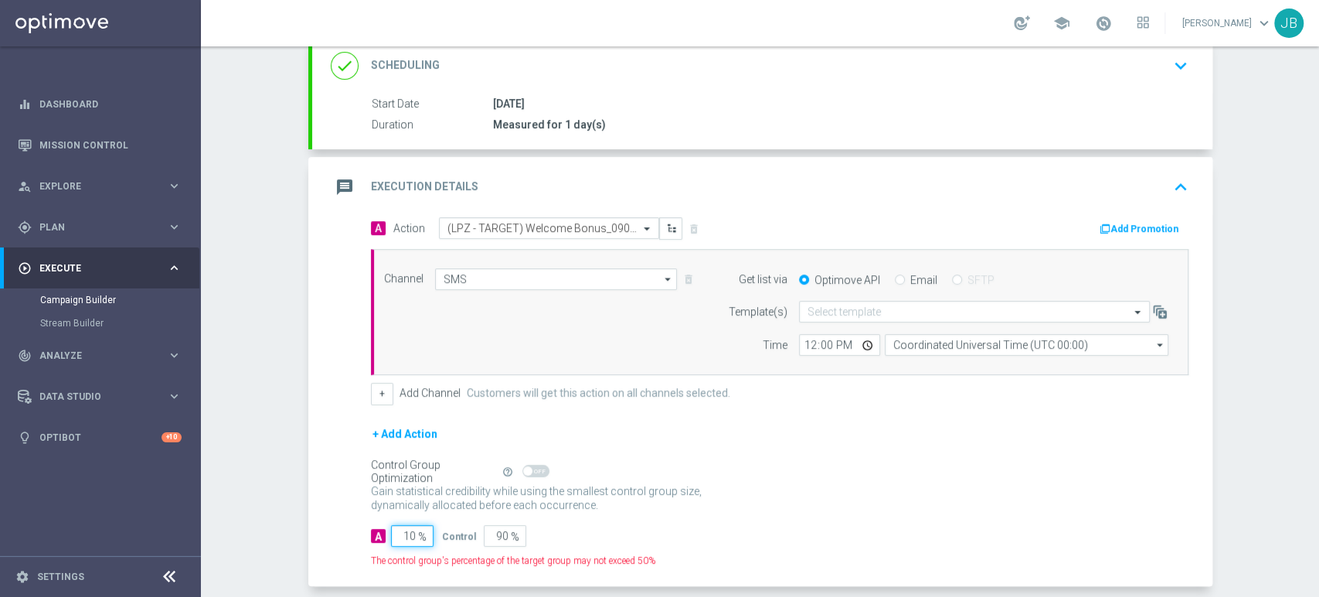
type input "100"
type input "0"
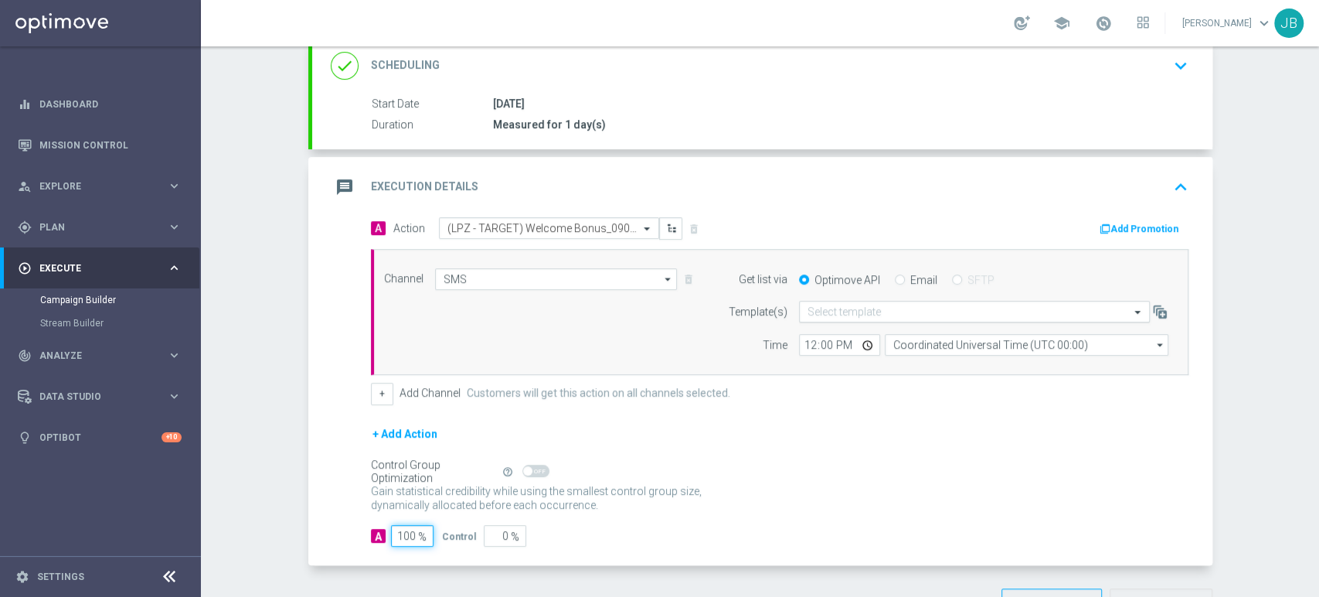
type input "100"
click at [870, 306] on input "text" at bounding box center [959, 311] width 303 height 13
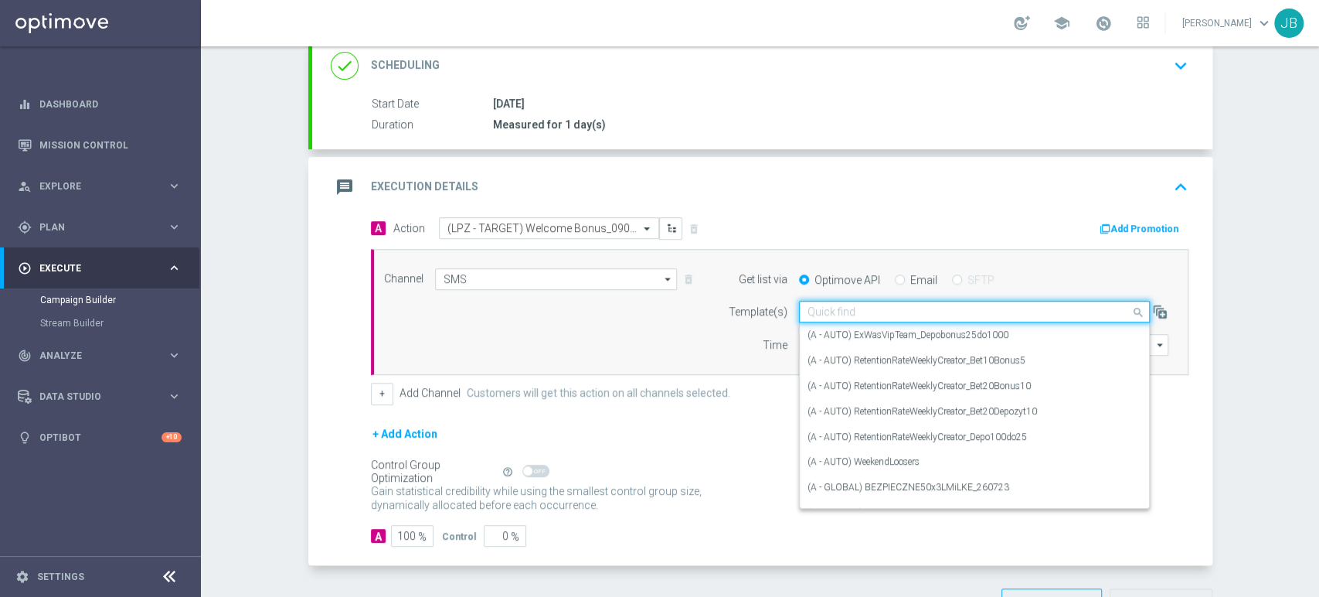
paste input "(LPZ - TARGET) Welcome Bonus_09092025"
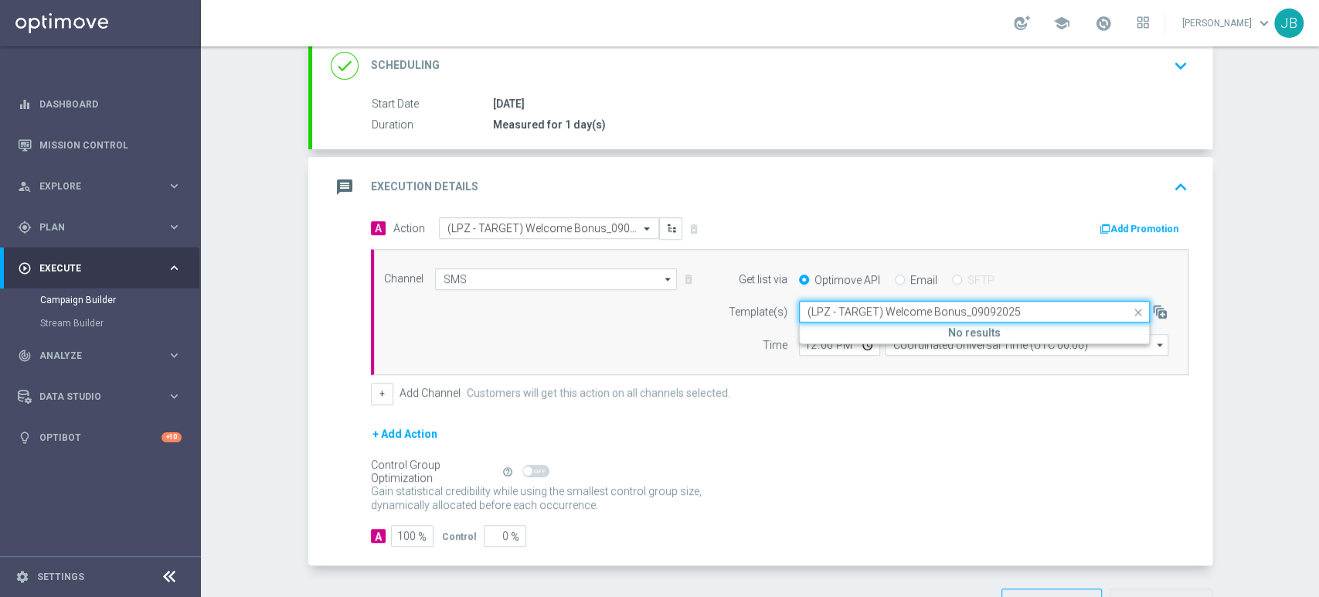
click at [822, 314] on input "(LPZ - TARGET) Welcome Bonus_09092025" at bounding box center [959, 311] width 303 height 13
click at [827, 342] on div "(LPZ - TARGET) Welcome Bonus_09092025" at bounding box center [975, 335] width 334 height 26
type input "(LPZ - TARGET) Welcome Bonus_09092025"
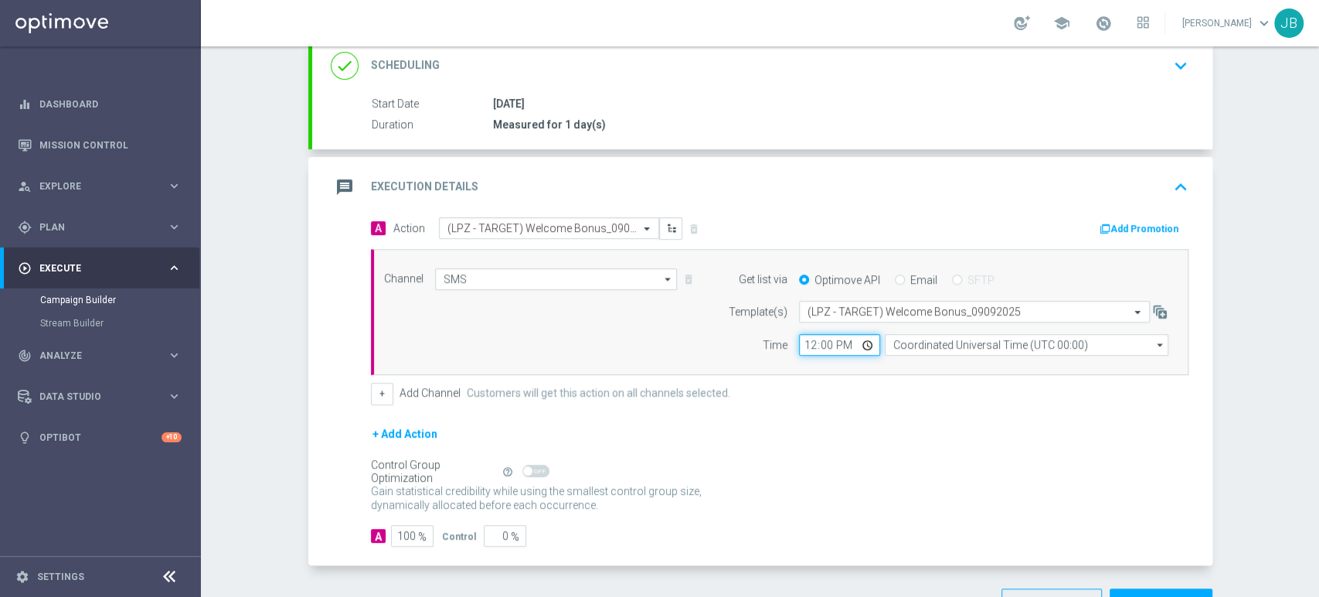
click at [800, 339] on input "12:00" at bounding box center [839, 345] width 81 height 22
click at [817, 370] on div "Channel SMS SMS arrow_drop_down Show Selected 1 of 22 Target group only" at bounding box center [780, 312] width 818 height 127
click at [819, 342] on input "11:00" at bounding box center [839, 345] width 81 height 22
type input "11:04"
click at [910, 354] on div "Channel SMS SMS arrow_drop_down Show Selected 1 of 22 Target group only" at bounding box center [780, 312] width 818 height 127
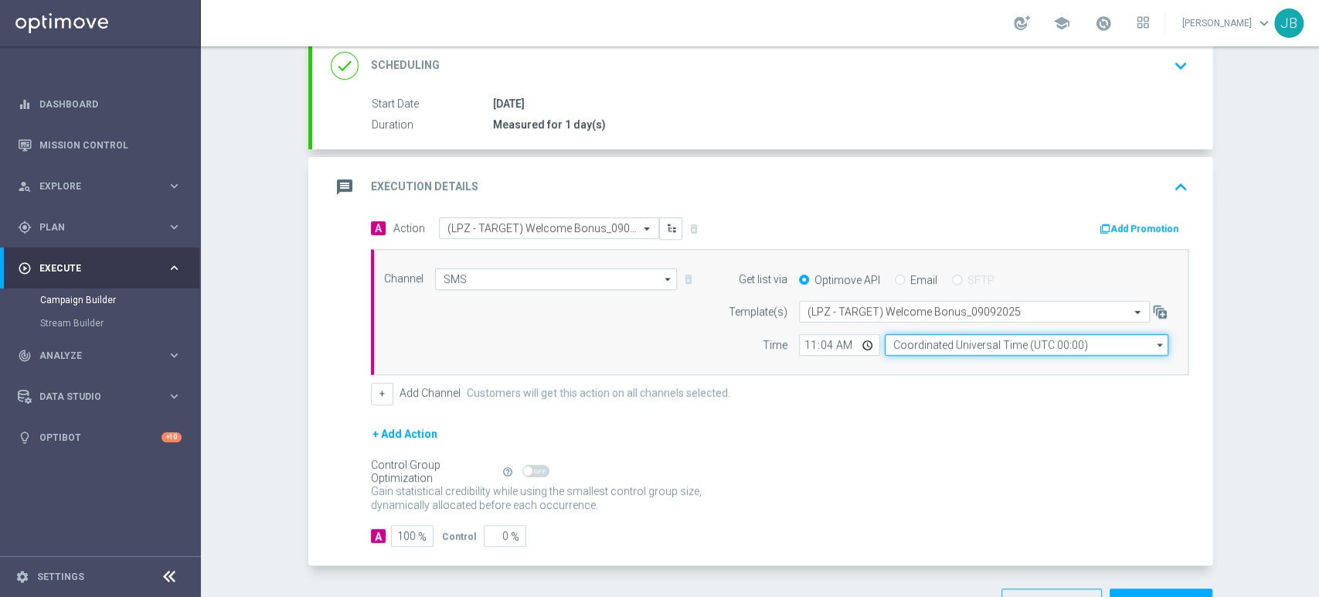
click at [913, 345] on input "Coordinated Universal Time (UTC 00:00)" at bounding box center [1027, 345] width 284 height 22
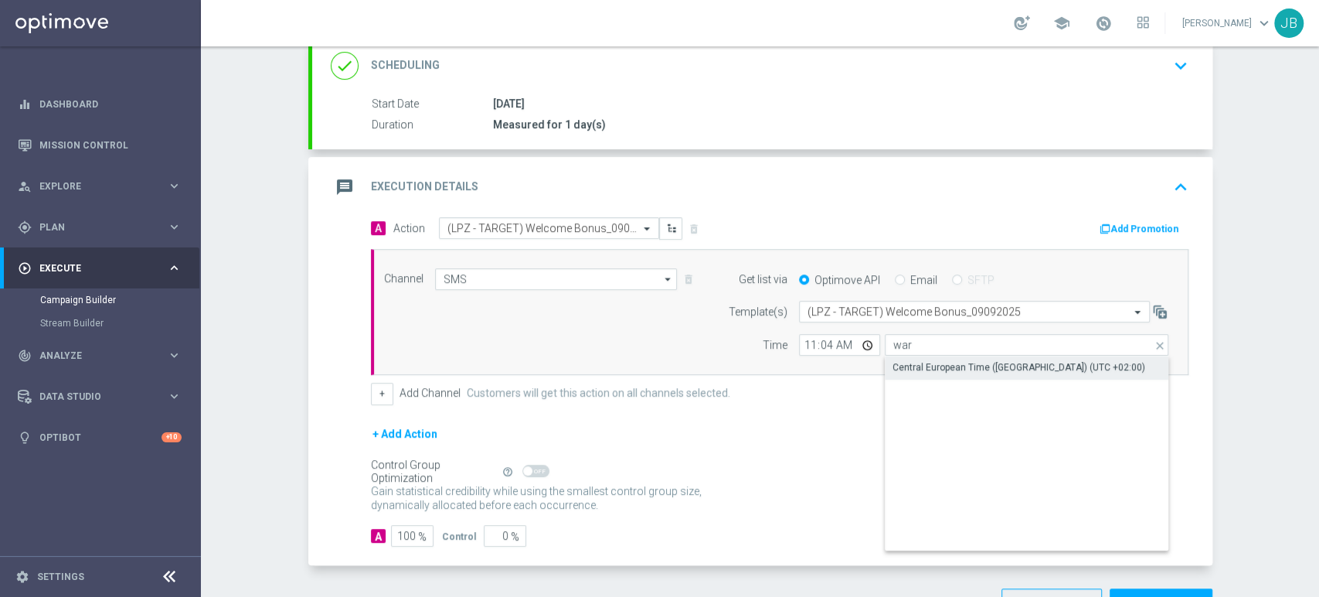
click at [909, 367] on div "Central European Time ([GEOGRAPHIC_DATA]) (UTC +02:00)" at bounding box center [1019, 367] width 253 height 14
type input "Central European Time ([GEOGRAPHIC_DATA]) (UTC +02:00)"
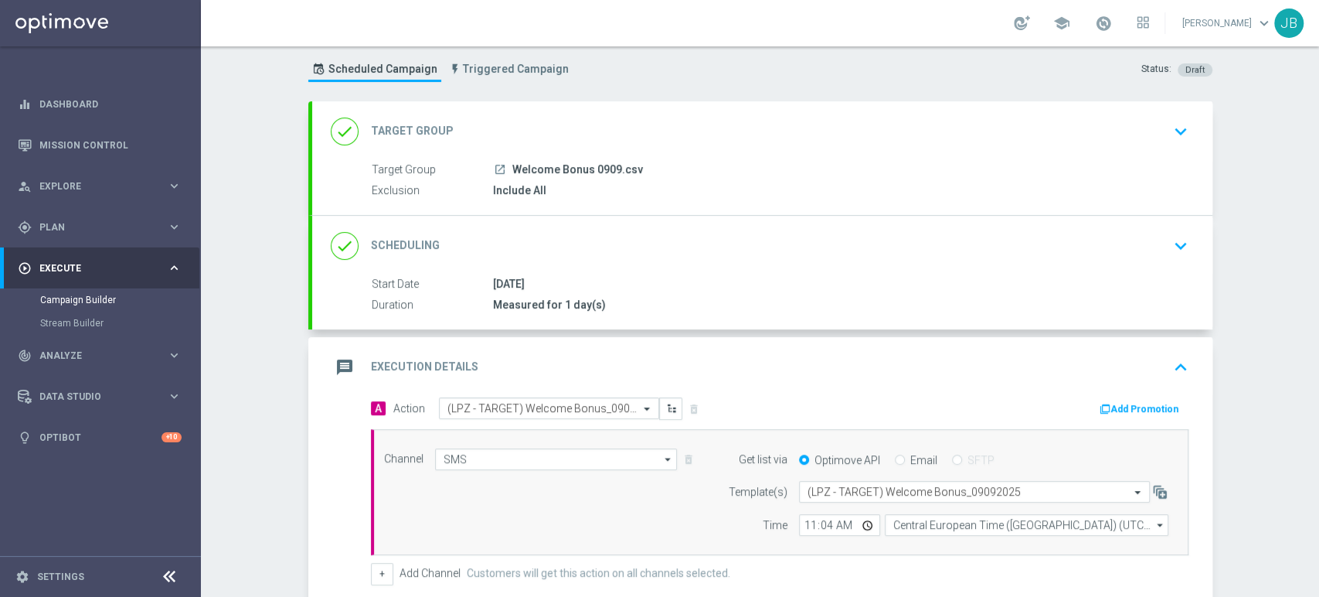
click at [1318, 80] on div "Campaign Builder Scheduled Campaign Triggered Campaign Status: Draft done Targe…" at bounding box center [760, 321] width 1118 height 550
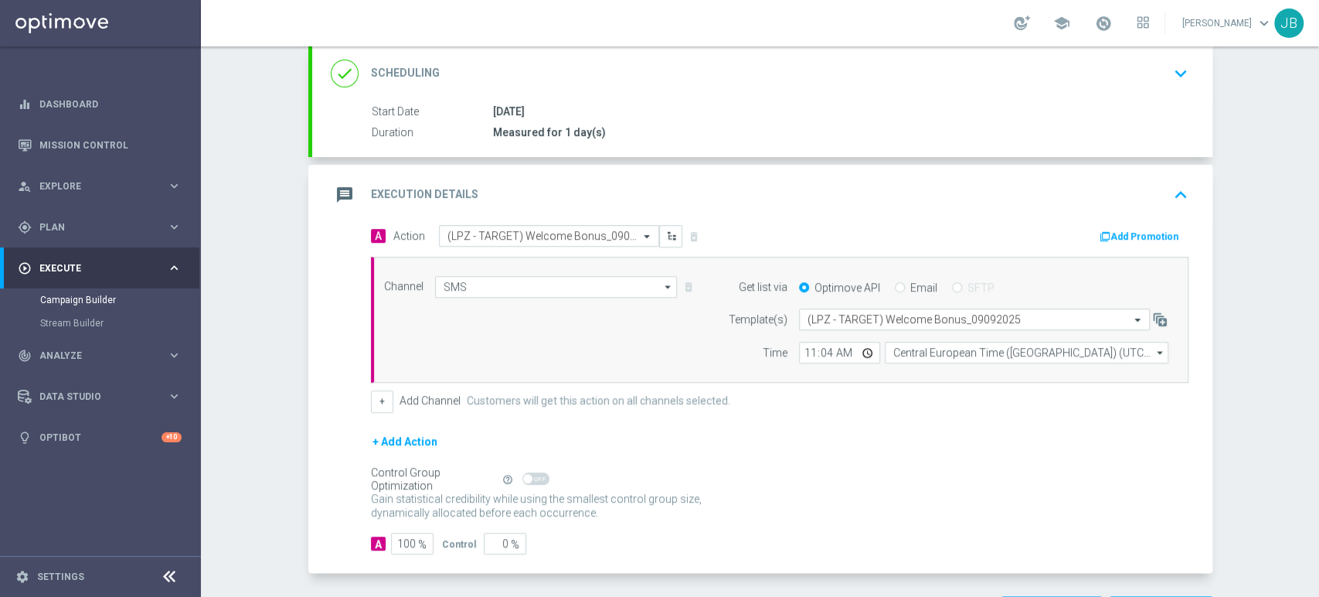
scroll to position [230, 0]
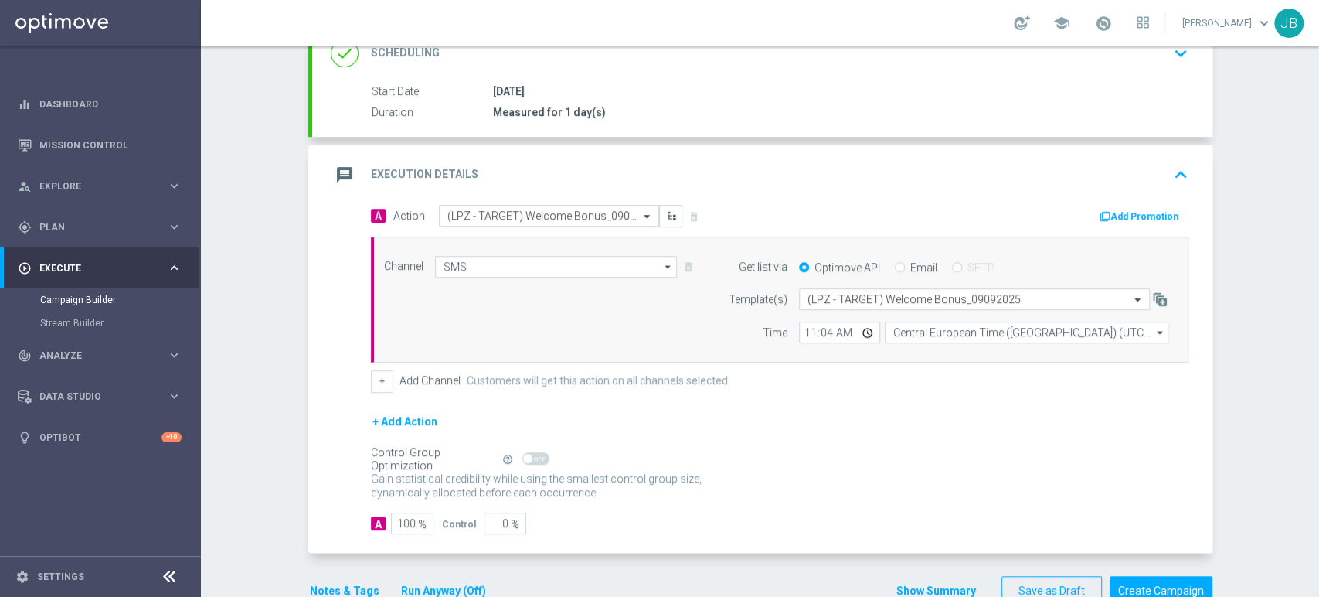
drag, startPoint x: 1318, startPoint y: 209, endPoint x: 1318, endPoint y: 266, distance: 57.2
click at [1318, 266] on div "Campaign Builder Scheduled Campaign Triggered Campaign Status: Draft done Targe…" at bounding box center [760, 321] width 1118 height 550
click at [1284, 364] on div "Campaign Builder Scheduled Campaign Triggered Campaign Status: Draft done Targe…" at bounding box center [760, 321] width 1118 height 550
click at [1318, 158] on div "Campaign Builder Scheduled Campaign Triggered Campaign Status: Draft done Targe…" at bounding box center [760, 321] width 1118 height 550
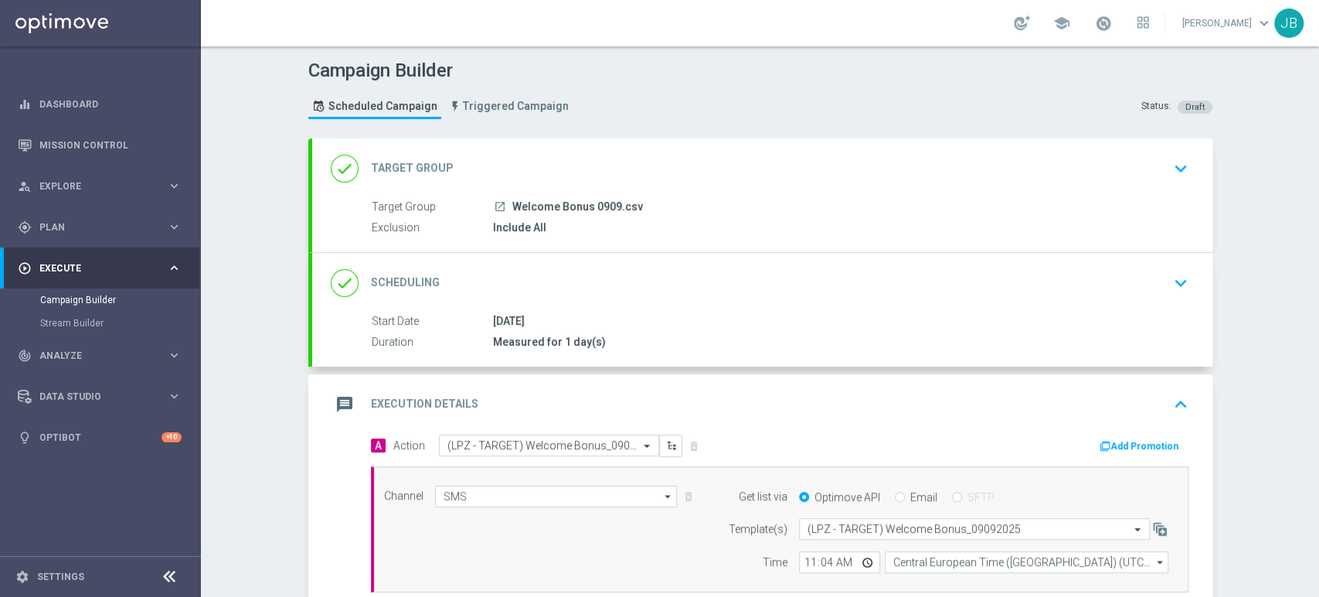
click at [1318, 158] on div "Campaign Builder Scheduled Campaign Triggered Campaign Status: Draft done Targe…" at bounding box center [760, 321] width 1118 height 550
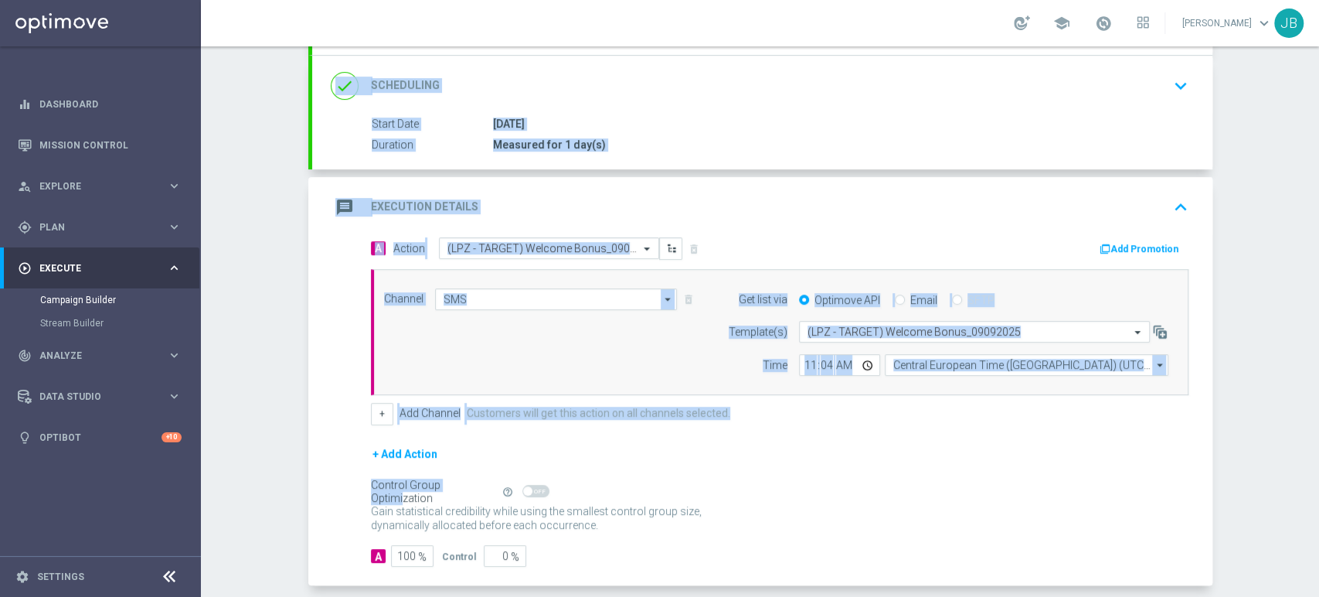
scroll to position [267, 0]
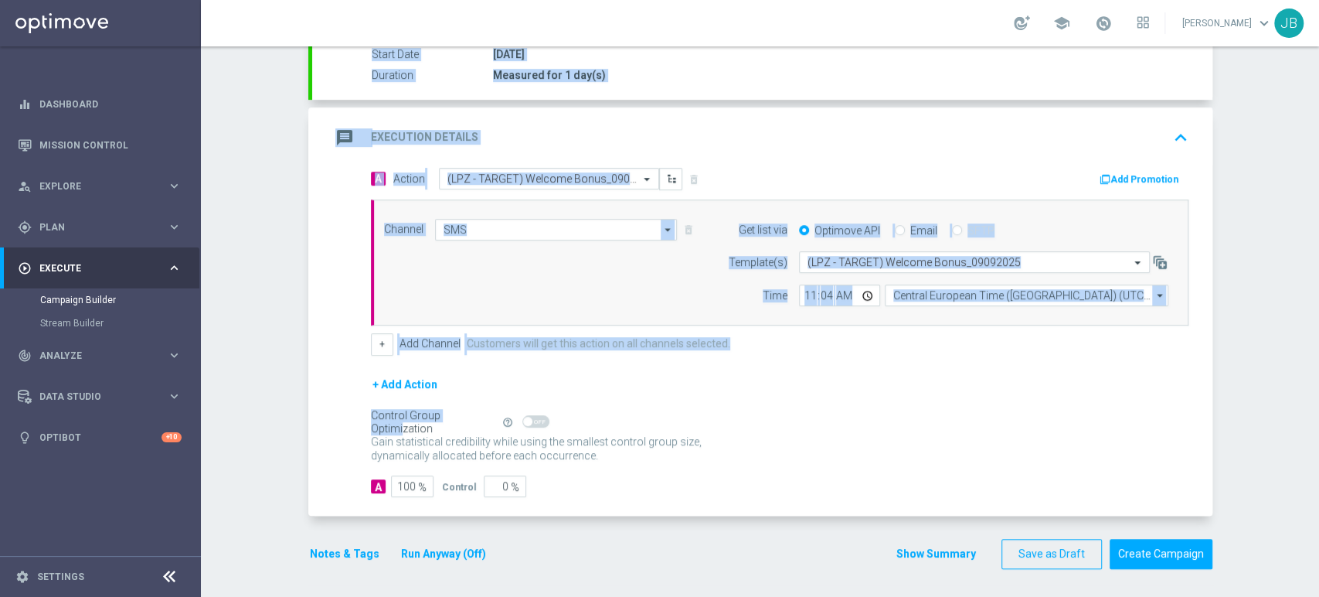
drag, startPoint x: 1318, startPoint y: 158, endPoint x: 1318, endPoint y: 394, distance: 236.5
click at [1318, 394] on div "Campaign Builder Scheduled Campaign Triggered Campaign Status: Draft done Targe…" at bounding box center [760, 321] width 1118 height 550
click at [1270, 387] on div "Campaign Builder Scheduled Campaign Triggered Campaign Status: Draft done Targe…" at bounding box center [760, 321] width 1118 height 550
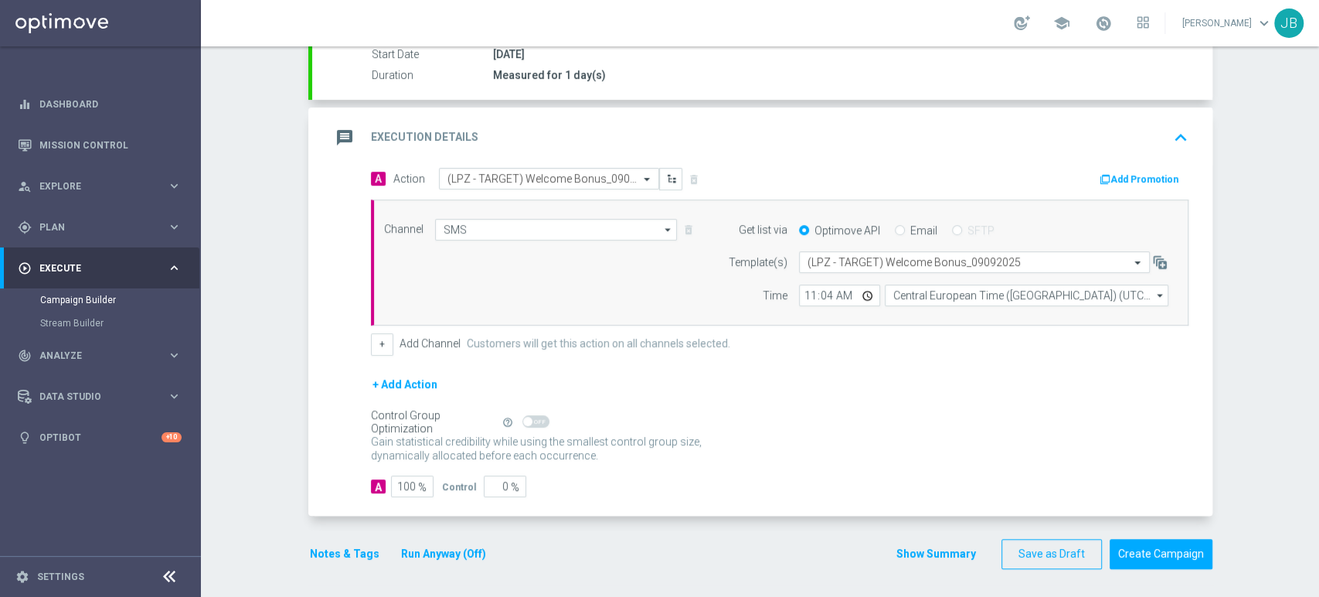
click at [1318, 129] on div "Campaign Builder Scheduled Campaign Triggered Campaign Status: Draft done Targe…" at bounding box center [760, 321] width 1118 height 550
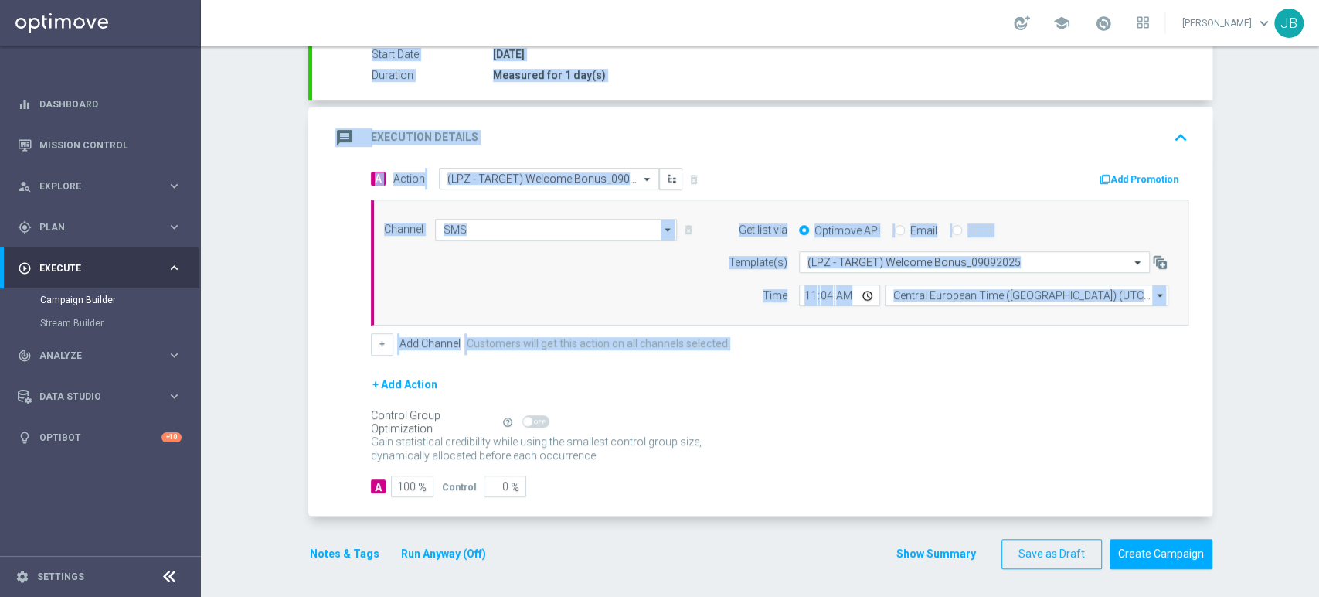
drag, startPoint x: 1318, startPoint y: 130, endPoint x: 1318, endPoint y: 336, distance: 206.4
click at [1318, 336] on div "Campaign Builder Scheduled Campaign Triggered Campaign Status: Draft done Targe…" at bounding box center [760, 321] width 1118 height 550
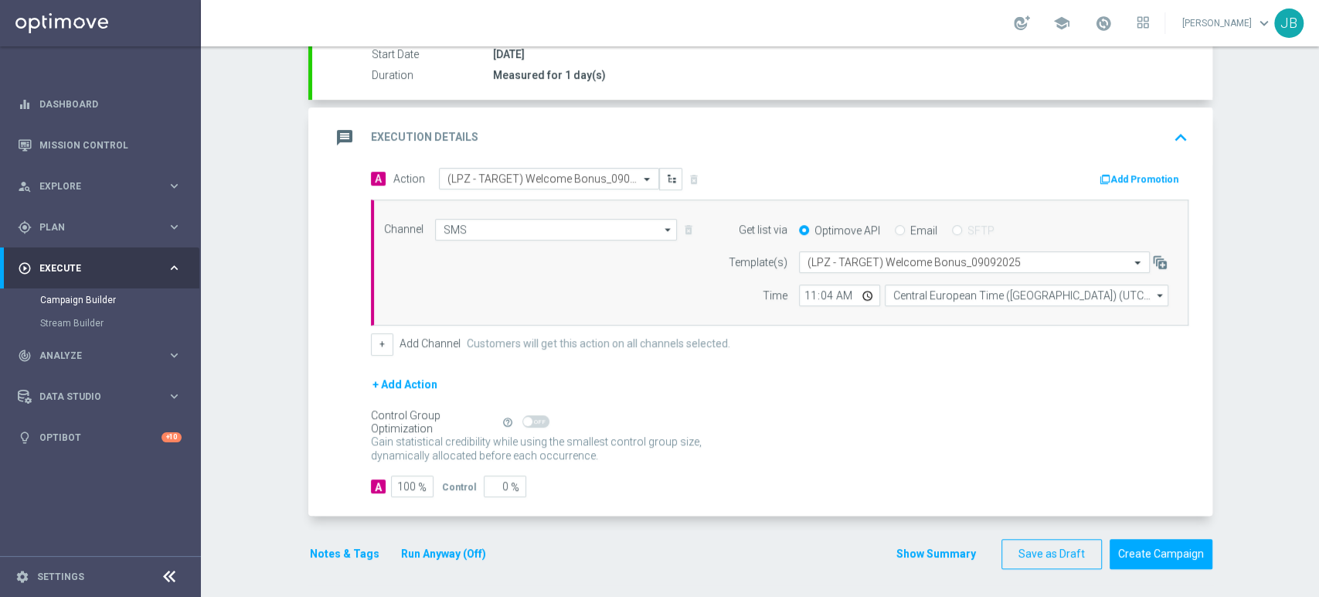
click at [1255, 363] on div "Campaign Builder Scheduled Campaign Triggered Campaign Status: Draft done Targe…" at bounding box center [760, 321] width 1118 height 550
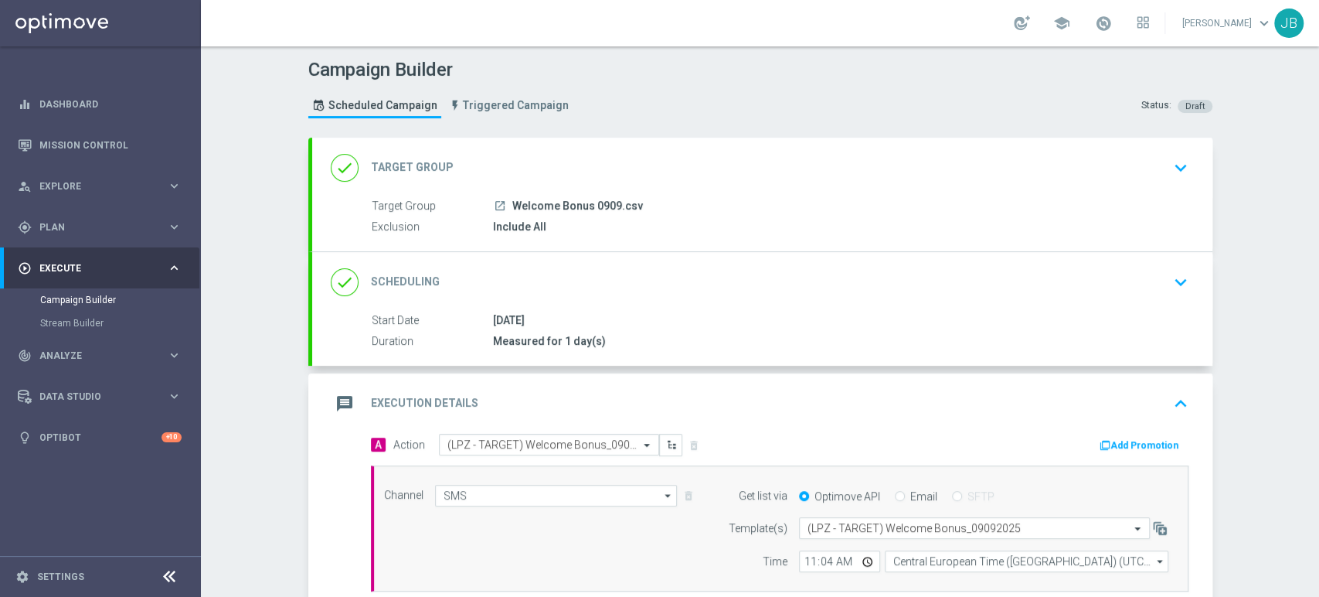
click at [1318, 63] on div "Campaign Builder Scheduled Campaign Triggered Campaign Status: Draft done Targe…" at bounding box center [760, 321] width 1118 height 550
click at [1318, 138] on div "Campaign Builder Scheduled Campaign Triggered Campaign Status: Draft done Targe…" at bounding box center [760, 321] width 1118 height 550
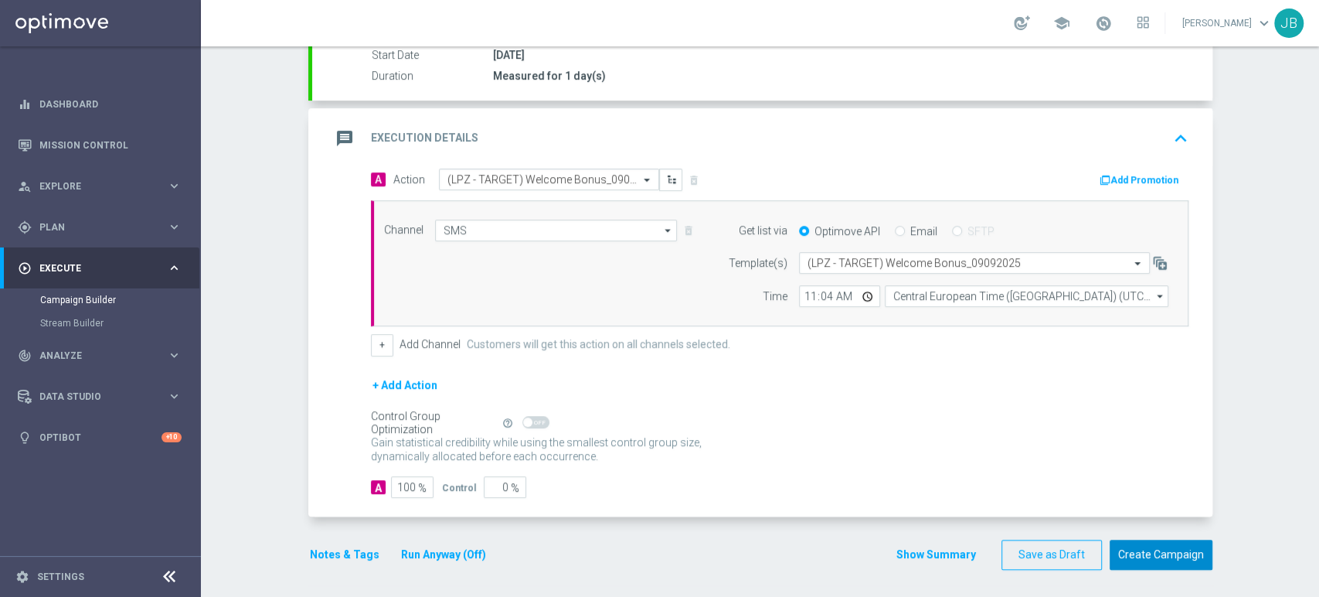
click at [1147, 542] on button "Create Campaign" at bounding box center [1161, 554] width 103 height 30
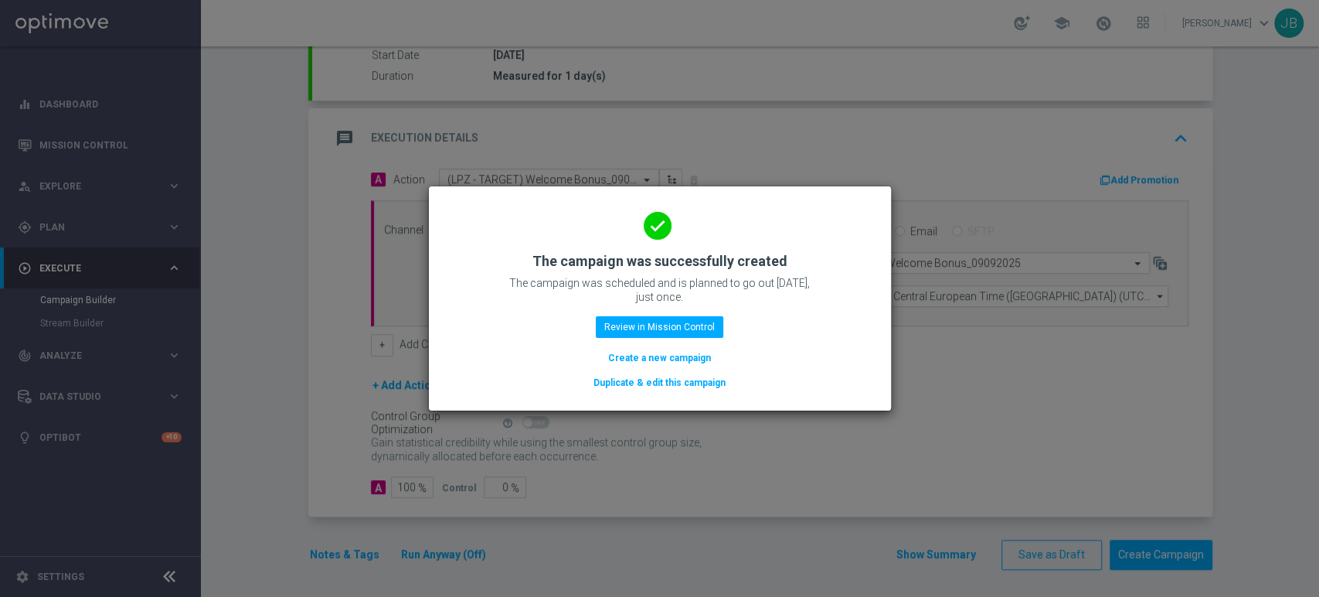
click at [623, 359] on button "Create a new campaign" at bounding box center [660, 357] width 106 height 17
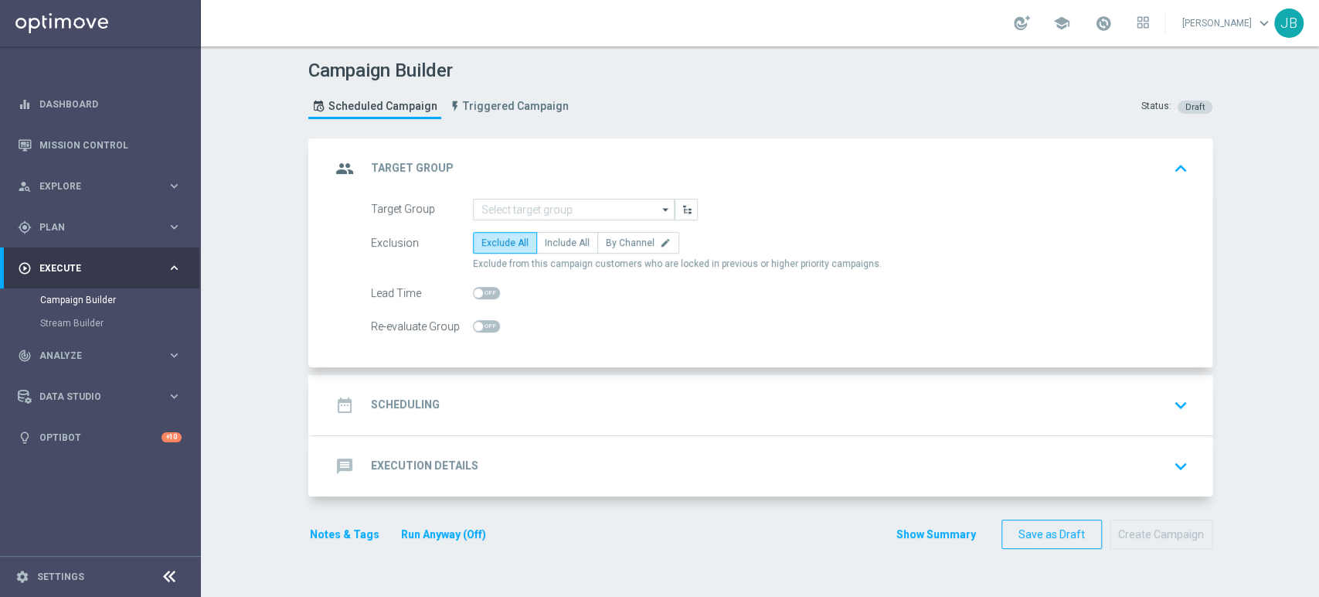
scroll to position [0, 0]
